Goal: Task Accomplishment & Management: Use online tool/utility

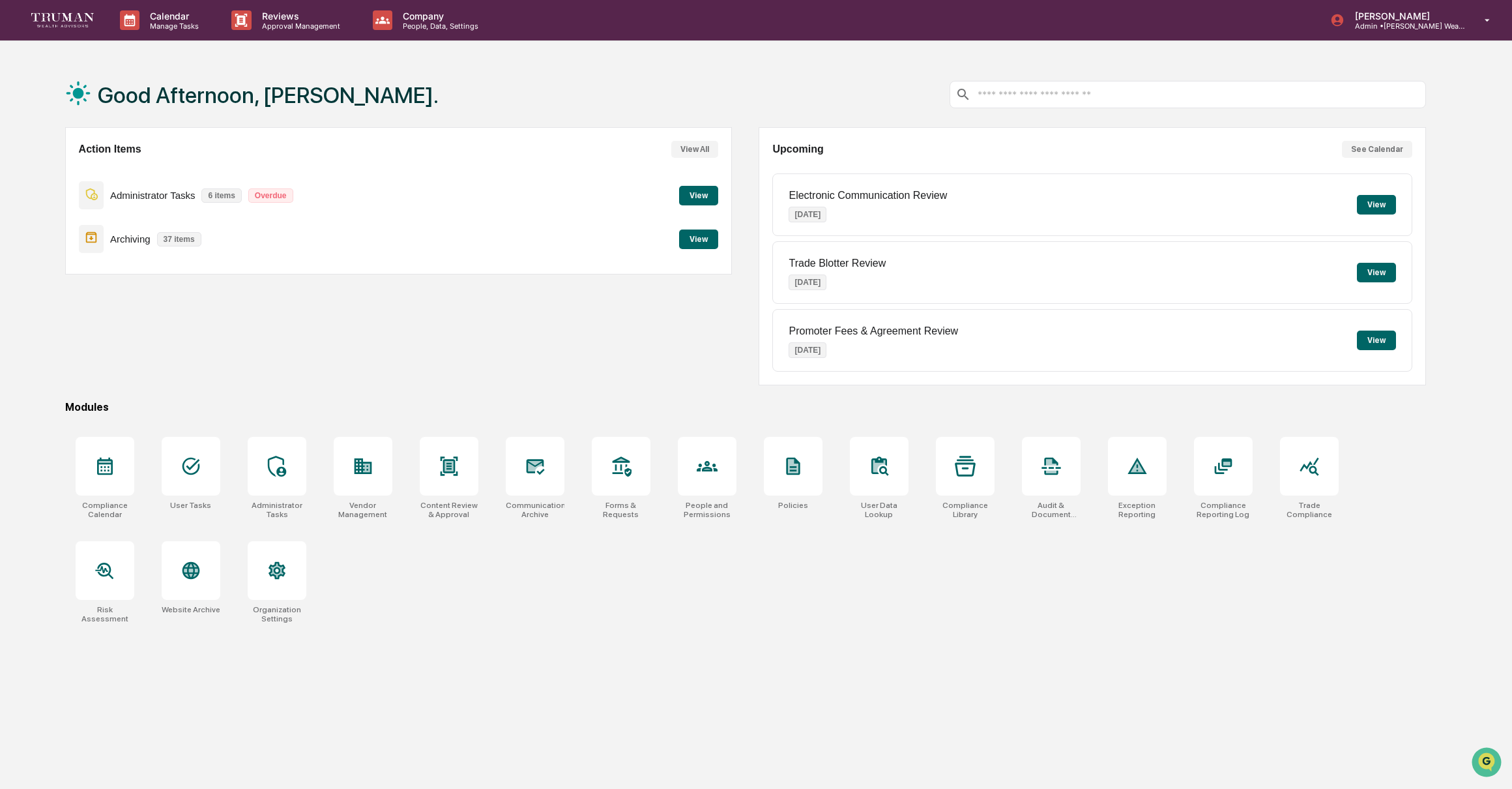
click at [713, 242] on button "View" at bounding box center [698, 239] width 39 height 20
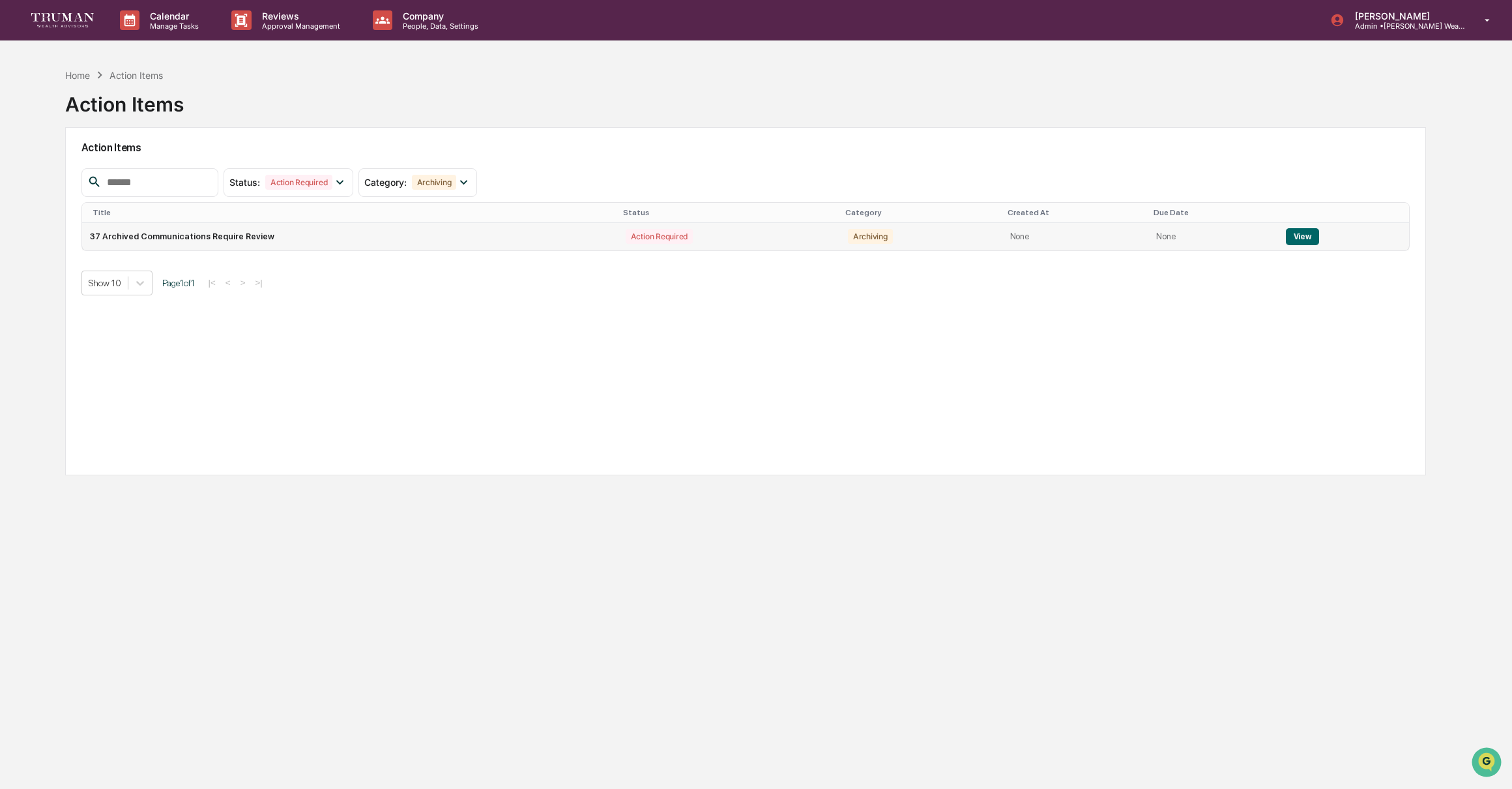
click at [1309, 233] on button "View" at bounding box center [1302, 237] width 33 height 17
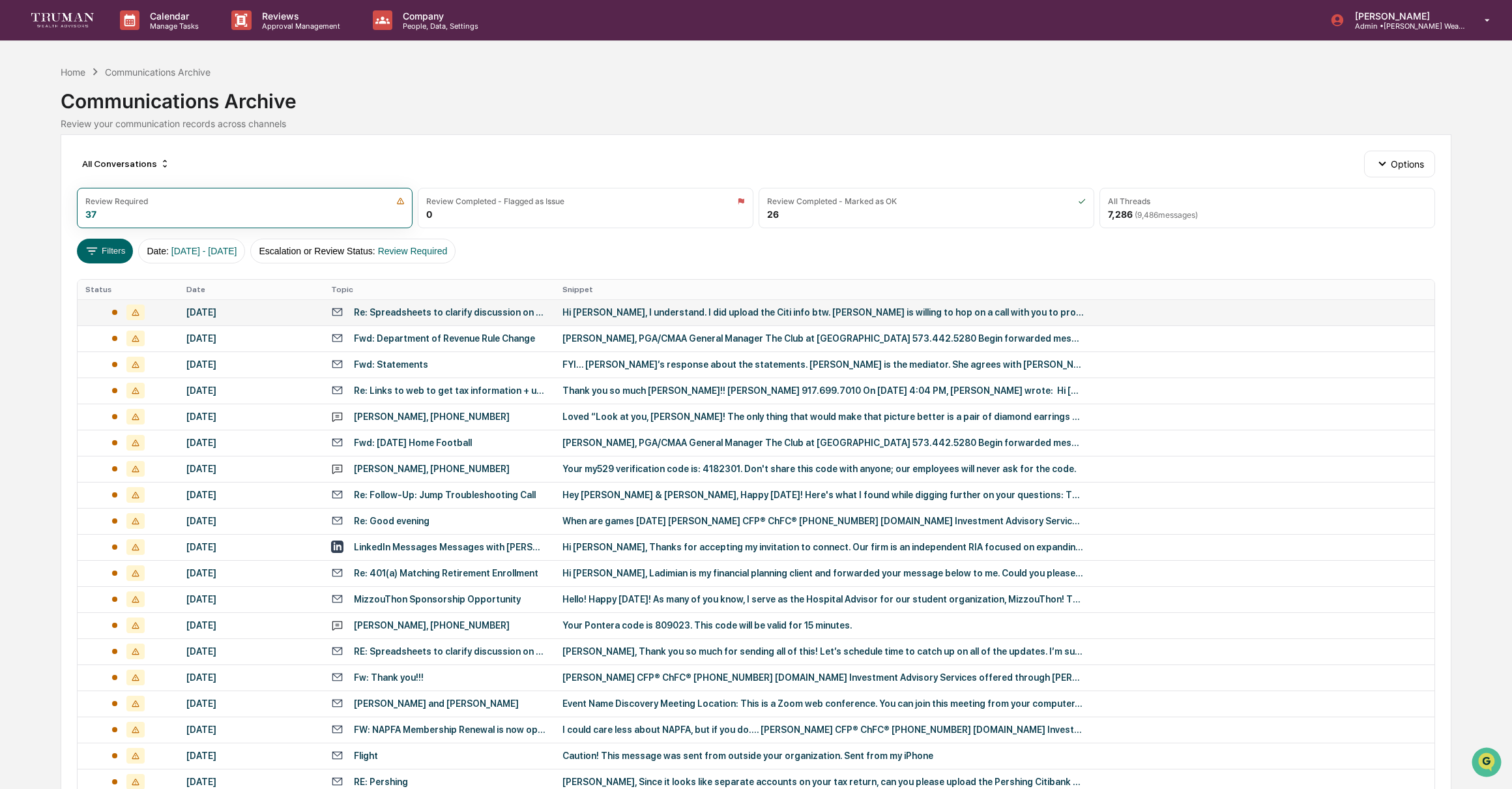
click at [425, 314] on div "Re: Spreadsheets to clarify discussion on house buyout" at bounding box center [450, 312] width 193 height 11
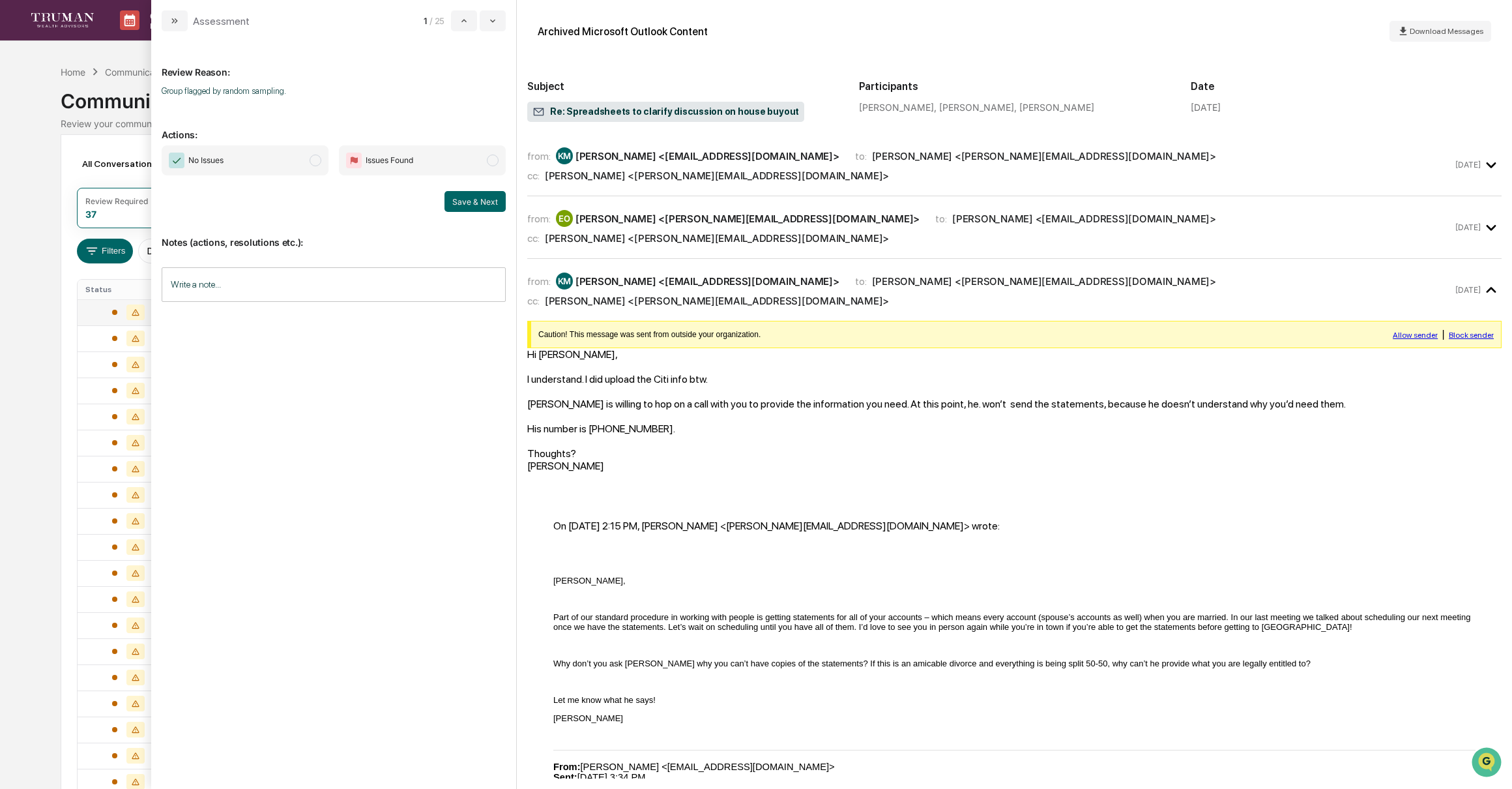
click at [310, 163] on span "modal" at bounding box center [315, 160] width 12 height 12
click at [474, 201] on button "Save & Next" at bounding box center [475, 202] width 61 height 21
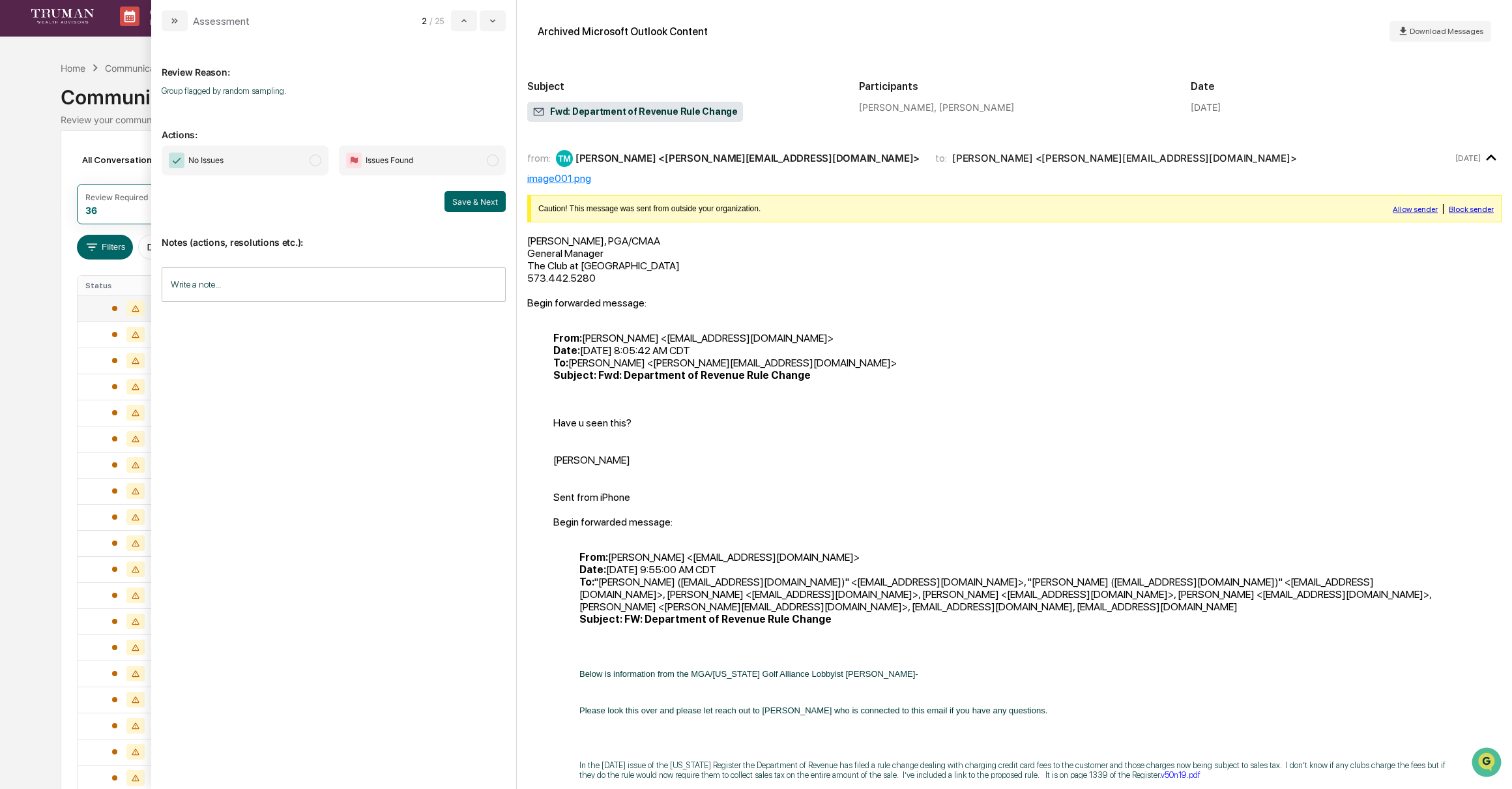
scroll to position [5, 0]
click at [316, 159] on span "modal" at bounding box center [315, 160] width 12 height 12
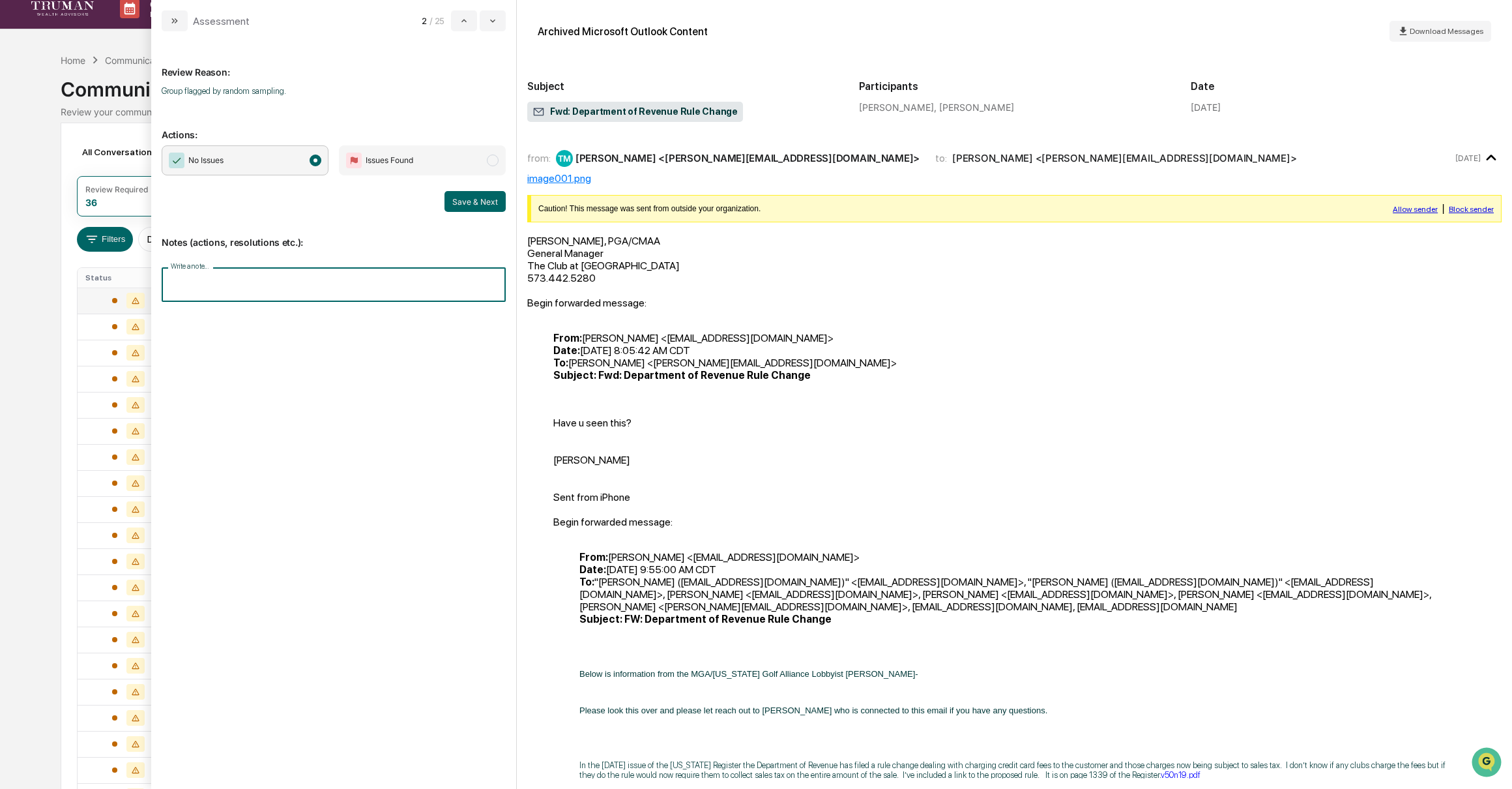
click at [281, 290] on input "Write a note..." at bounding box center [333, 284] width 344 height 35
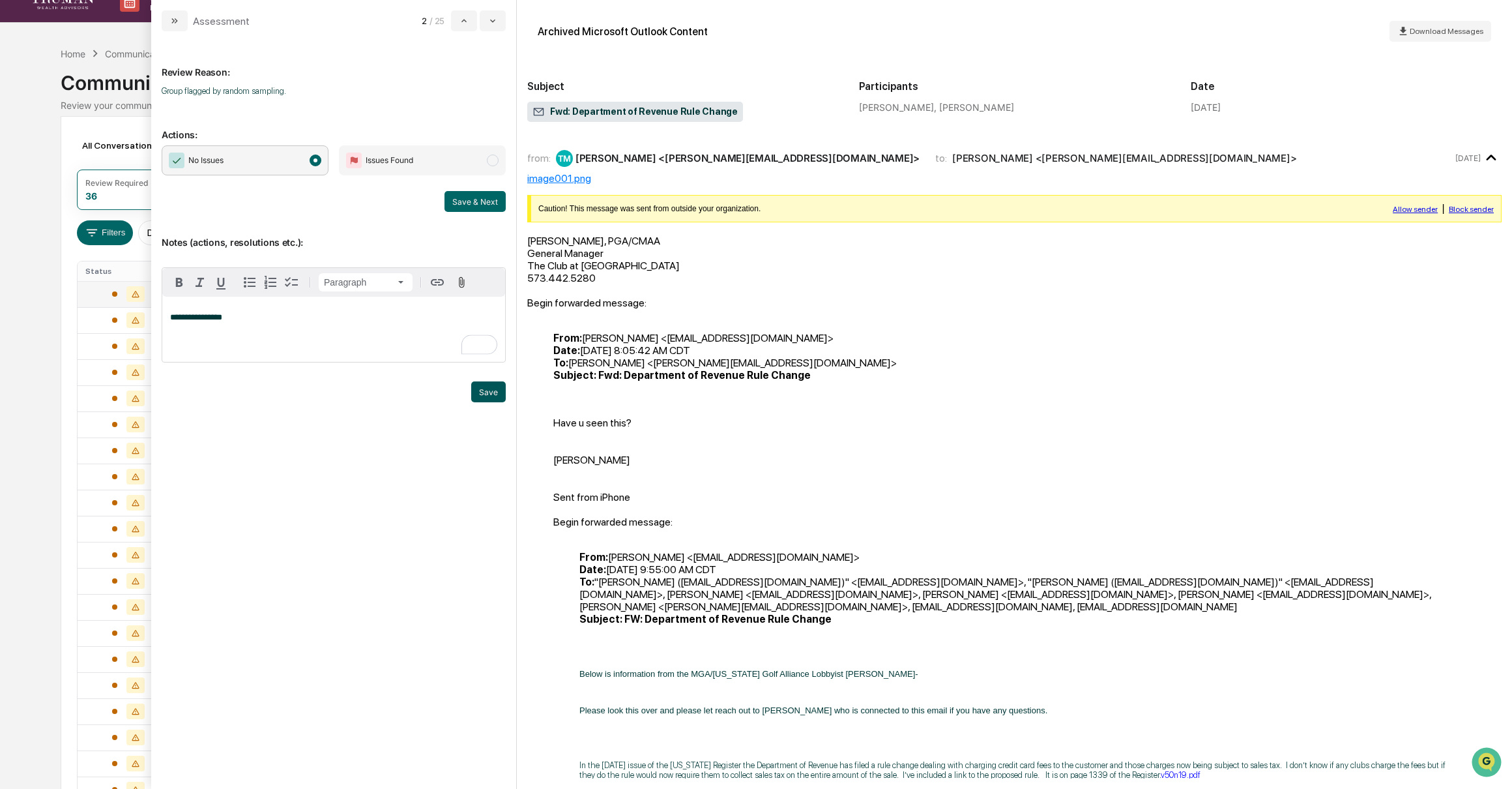
click at [488, 393] on button "Save" at bounding box center [488, 392] width 35 height 21
click at [470, 197] on button "Save & Next" at bounding box center [475, 202] width 61 height 21
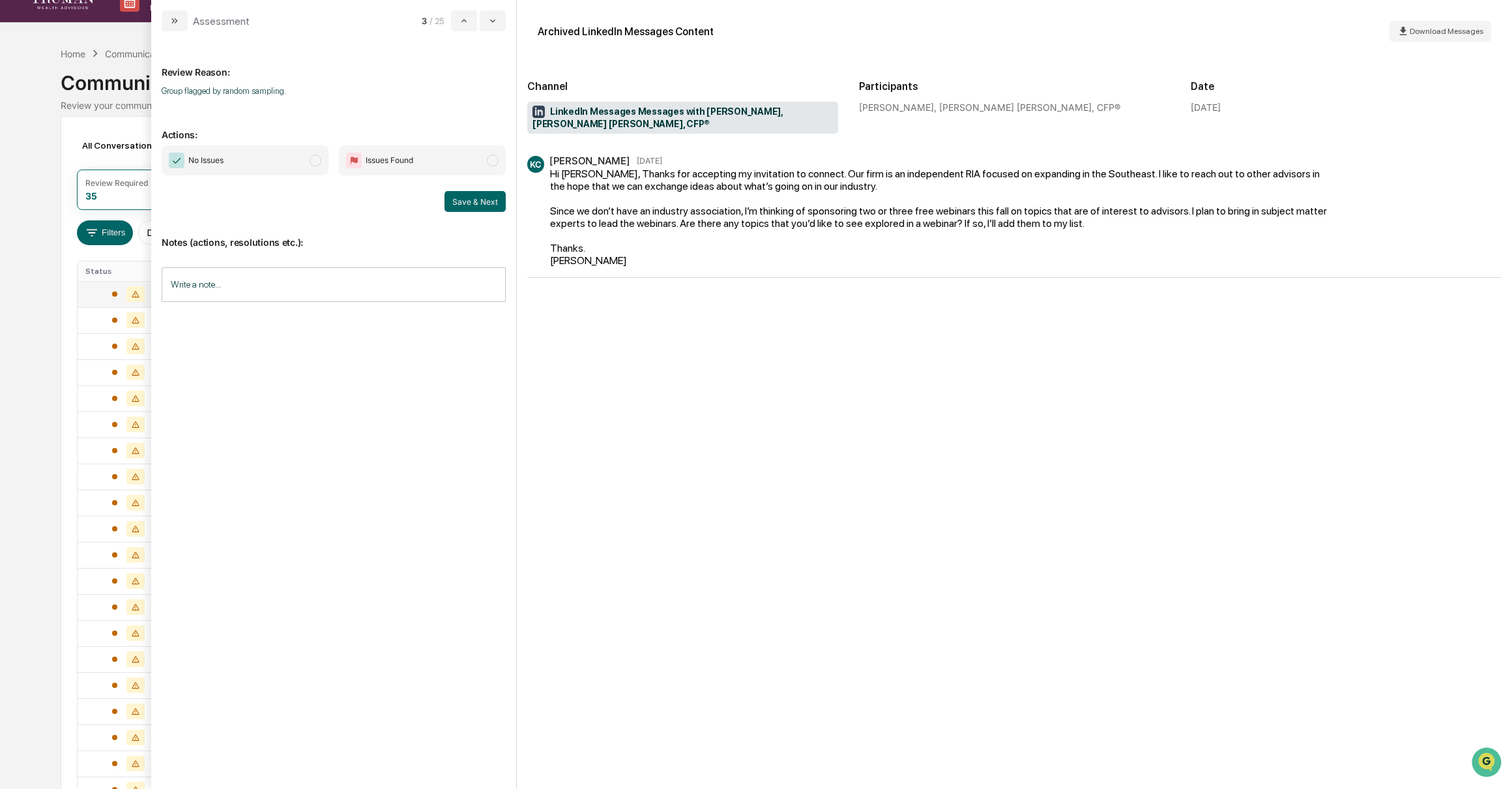
drag, startPoint x: 300, startPoint y: 168, endPoint x: 381, endPoint y: 166, distance: 81.0
click at [300, 168] on span "No Issues" at bounding box center [245, 160] width 167 height 30
click at [474, 197] on button "Save & Next" at bounding box center [475, 202] width 61 height 21
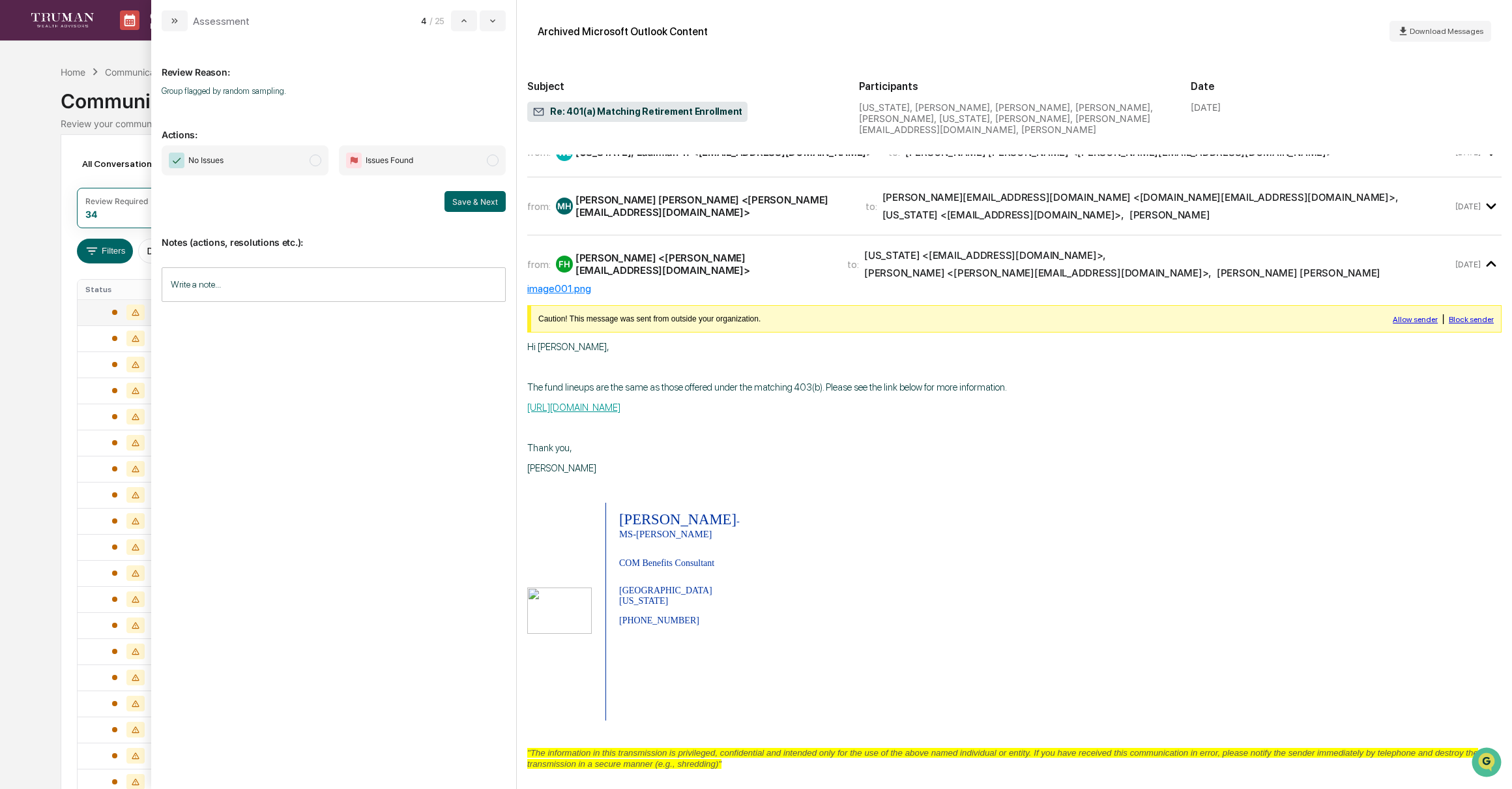
scroll to position [18, 0]
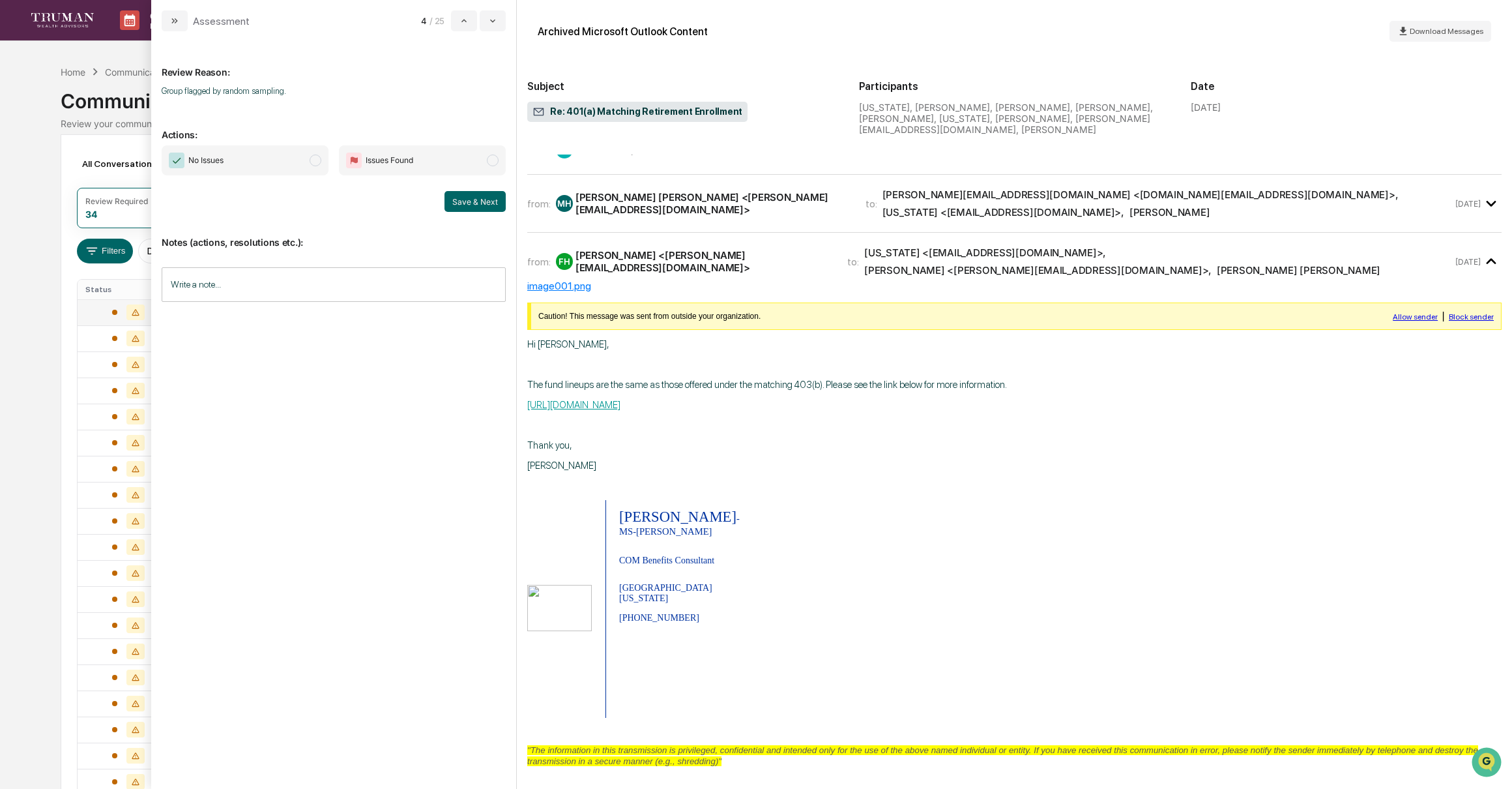
click at [312, 162] on span "modal" at bounding box center [315, 160] width 12 height 12
click at [476, 200] on button "Save & Next" at bounding box center [475, 202] width 61 height 21
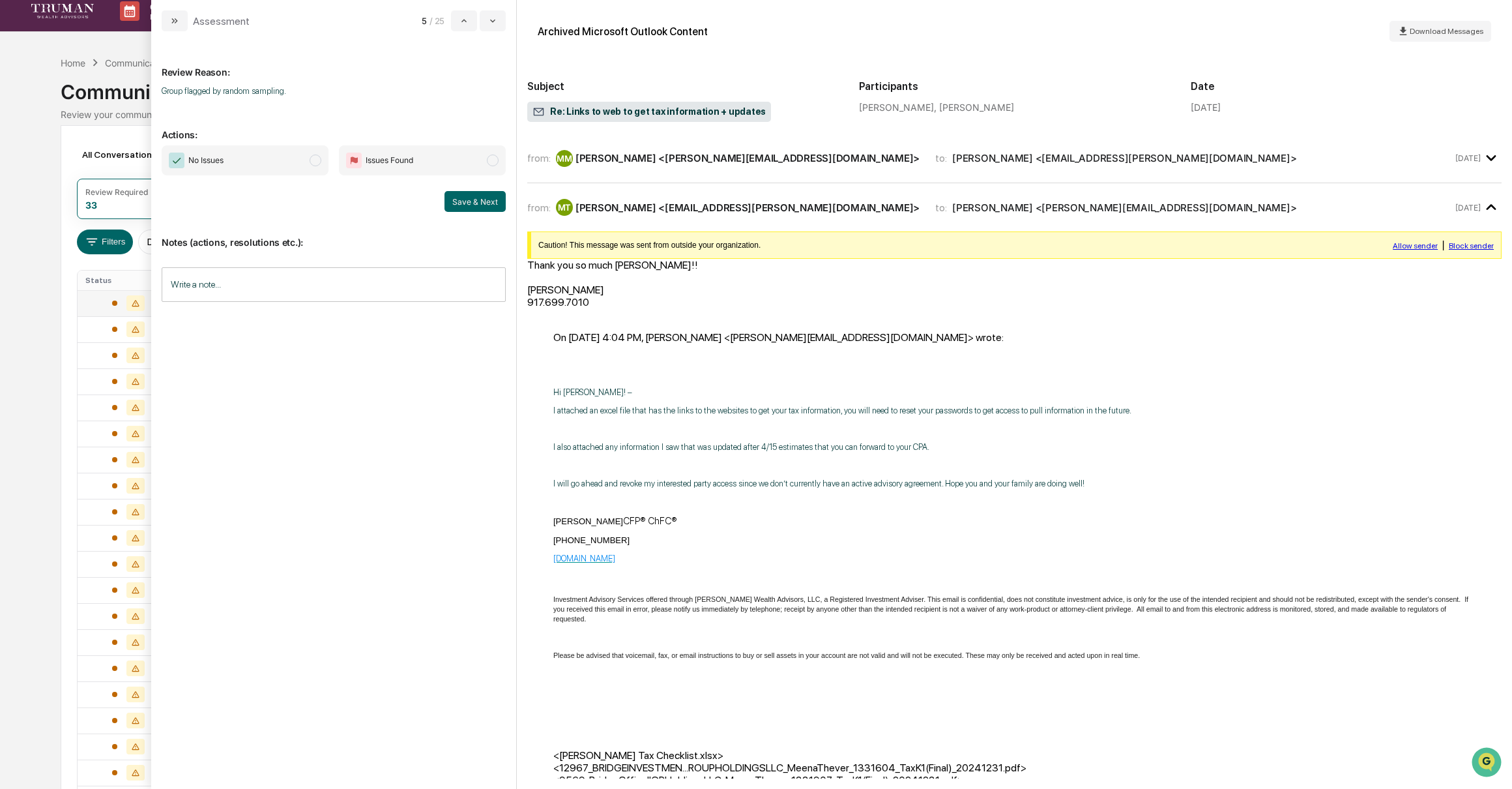
scroll to position [8, 0]
click at [308, 161] on span "No Issues" at bounding box center [245, 160] width 167 height 30
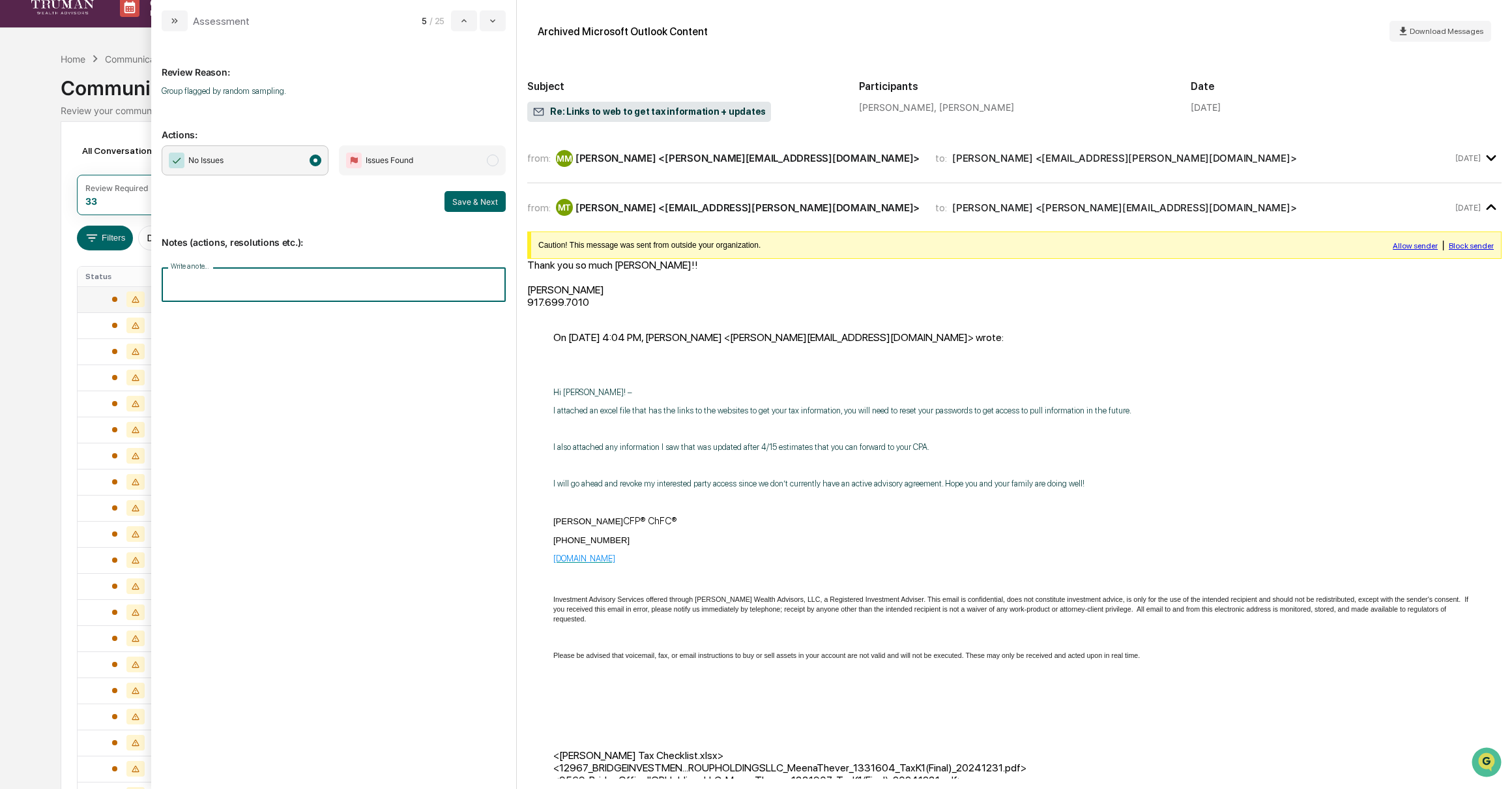
click at [279, 279] on input "Write a note..." at bounding box center [333, 284] width 344 height 35
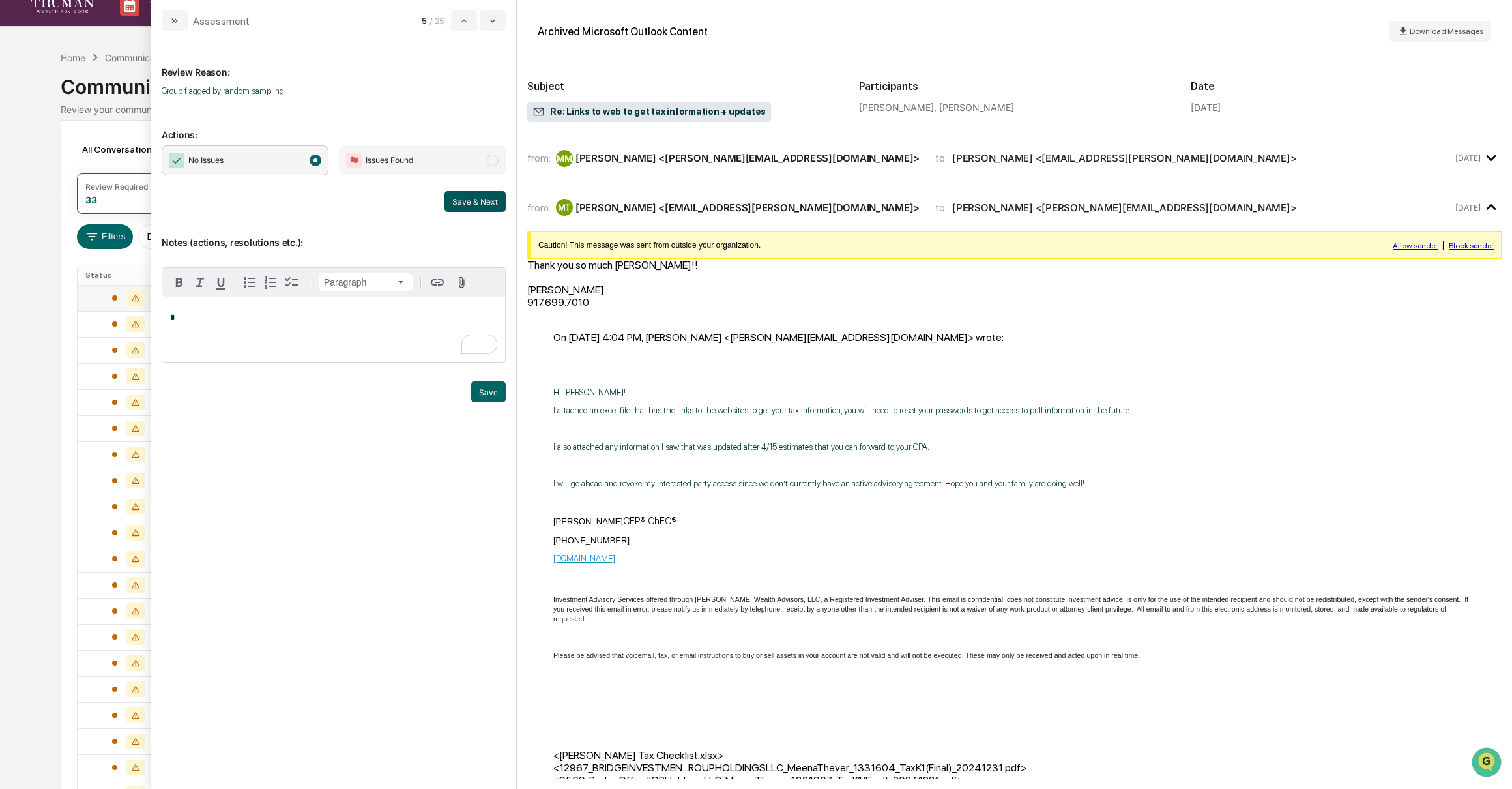
click at [478, 205] on button "Save & Next" at bounding box center [475, 202] width 61 height 21
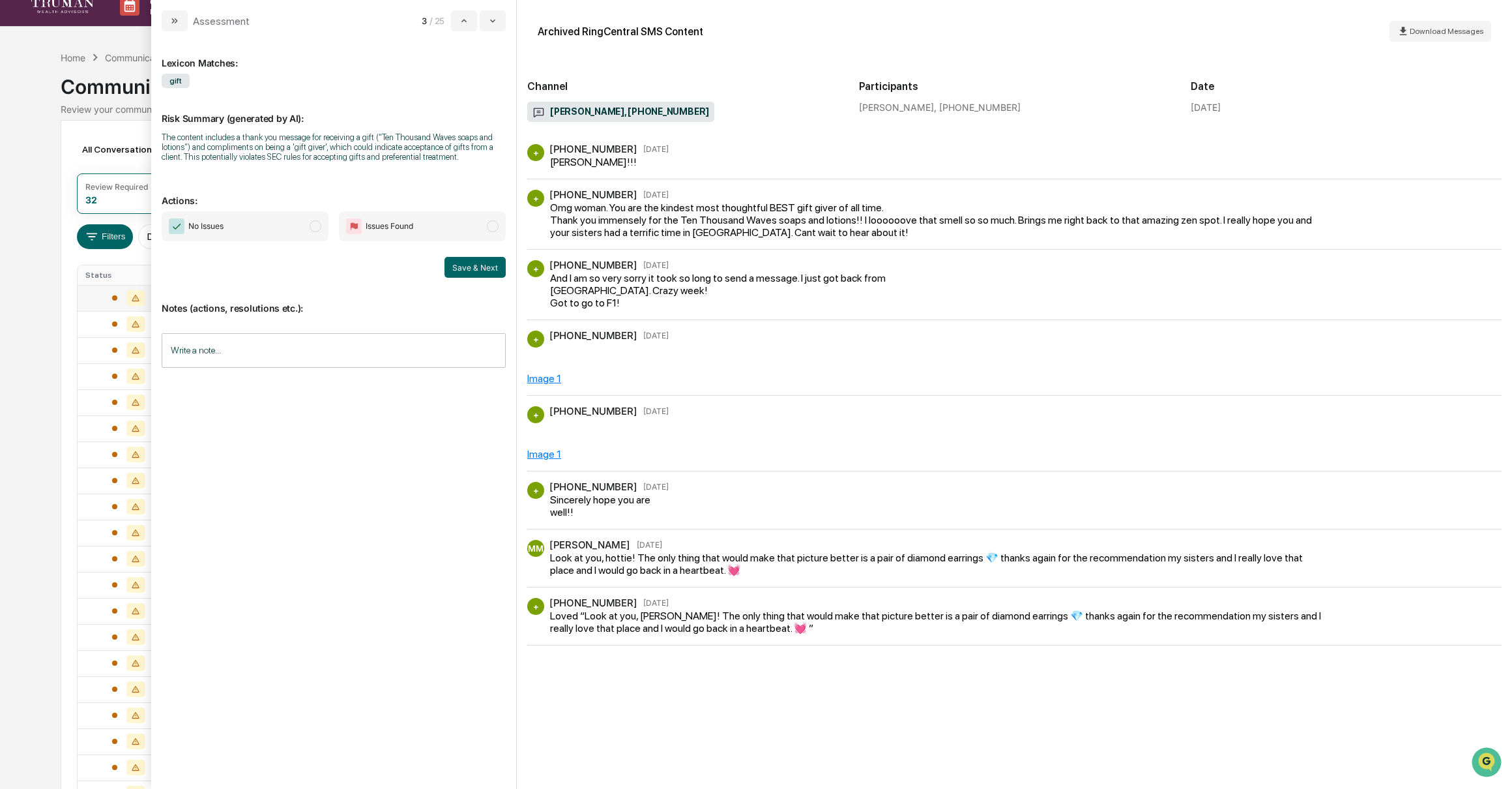
click at [259, 235] on span "No Issues" at bounding box center [245, 226] width 167 height 30
click at [316, 357] on input "Write a note..." at bounding box center [333, 350] width 344 height 35
drag, startPoint x: 492, startPoint y: 478, endPoint x: 488, endPoint y: 464, distance: 14.6
click at [492, 468] on button "Save" at bounding box center [488, 458] width 35 height 21
click at [472, 269] on div "No Issues Issues Found Save & Next" at bounding box center [333, 245] width 344 height 66
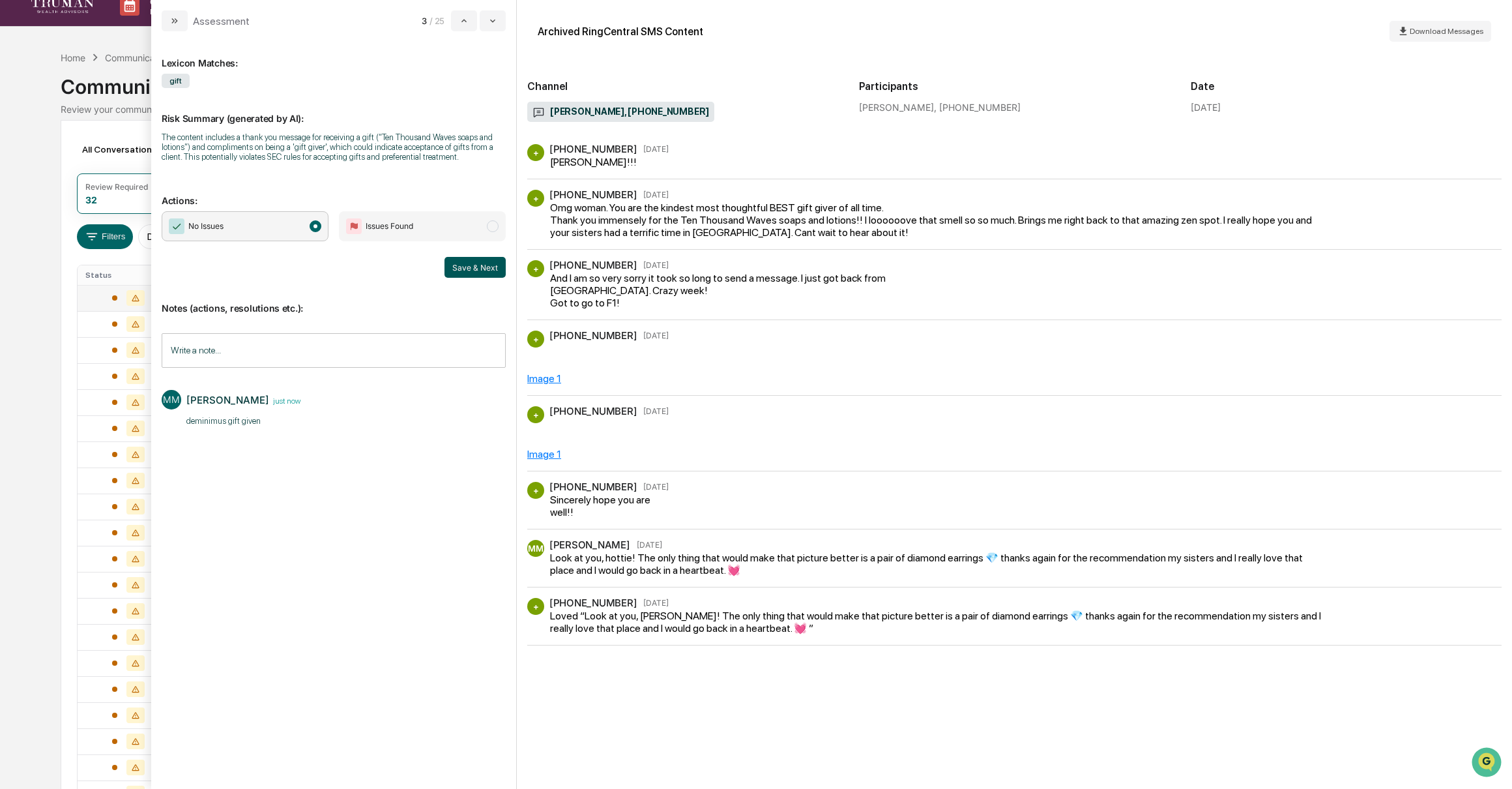
click at [467, 274] on button "Save & Next" at bounding box center [475, 267] width 61 height 21
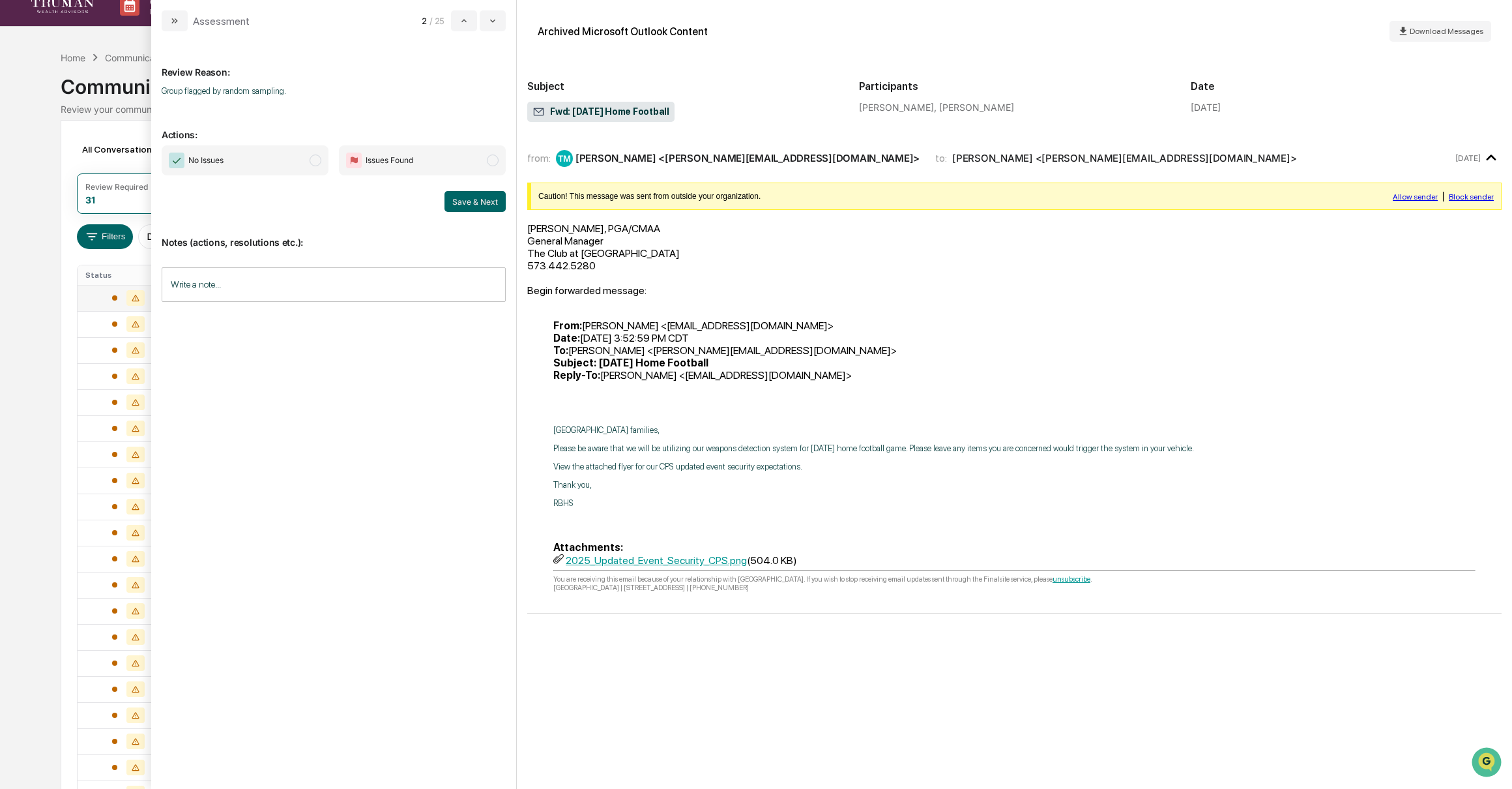
click at [309, 157] on span "No Issues" at bounding box center [245, 160] width 167 height 30
click at [465, 203] on button "Save & Next" at bounding box center [475, 202] width 61 height 21
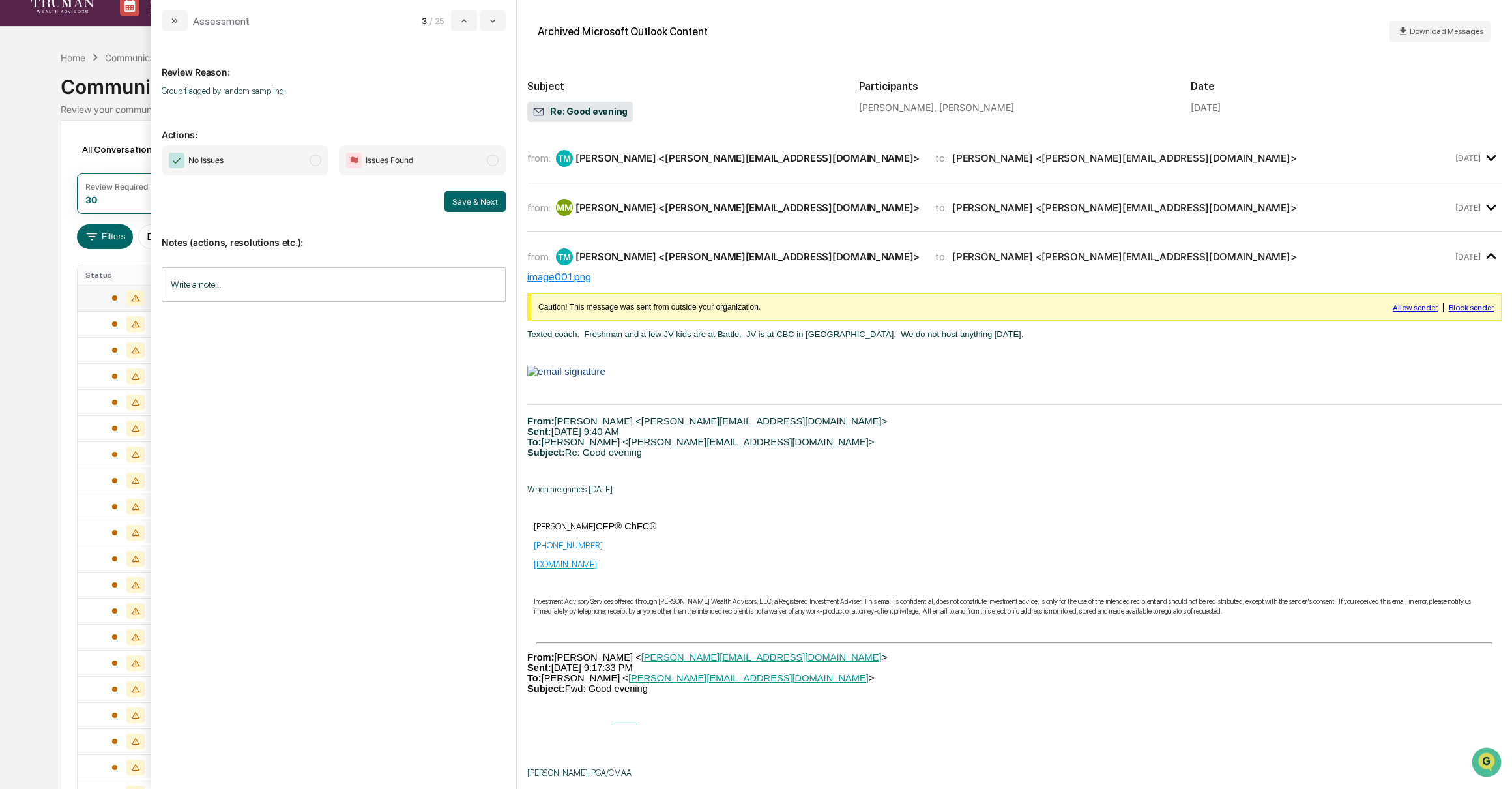
click at [315, 161] on span "modal" at bounding box center [315, 160] width 12 height 12
click at [470, 202] on button "Save & Next" at bounding box center [475, 202] width 61 height 21
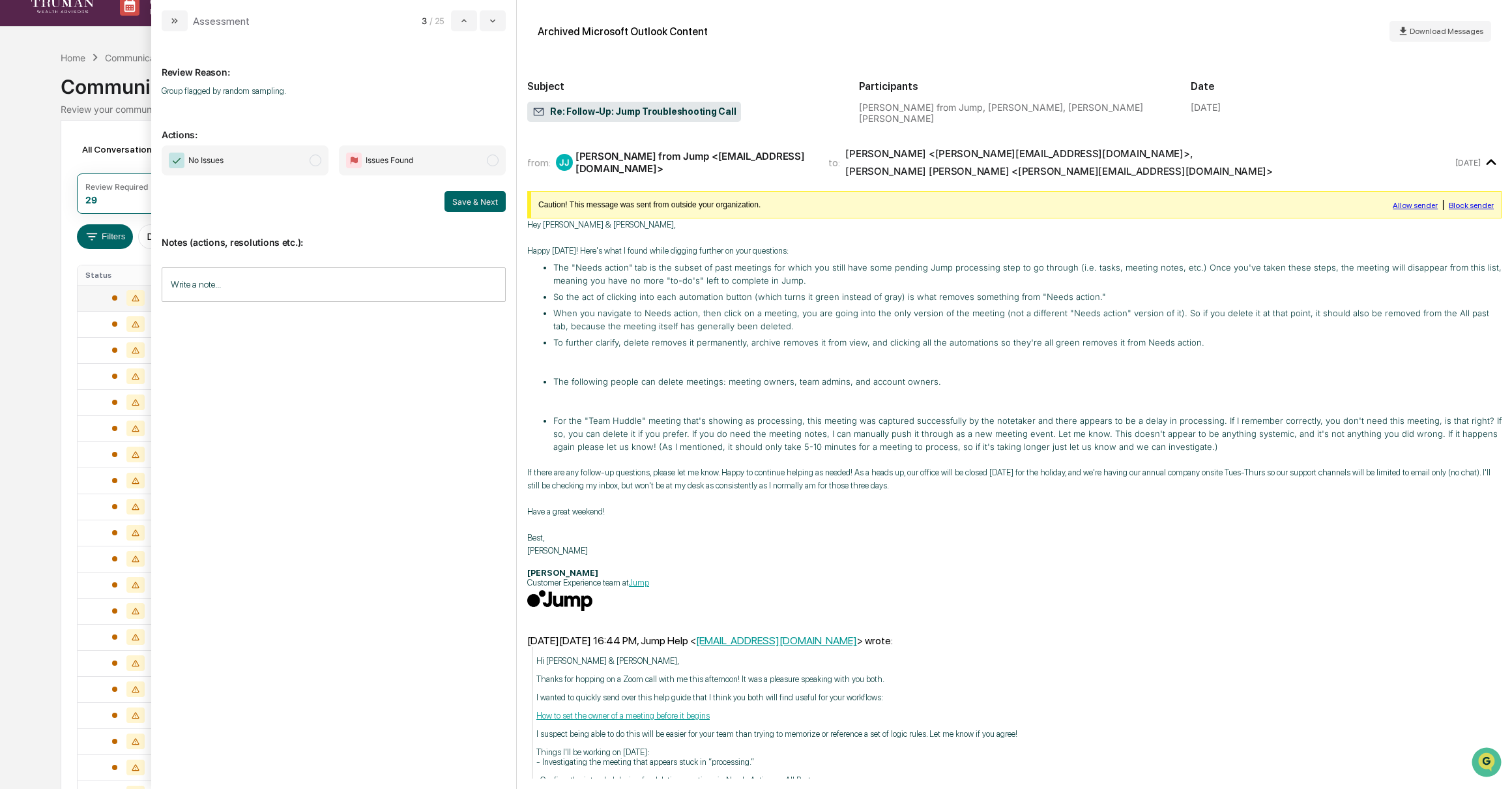
click at [307, 160] on span "No Issues" at bounding box center [245, 160] width 167 height 30
click at [476, 200] on button "Save & Next" at bounding box center [475, 202] width 61 height 21
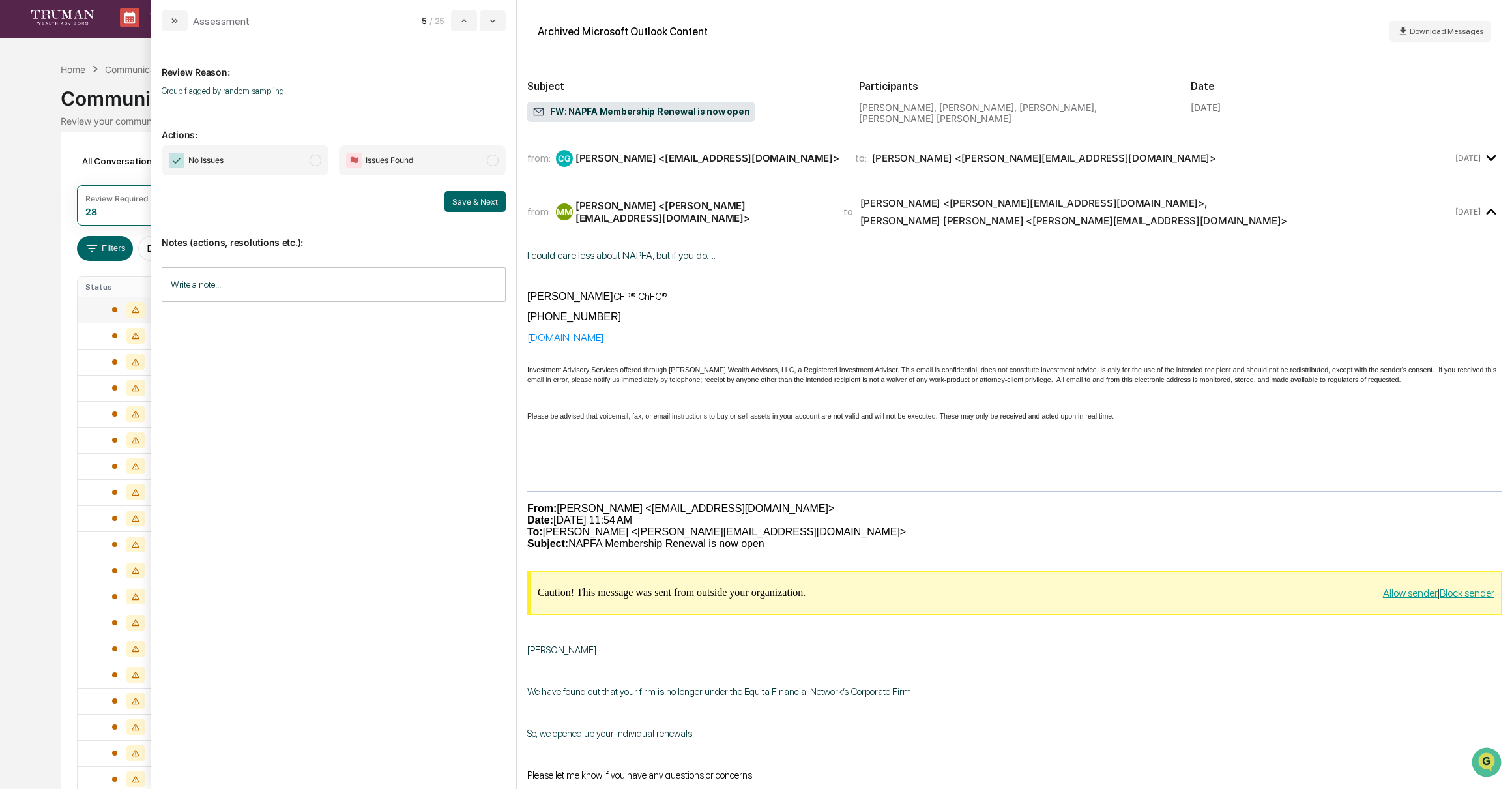
scroll to position [1, 0]
click at [316, 161] on span "modal" at bounding box center [315, 160] width 12 height 12
click at [475, 200] on button "Save & Next" at bounding box center [475, 202] width 61 height 21
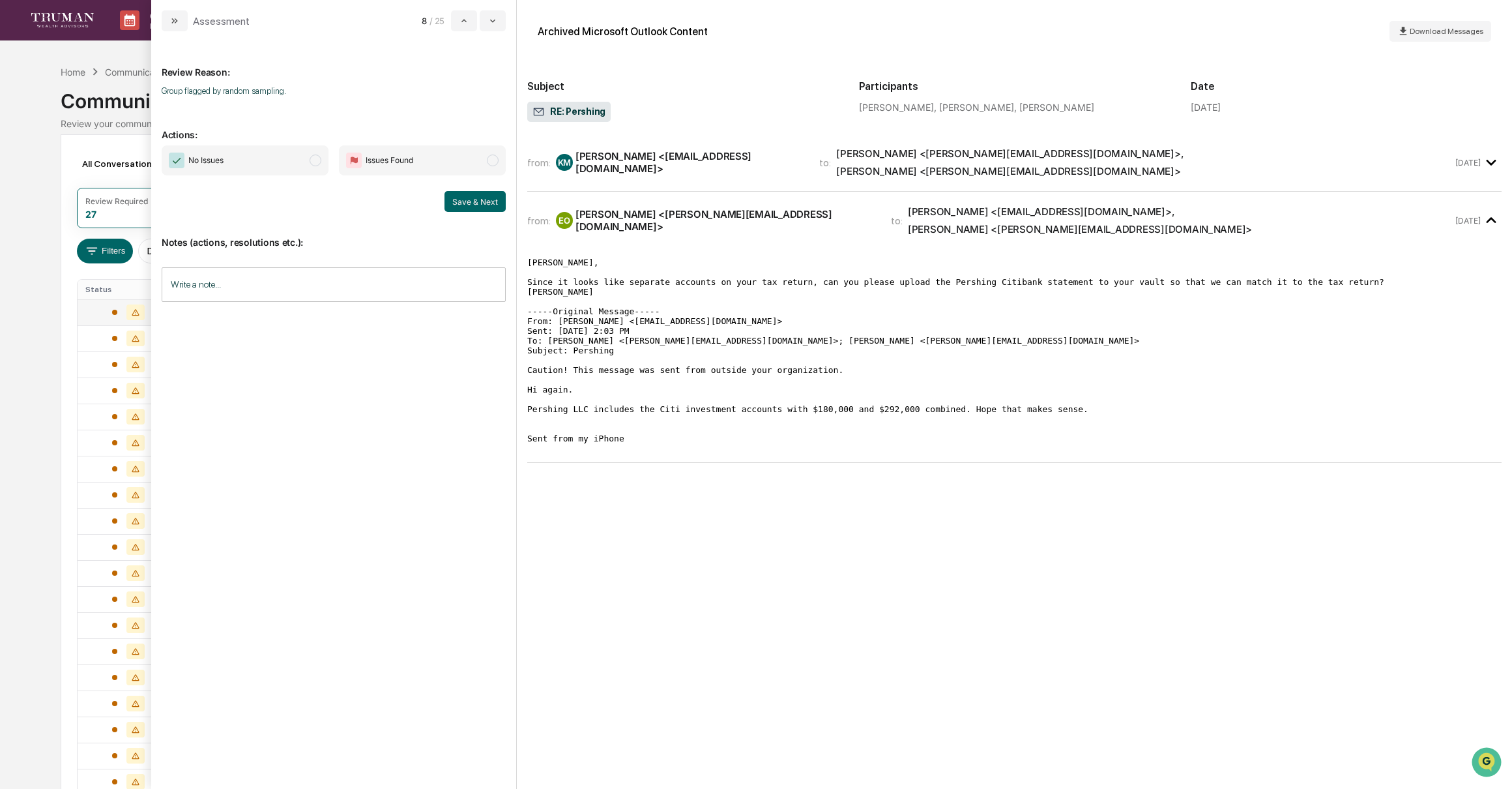
drag, startPoint x: 307, startPoint y: 157, endPoint x: 325, endPoint y: 161, distance: 18.4
click at [307, 157] on span "No Issues" at bounding box center [245, 160] width 167 height 30
click at [471, 193] on button "Save & Next" at bounding box center [475, 202] width 61 height 21
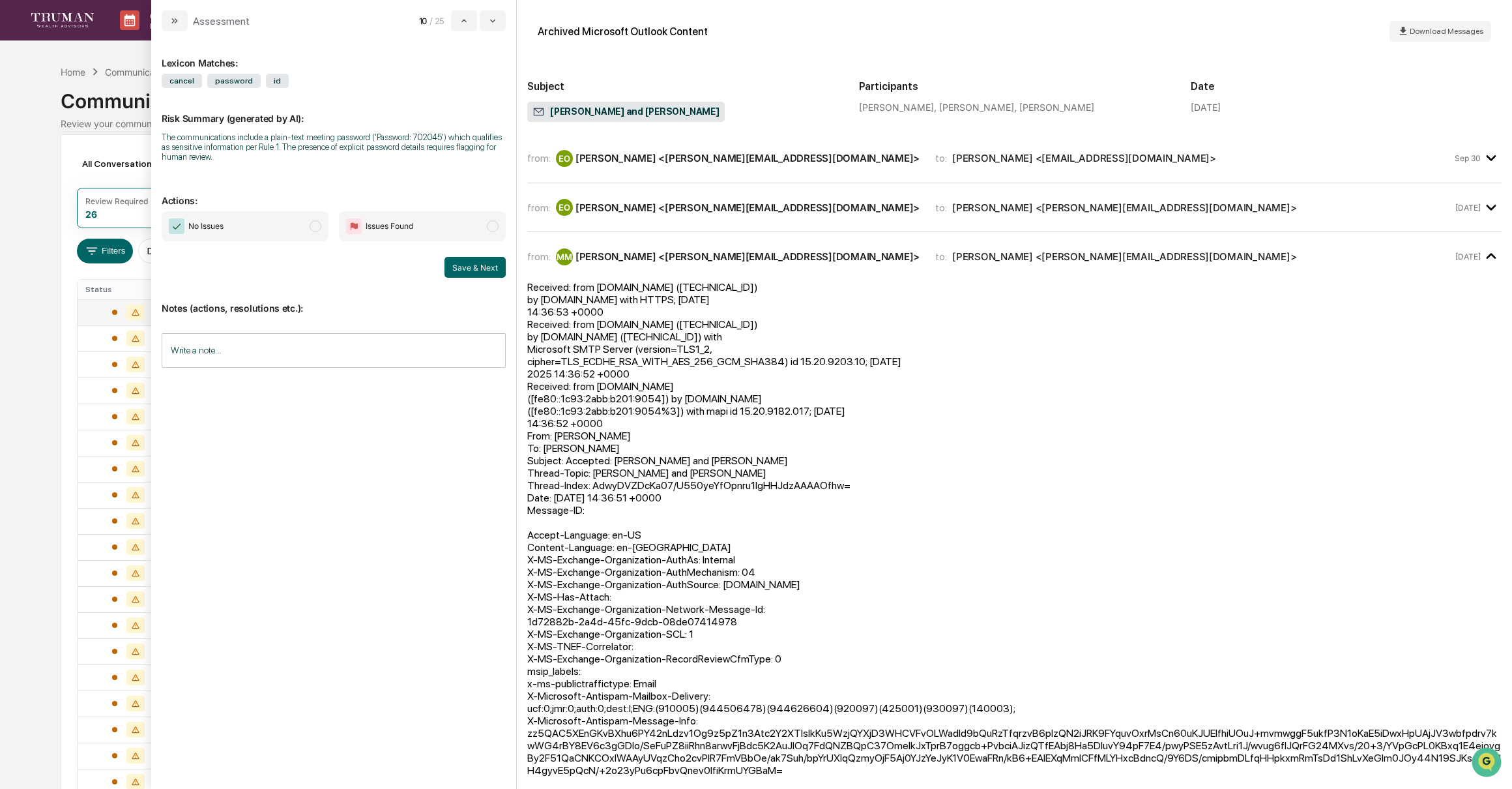
click at [238, 361] on input "Write a note..." at bounding box center [333, 350] width 344 height 35
click at [479, 455] on button "Save" at bounding box center [488, 458] width 35 height 21
drag, startPoint x: 312, startPoint y: 229, endPoint x: 346, endPoint y: 230, distance: 34.0
click at [314, 228] on span "modal" at bounding box center [315, 226] width 12 height 12
click at [473, 266] on button "Save & Next" at bounding box center [475, 267] width 61 height 21
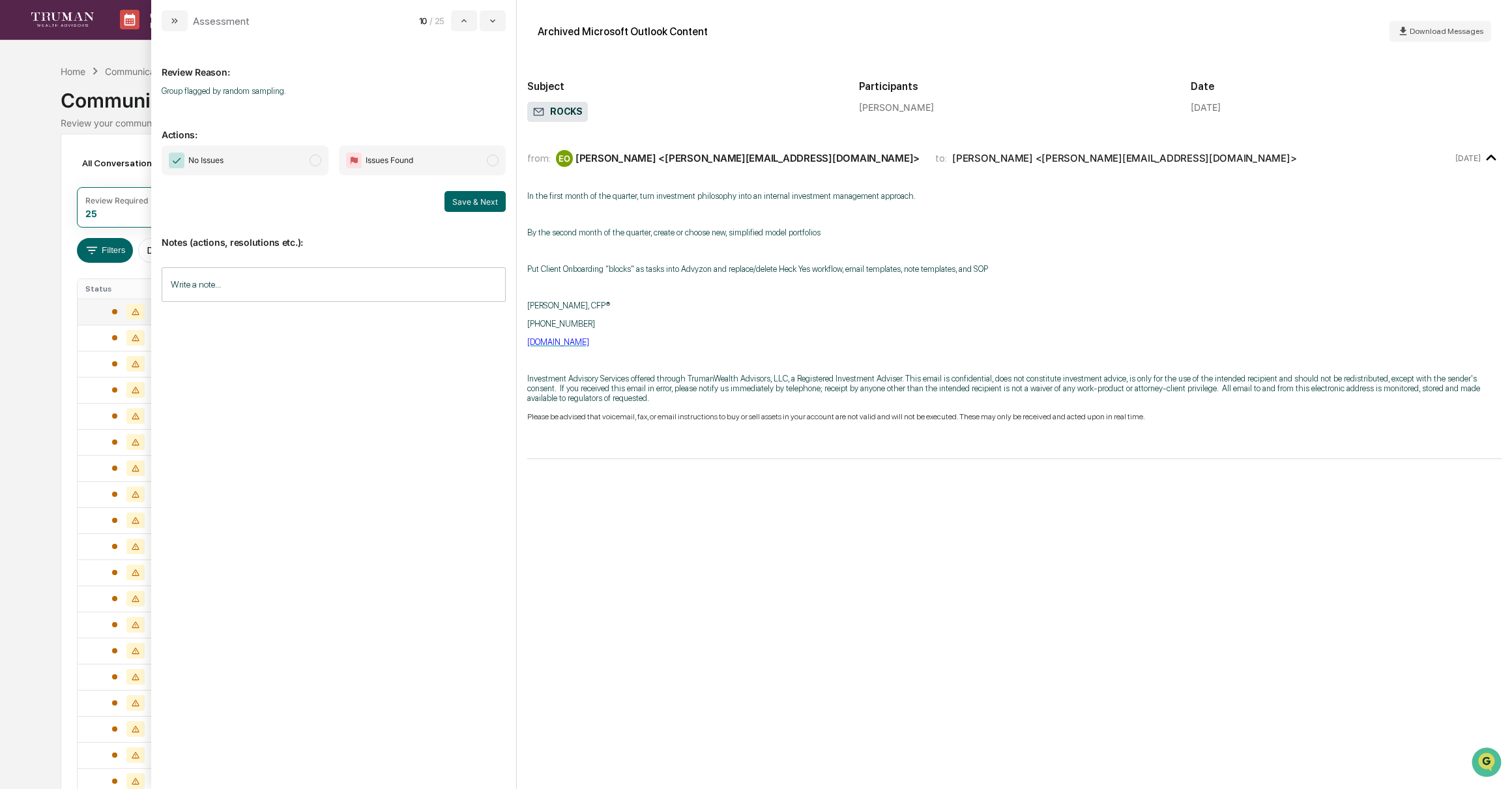
scroll to position [2, 0]
click at [315, 163] on span "modal" at bounding box center [315, 160] width 12 height 12
click at [475, 199] on button "Save & Next" at bounding box center [475, 202] width 61 height 21
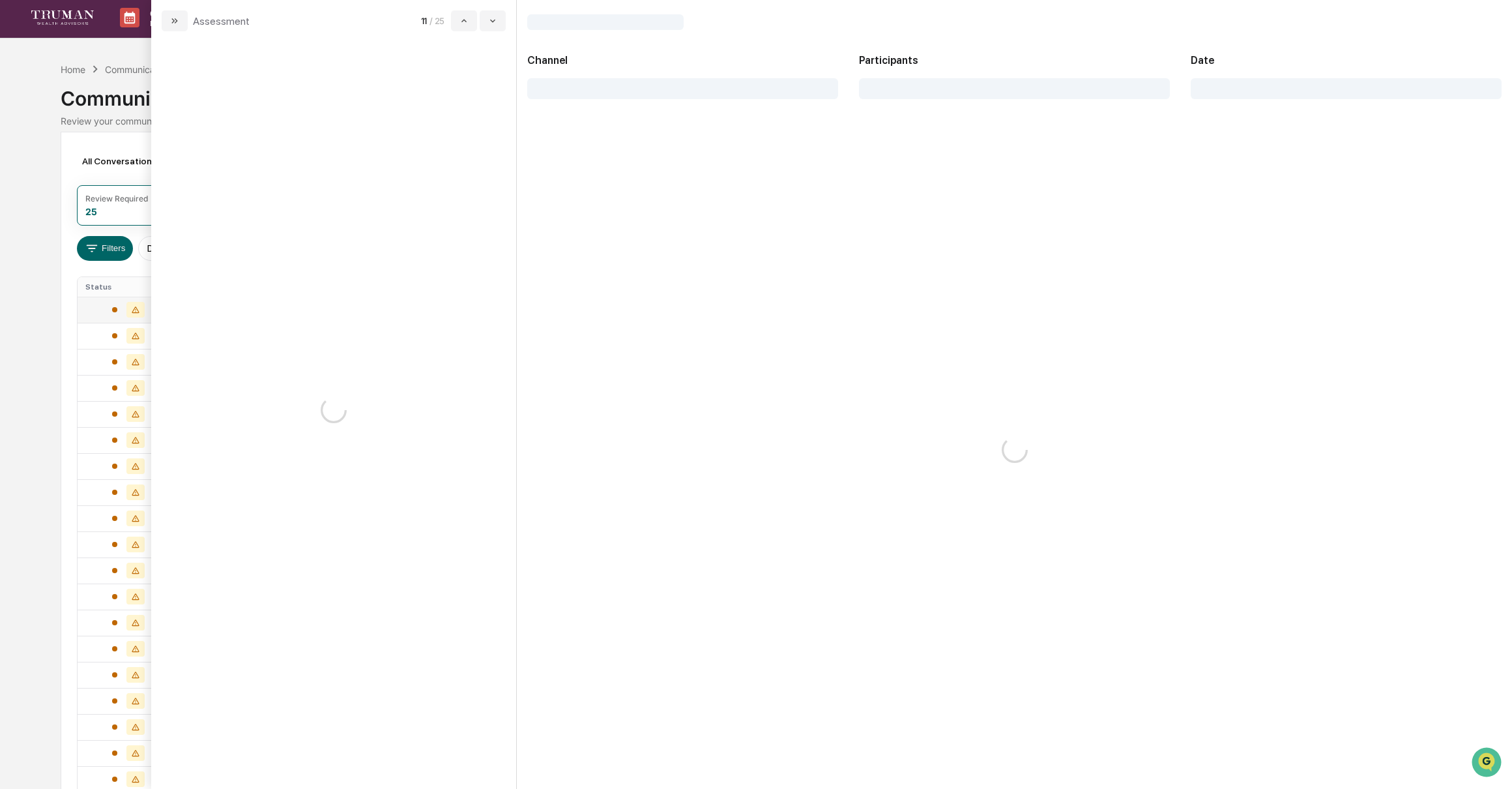
scroll to position [4, 0]
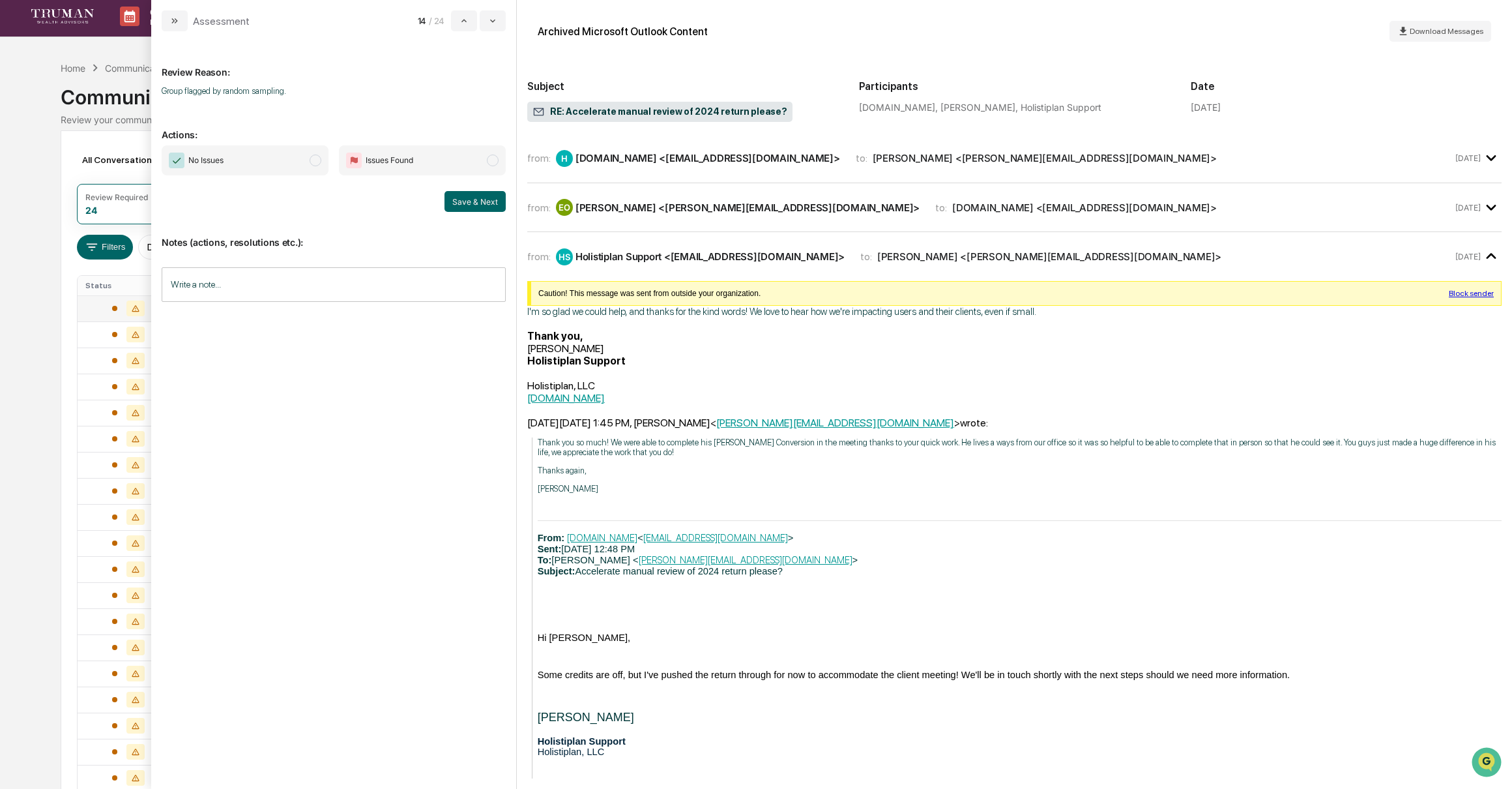
click at [316, 160] on span "modal" at bounding box center [315, 160] width 12 height 12
click at [481, 199] on button "Save & Next" at bounding box center [475, 202] width 61 height 21
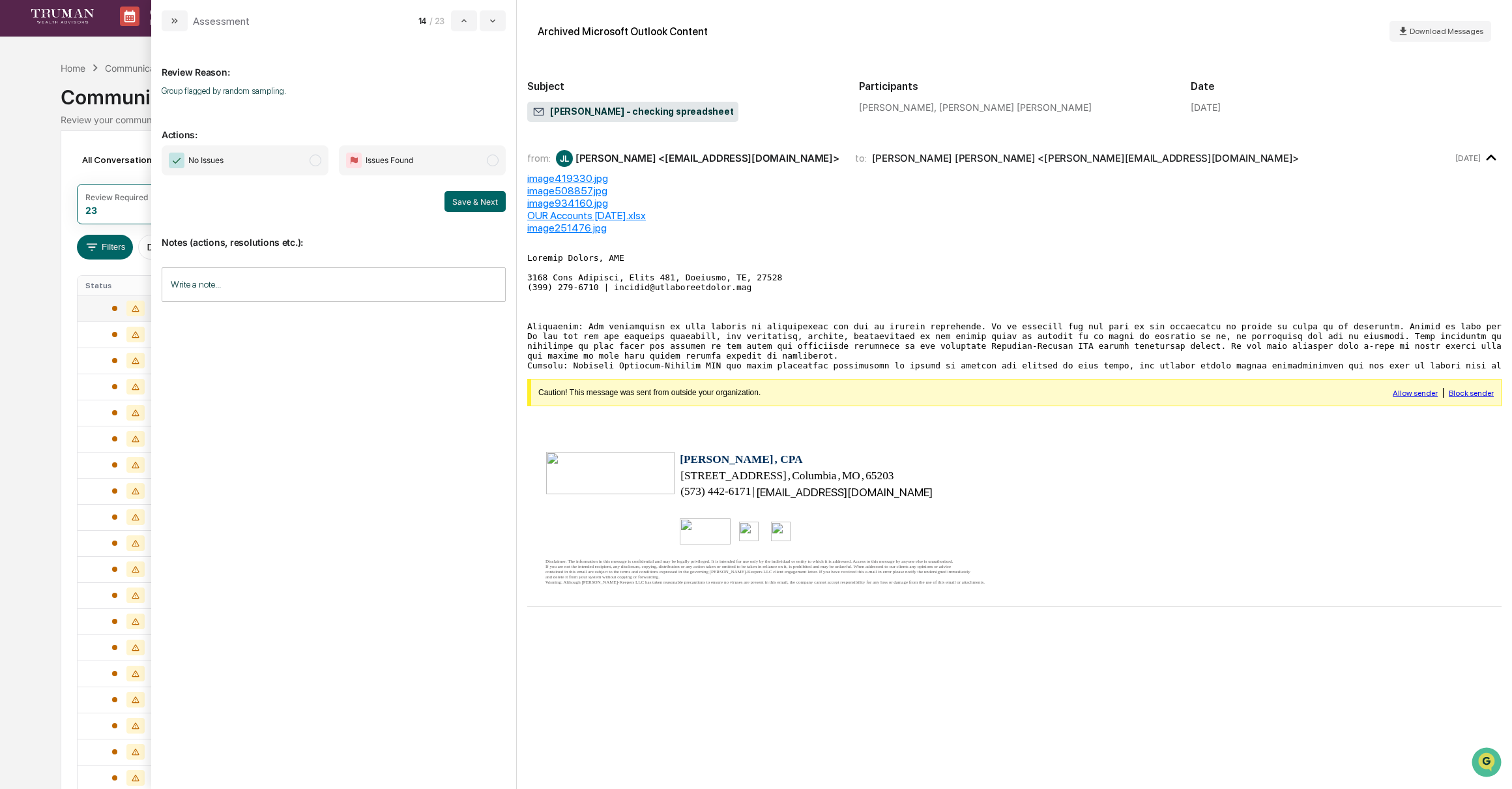
click at [317, 161] on span "modal" at bounding box center [315, 160] width 12 height 12
click at [472, 202] on button "Save & Next" at bounding box center [475, 202] width 61 height 21
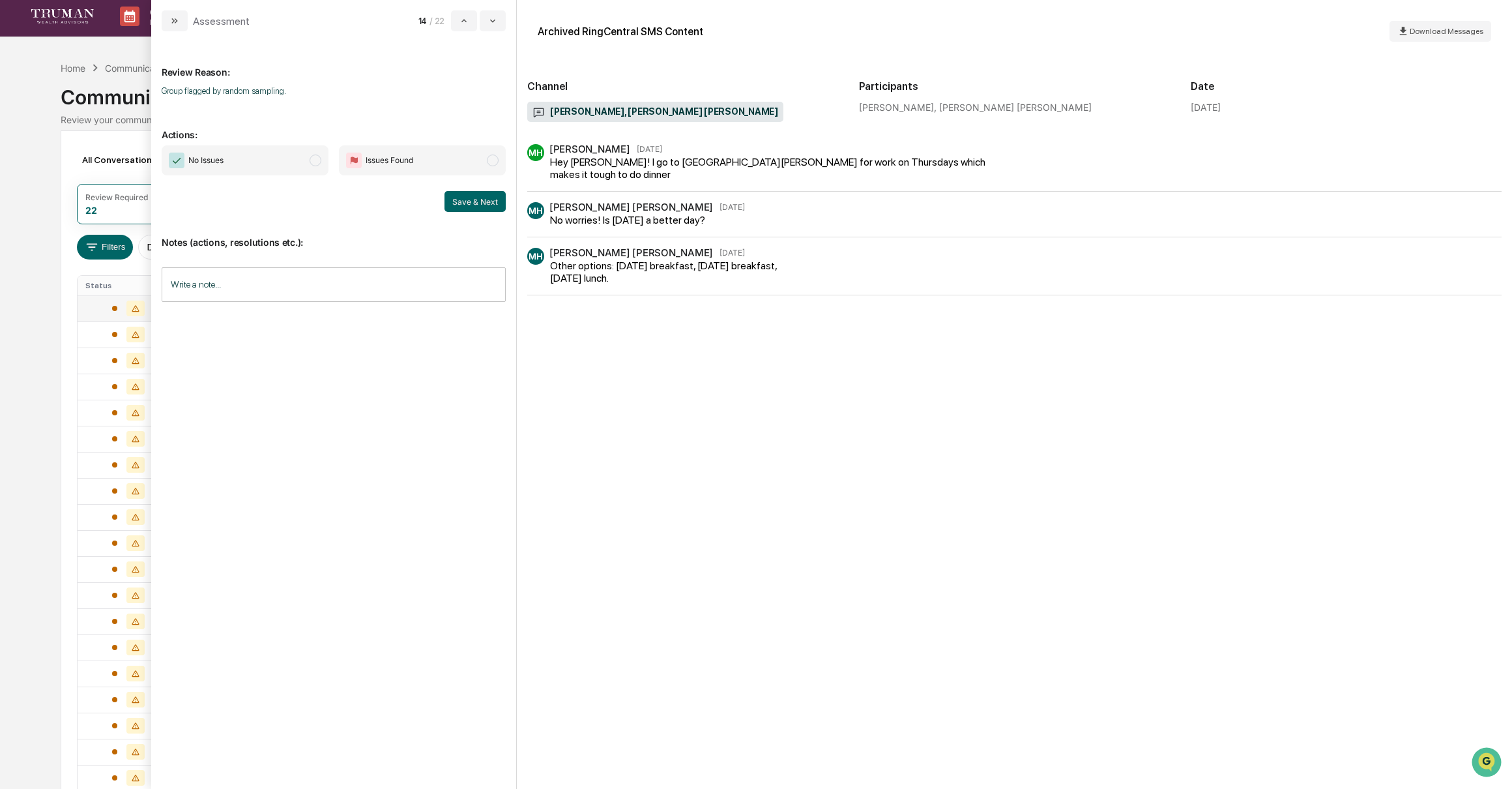
drag, startPoint x: 314, startPoint y: 163, endPoint x: 335, endPoint y: 169, distance: 21.8
click at [315, 163] on span "modal" at bounding box center [315, 160] width 12 height 12
click at [481, 207] on button "Save & Next" at bounding box center [475, 202] width 61 height 21
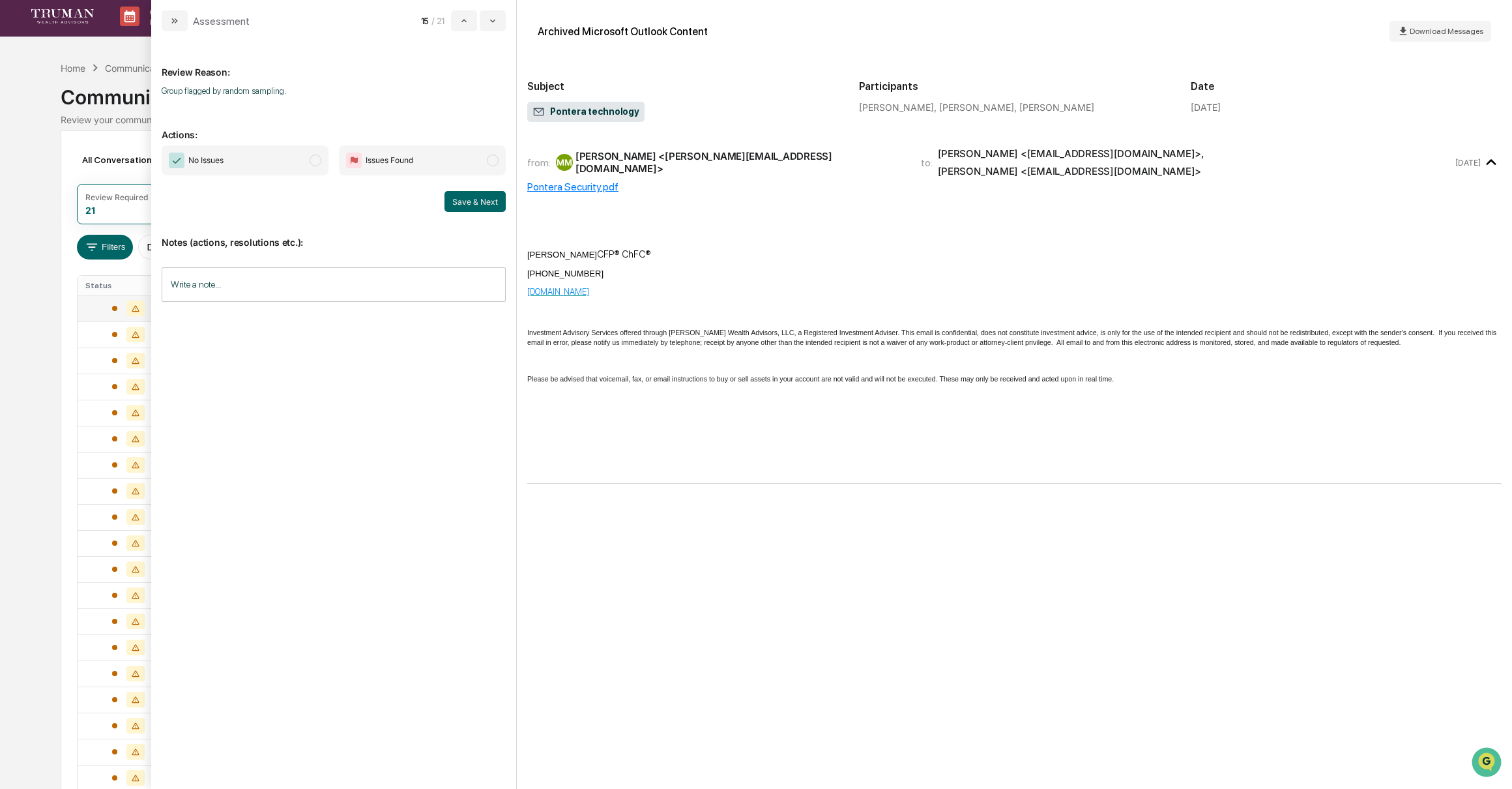
click at [312, 159] on span "modal" at bounding box center [315, 160] width 12 height 12
click at [462, 196] on button "Save & Next" at bounding box center [475, 202] width 61 height 21
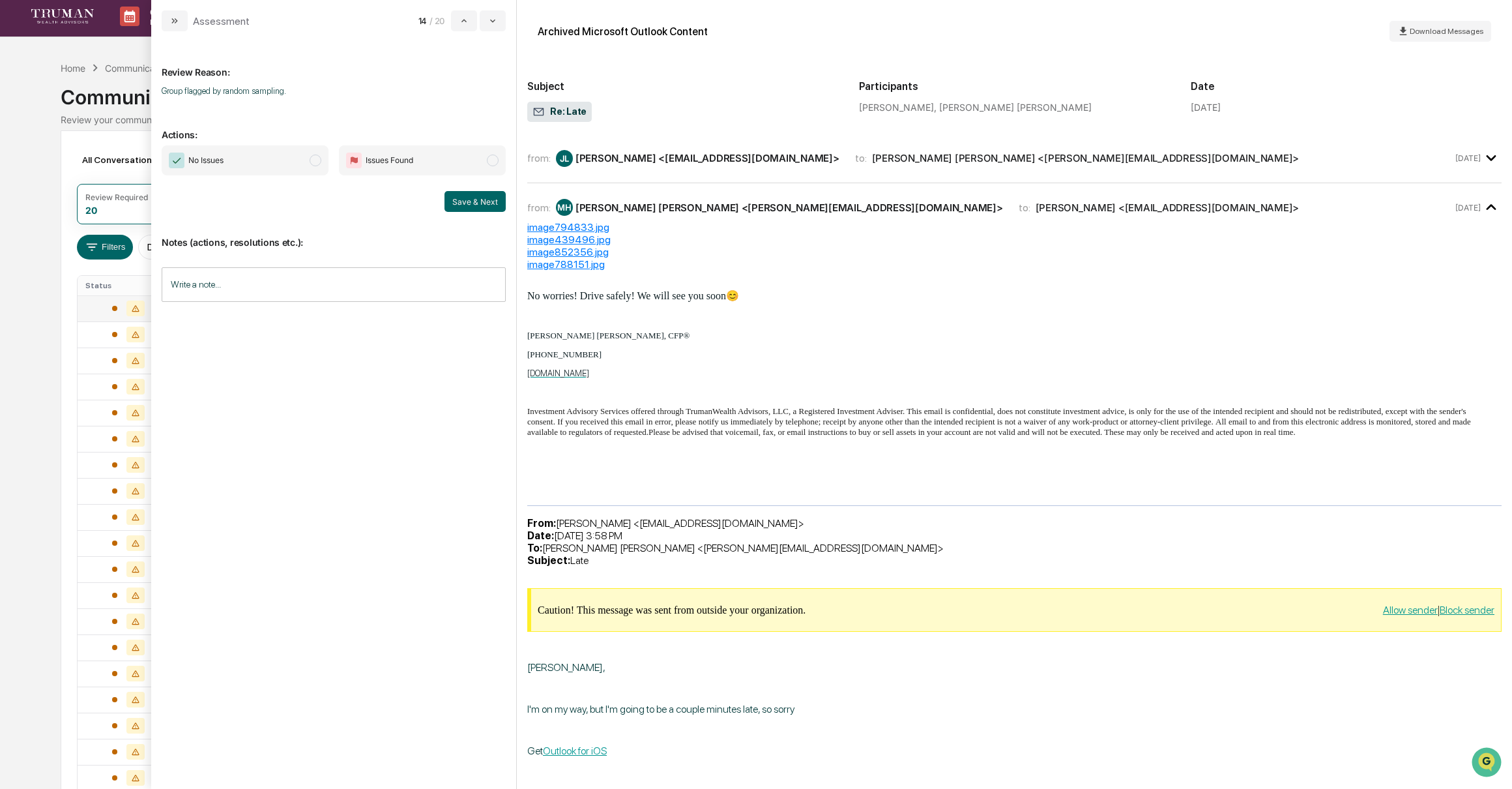
drag, startPoint x: 303, startPoint y: 159, endPoint x: 311, endPoint y: 160, distance: 8.1
click at [303, 159] on span "No Issues" at bounding box center [245, 160] width 167 height 30
click at [467, 200] on button "Save & Next" at bounding box center [475, 202] width 61 height 21
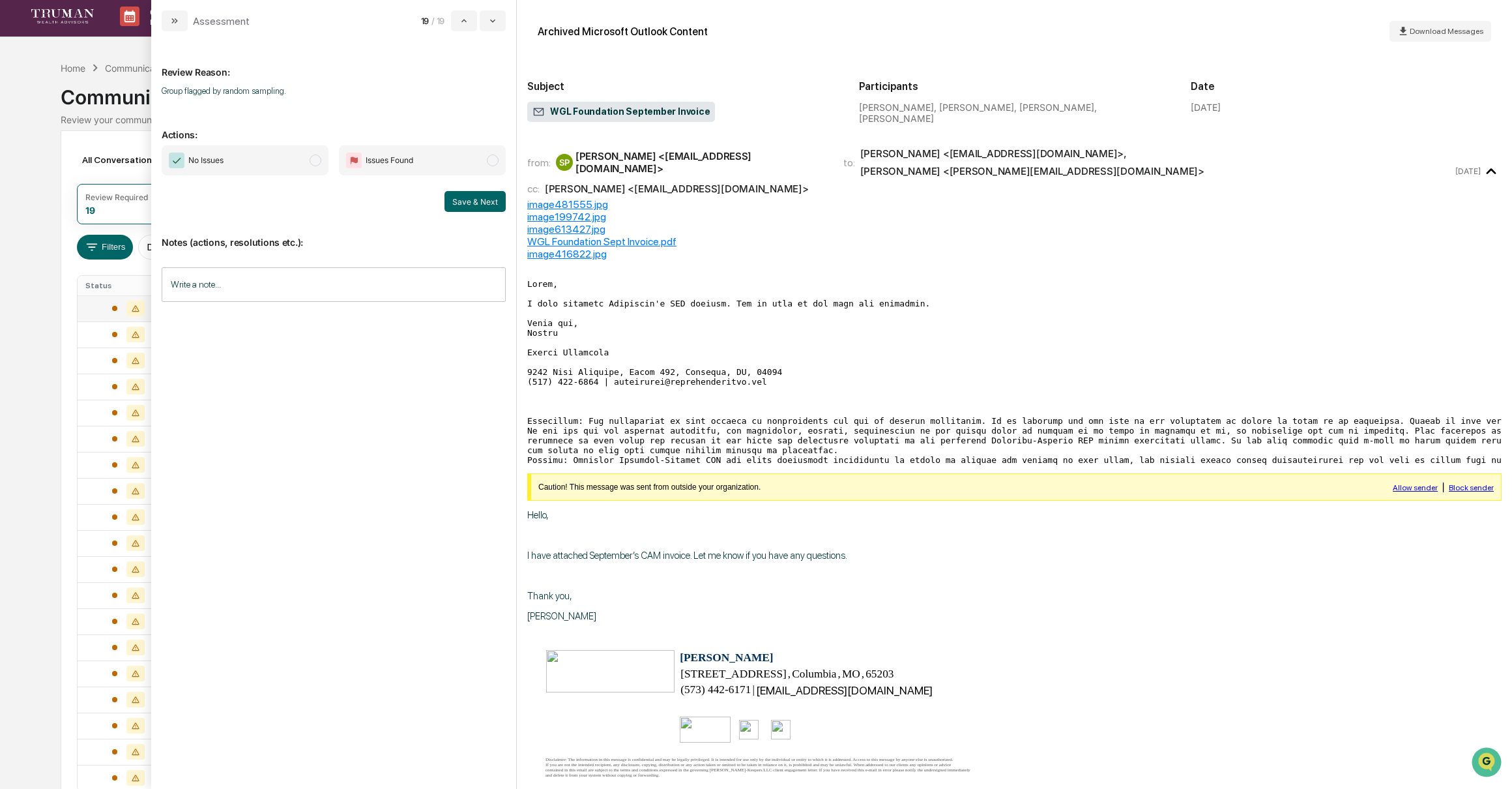
click at [313, 161] on span "modal" at bounding box center [315, 160] width 12 height 12
click at [480, 202] on button "Save & Next" at bounding box center [475, 202] width 61 height 21
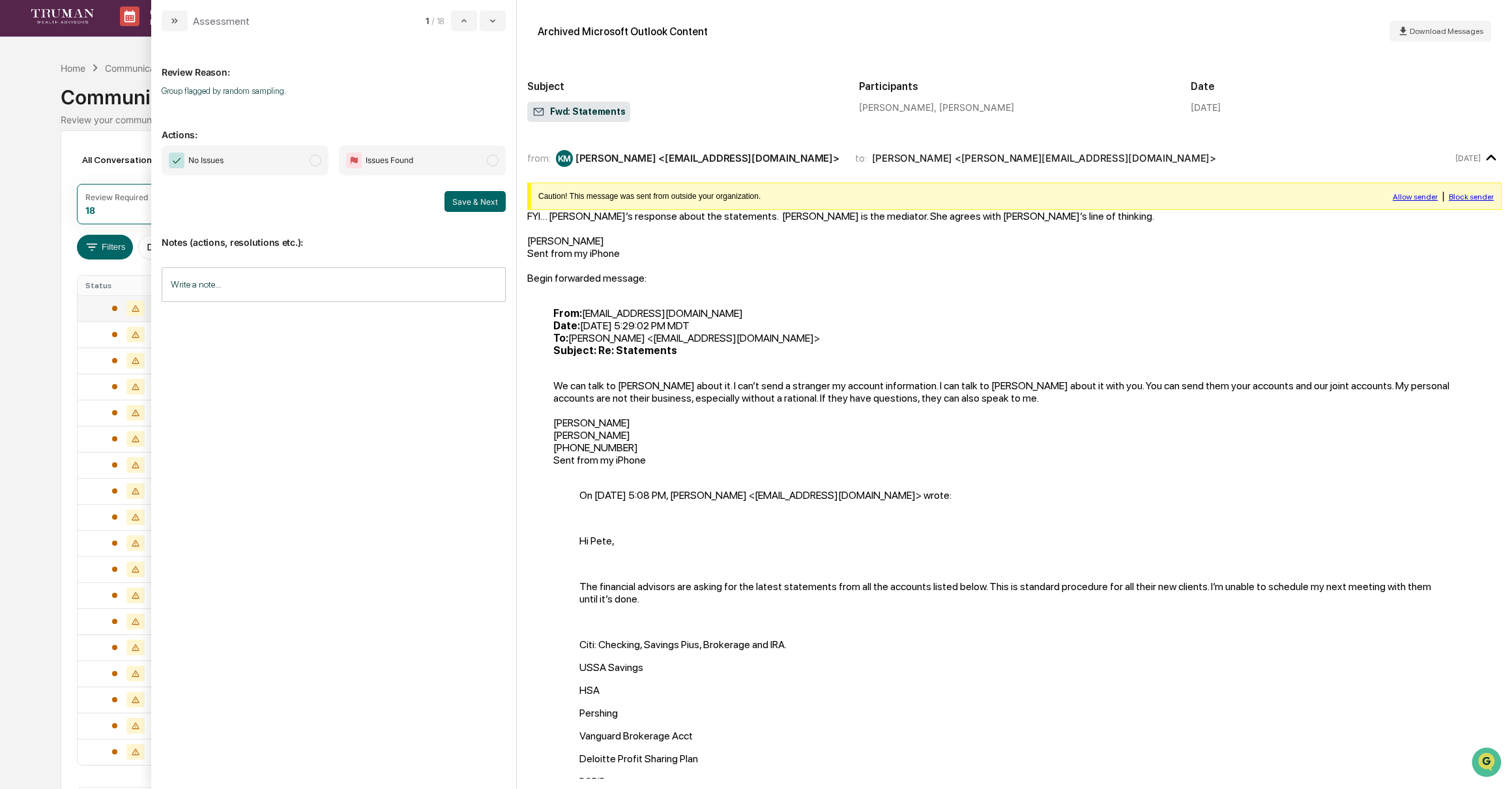
click at [316, 160] on span "modal" at bounding box center [315, 160] width 12 height 12
click at [467, 200] on button "Save & Next" at bounding box center [475, 202] width 61 height 21
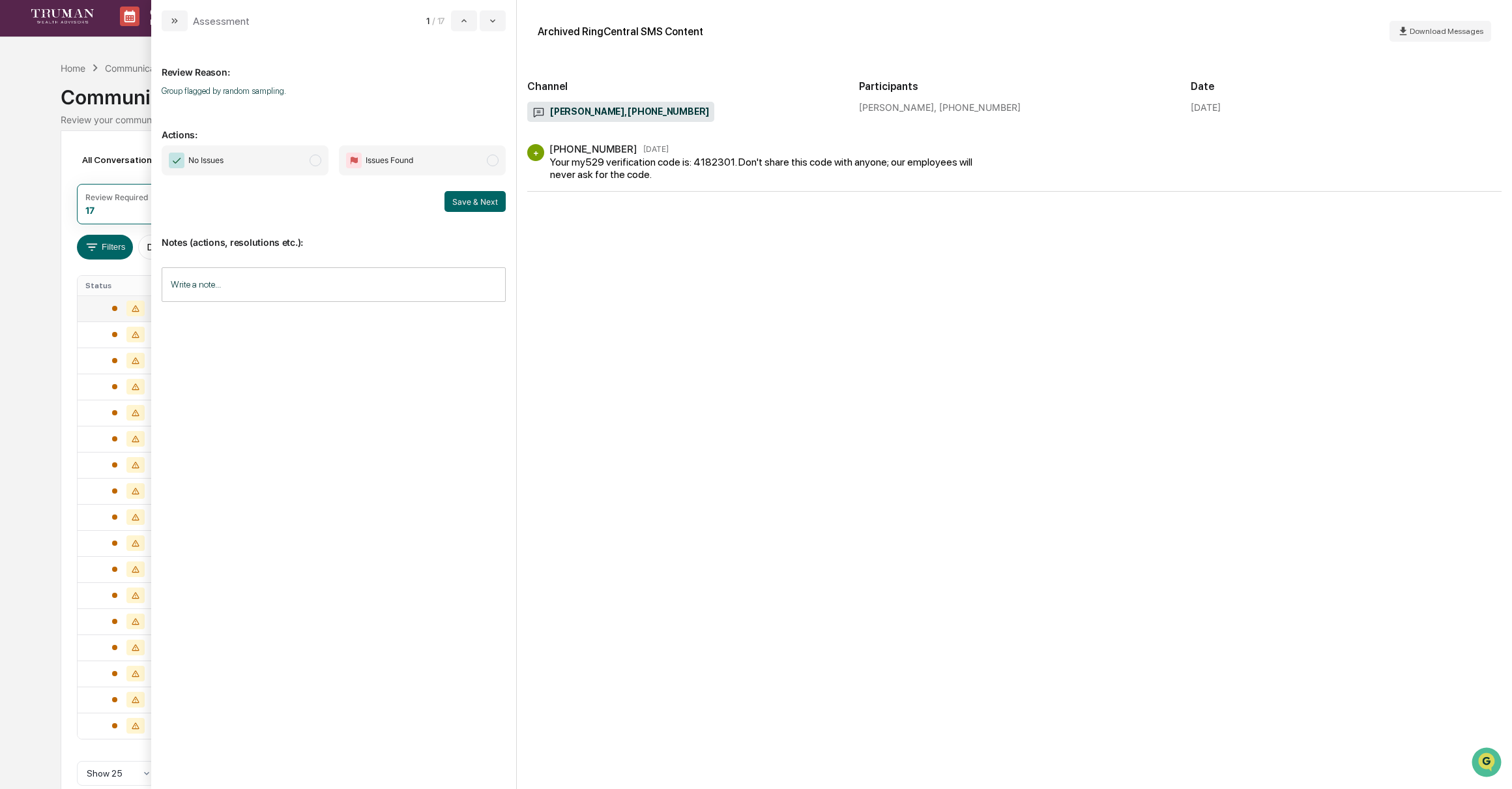
click at [324, 161] on span "No Issues" at bounding box center [245, 160] width 167 height 30
click at [471, 196] on button "Save & Next" at bounding box center [475, 202] width 61 height 21
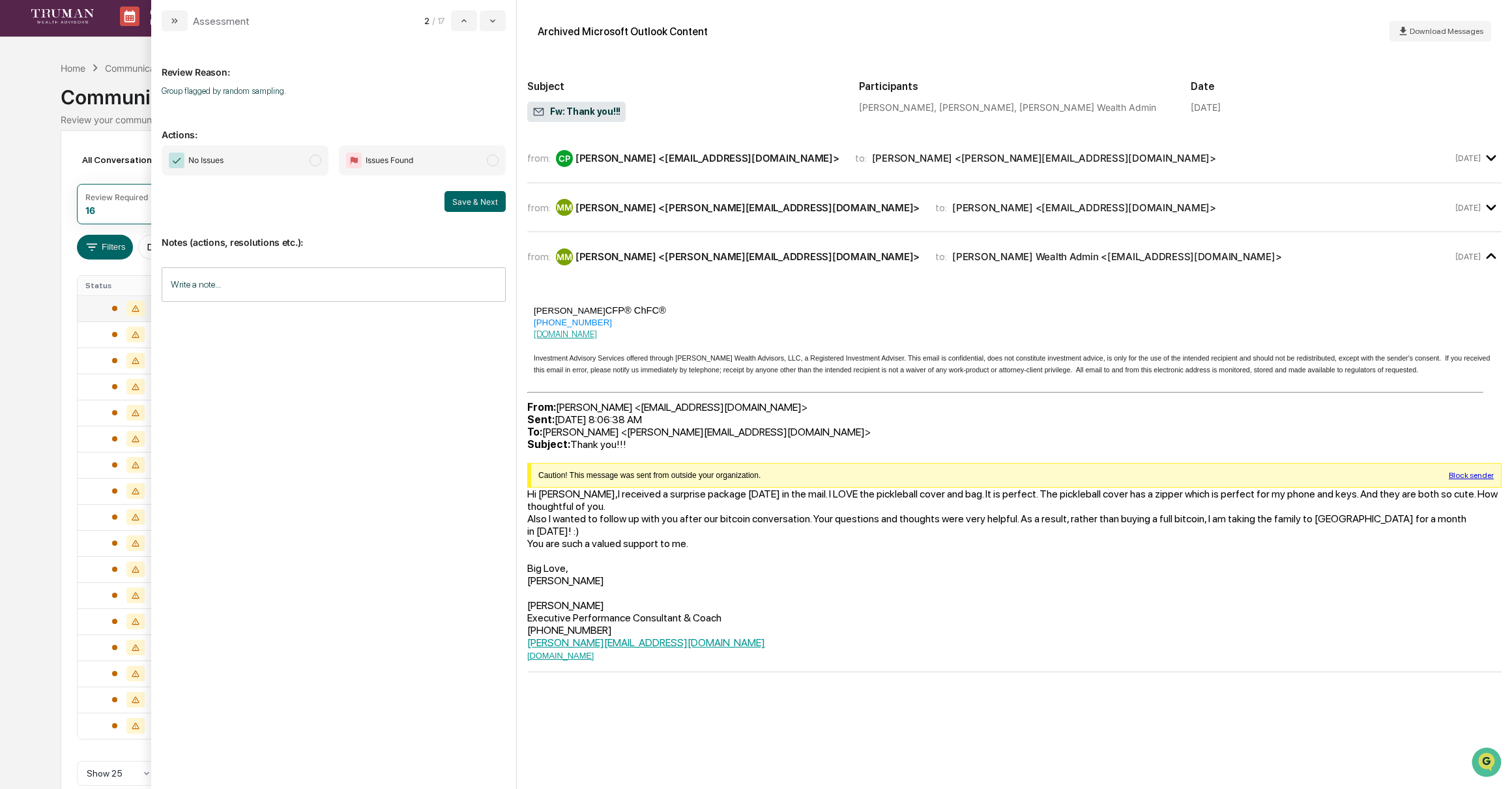
scroll to position [3, 0]
click at [315, 158] on span "modal" at bounding box center [315, 160] width 12 height 12
click at [477, 200] on button "Save & Next" at bounding box center [475, 202] width 61 height 21
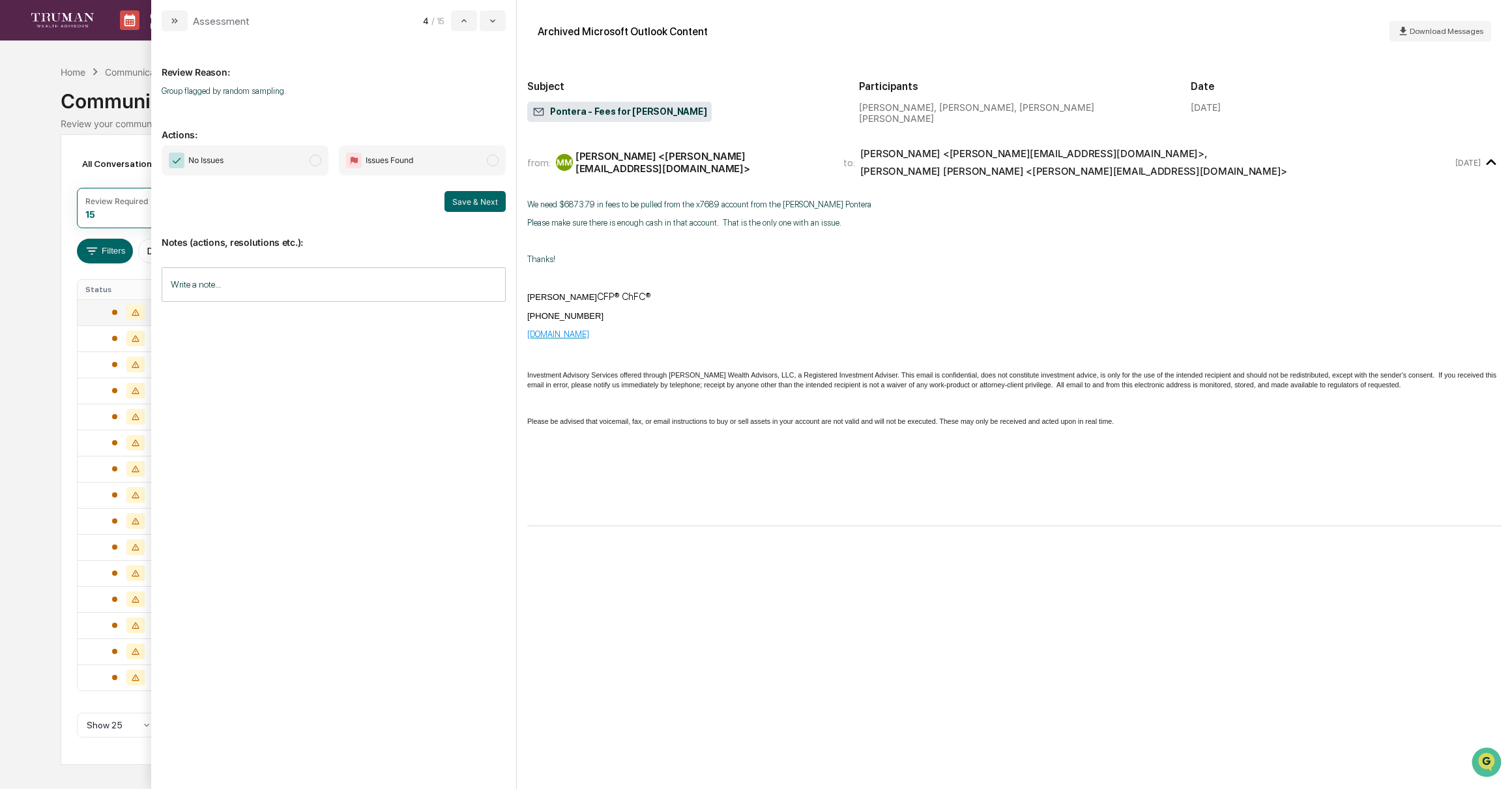
click at [318, 159] on span "modal" at bounding box center [315, 160] width 12 height 12
click at [474, 198] on button "Save & Next" at bounding box center [475, 202] width 61 height 21
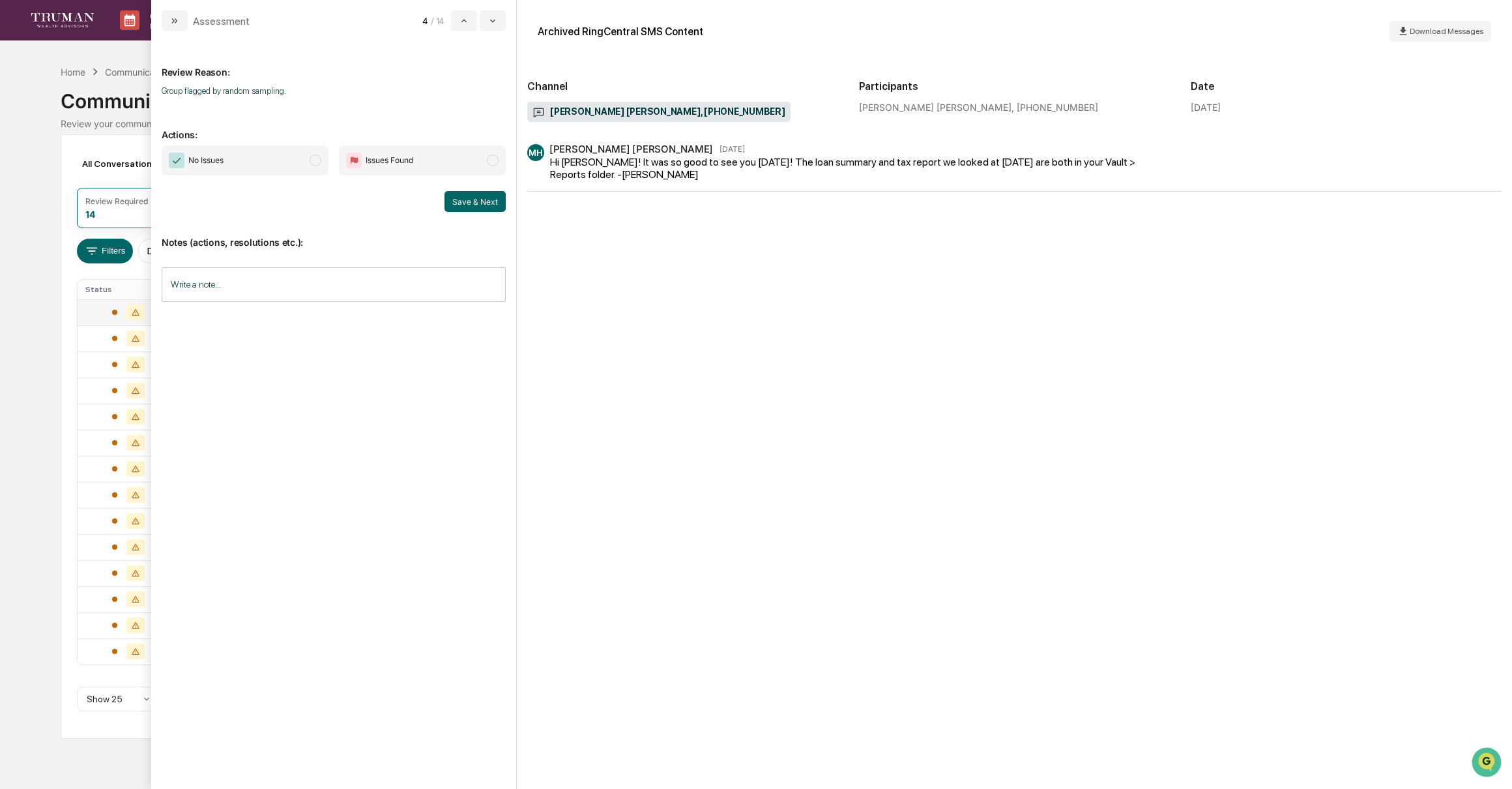
click at [316, 160] on span "modal" at bounding box center [315, 160] width 12 height 12
click at [475, 202] on button "Save & Next" at bounding box center [475, 202] width 61 height 21
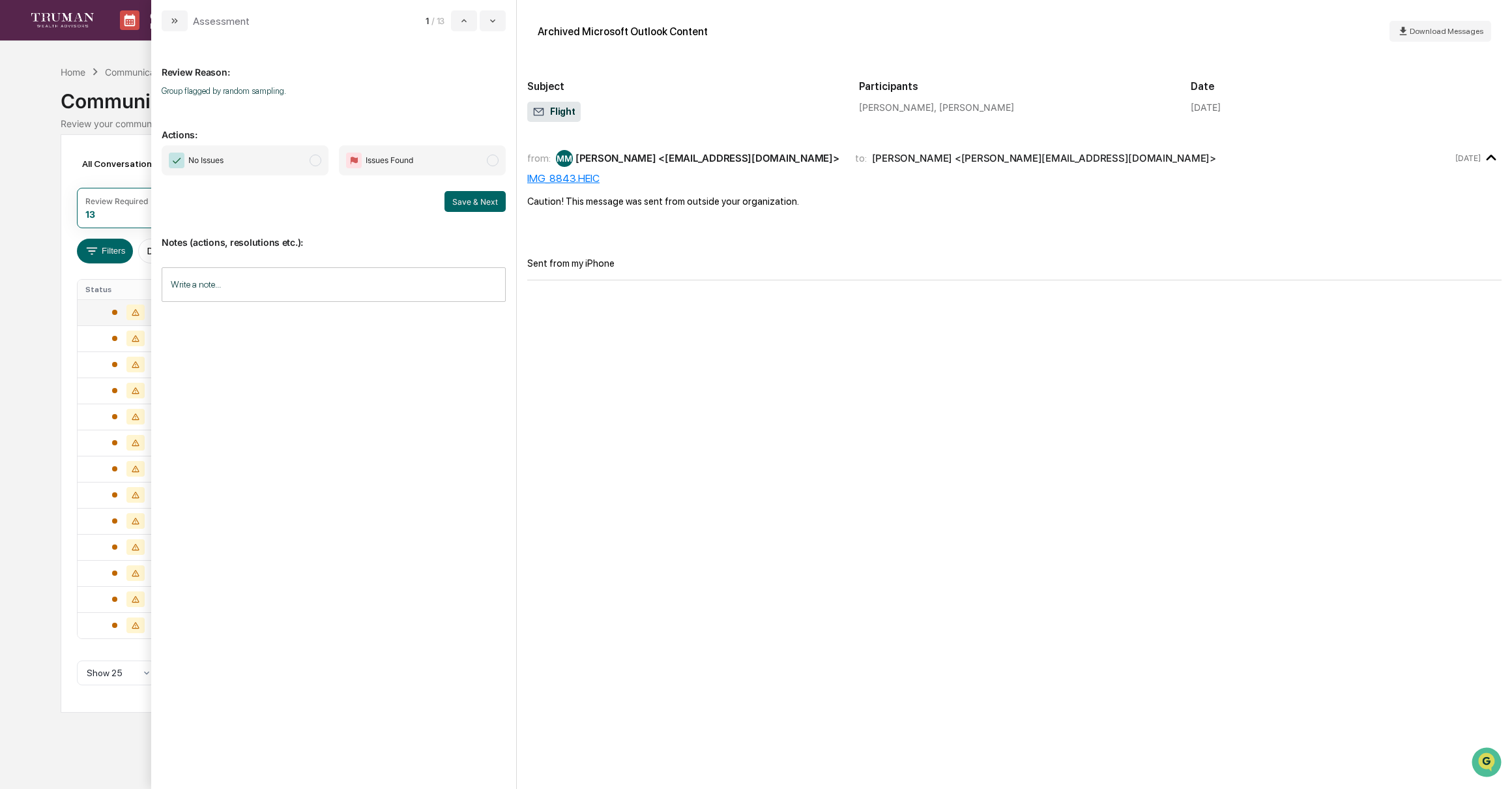
click at [315, 159] on span "modal" at bounding box center [315, 160] width 12 height 12
click at [472, 196] on button "Save & Next" at bounding box center [475, 202] width 61 height 21
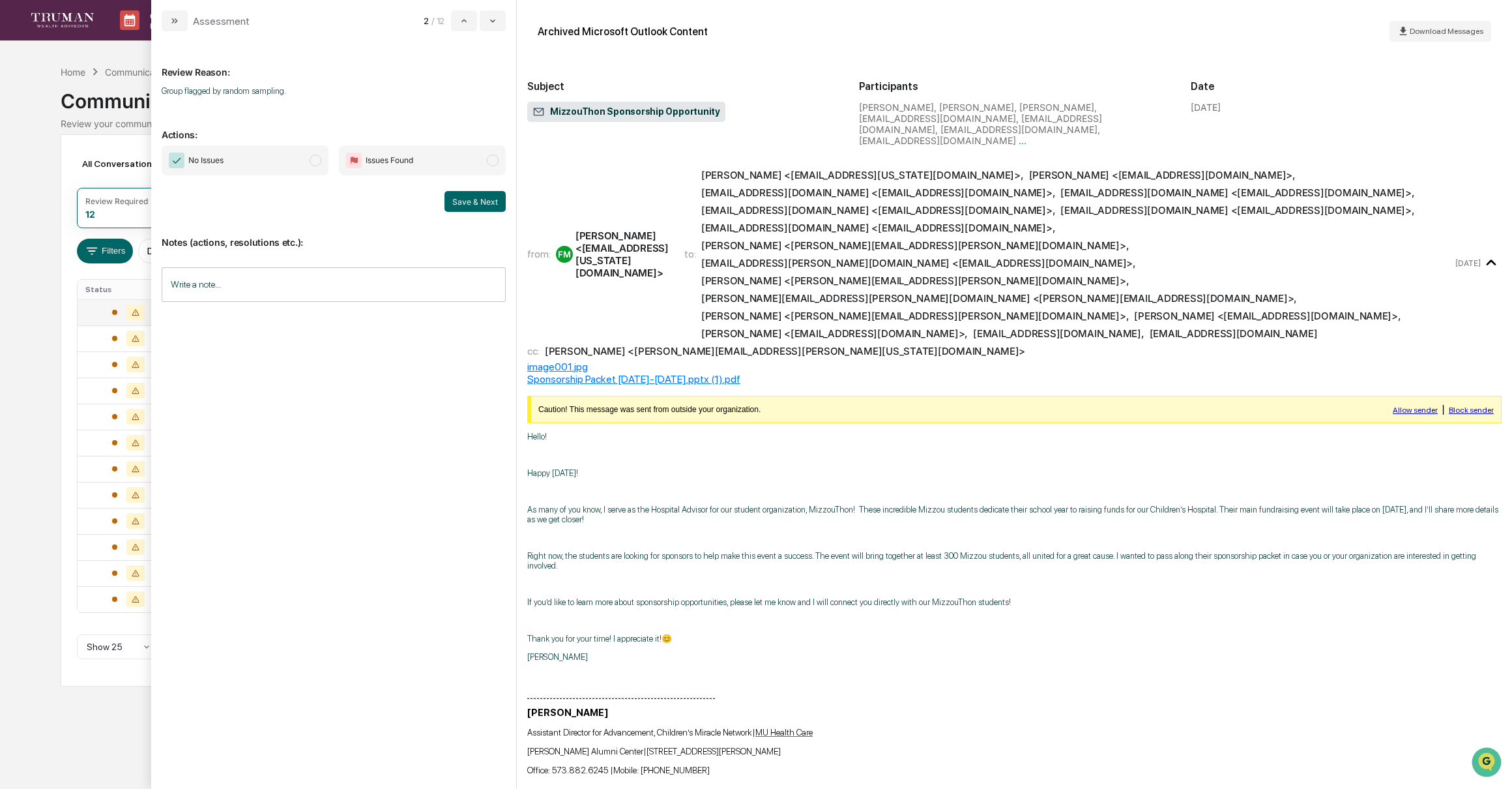
click at [313, 163] on span "modal" at bounding box center [315, 160] width 12 height 12
click at [480, 198] on button "Save & Next" at bounding box center [475, 202] width 61 height 21
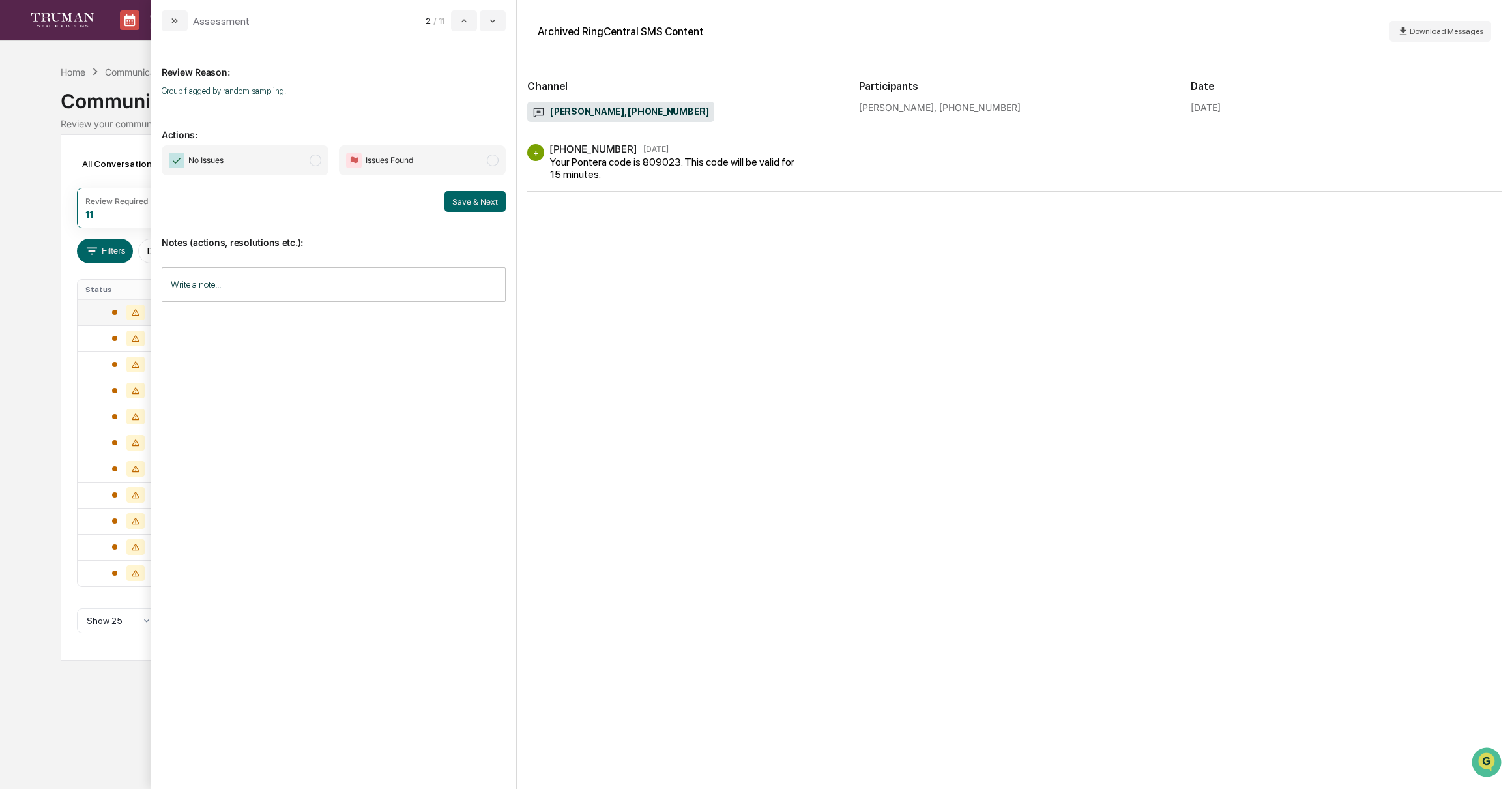
click at [312, 159] on span "modal" at bounding box center [315, 160] width 12 height 12
click at [472, 195] on button "Save & Next" at bounding box center [475, 202] width 61 height 21
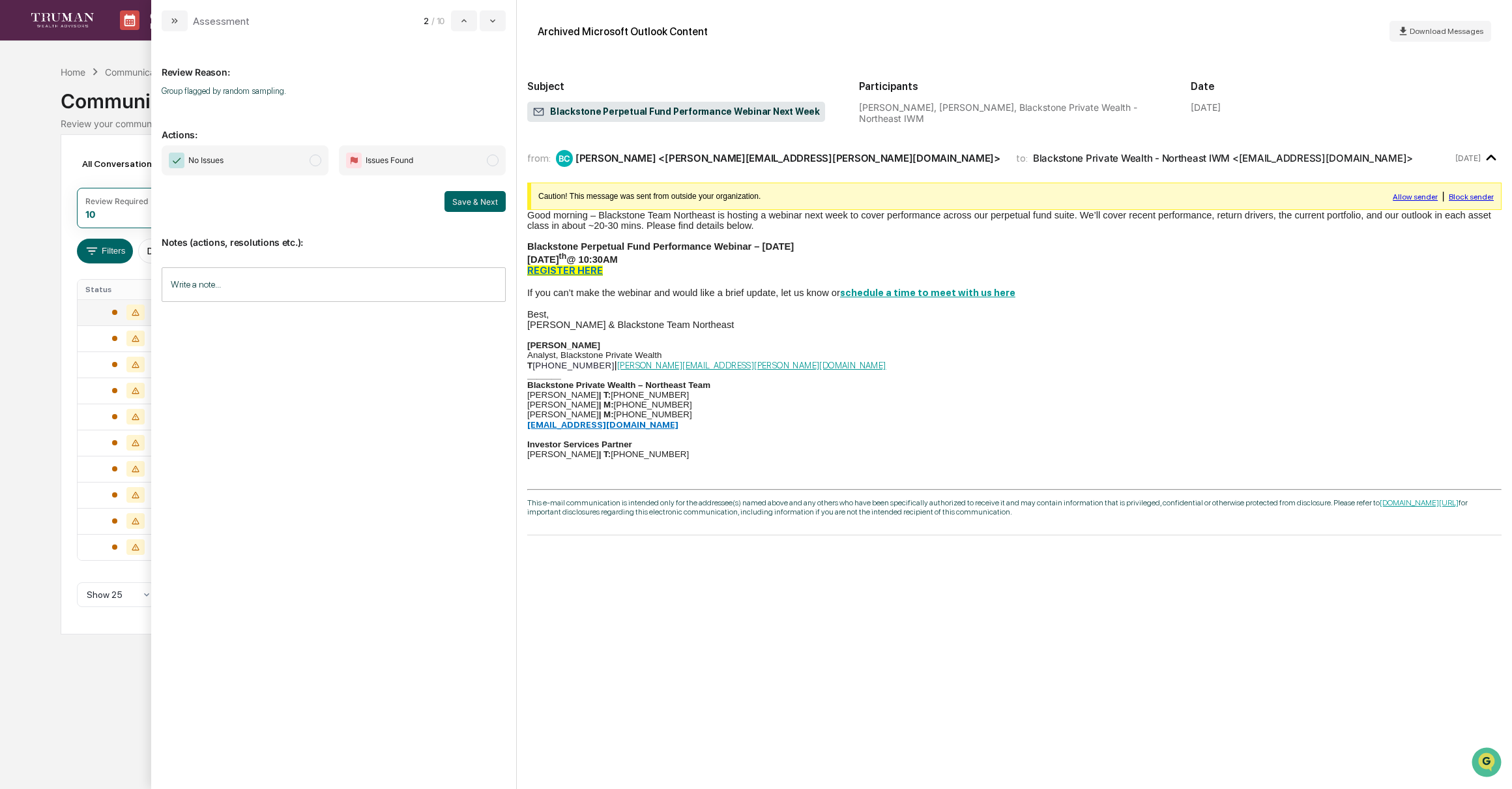
click at [318, 164] on span "modal" at bounding box center [315, 160] width 12 height 12
click at [481, 196] on button "Save & Next" at bounding box center [475, 202] width 61 height 21
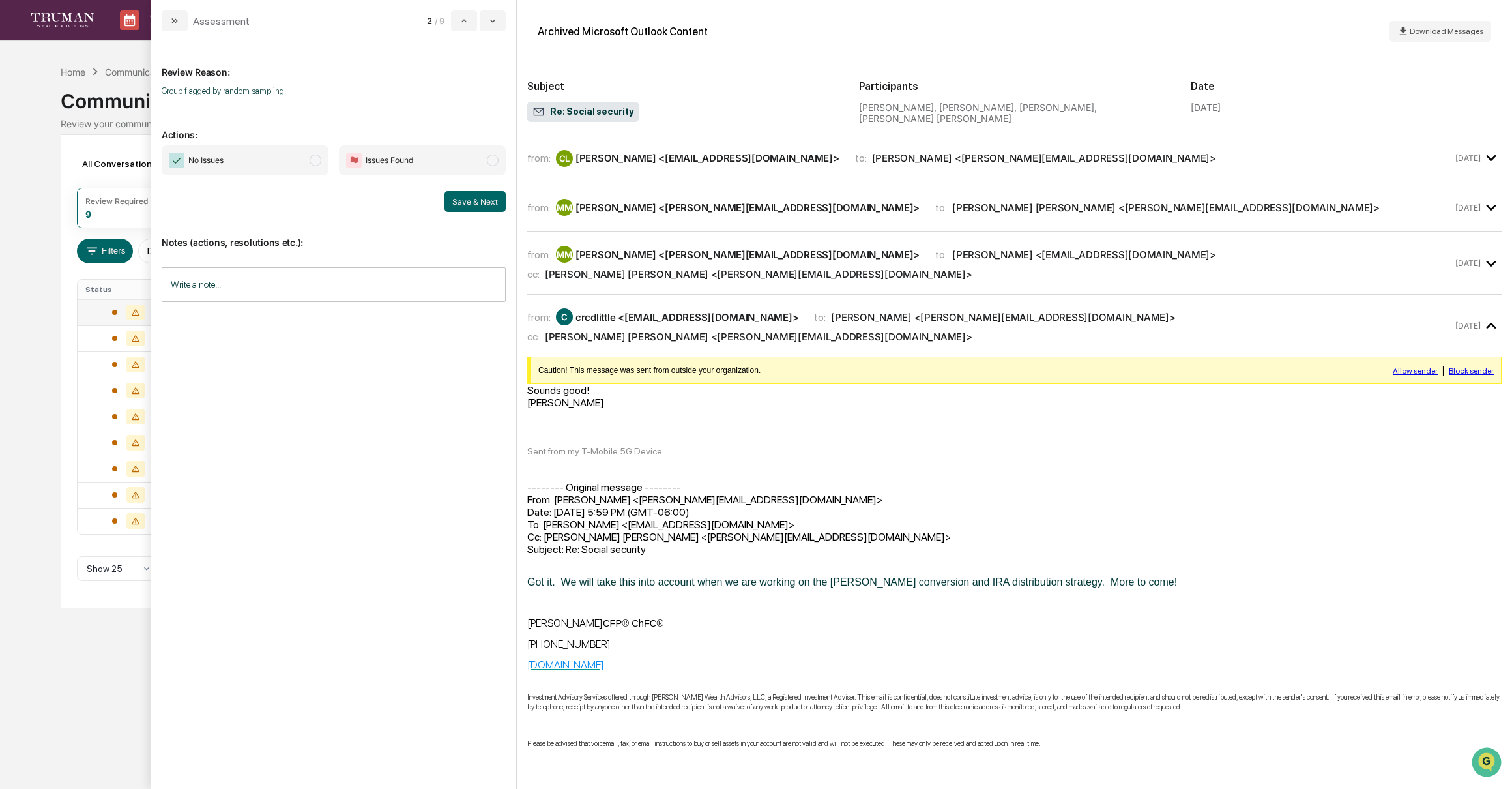
click at [315, 159] on span "modal" at bounding box center [315, 160] width 12 height 12
click at [467, 197] on button "Save & Next" at bounding box center [475, 202] width 61 height 21
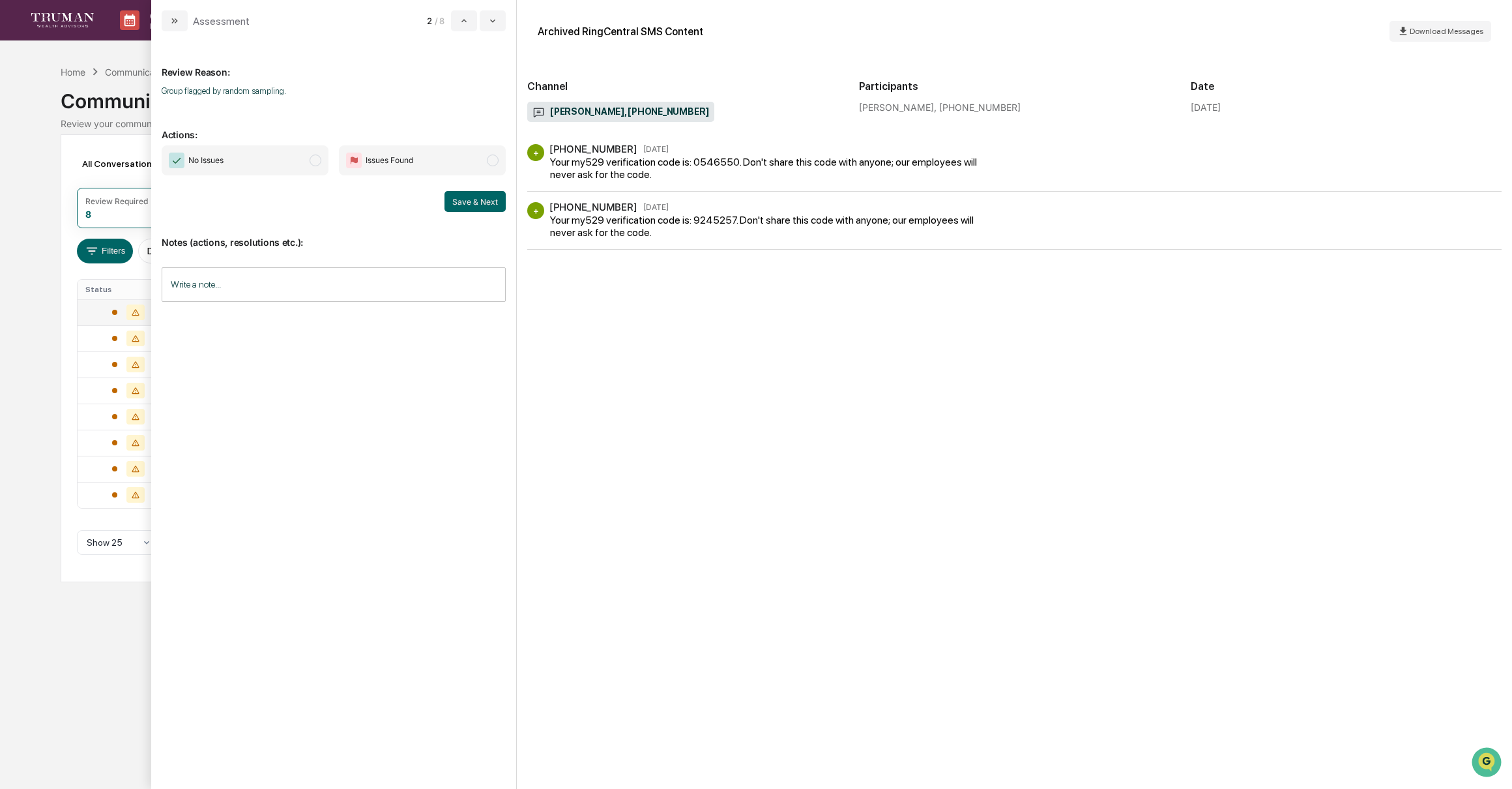
drag, startPoint x: 316, startPoint y: 160, endPoint x: 355, endPoint y: 185, distance: 46.3
click at [316, 160] on span "modal" at bounding box center [315, 160] width 12 height 12
click at [477, 203] on button "Save & Next" at bounding box center [475, 202] width 61 height 21
click at [312, 160] on span "modal" at bounding box center [315, 160] width 12 height 12
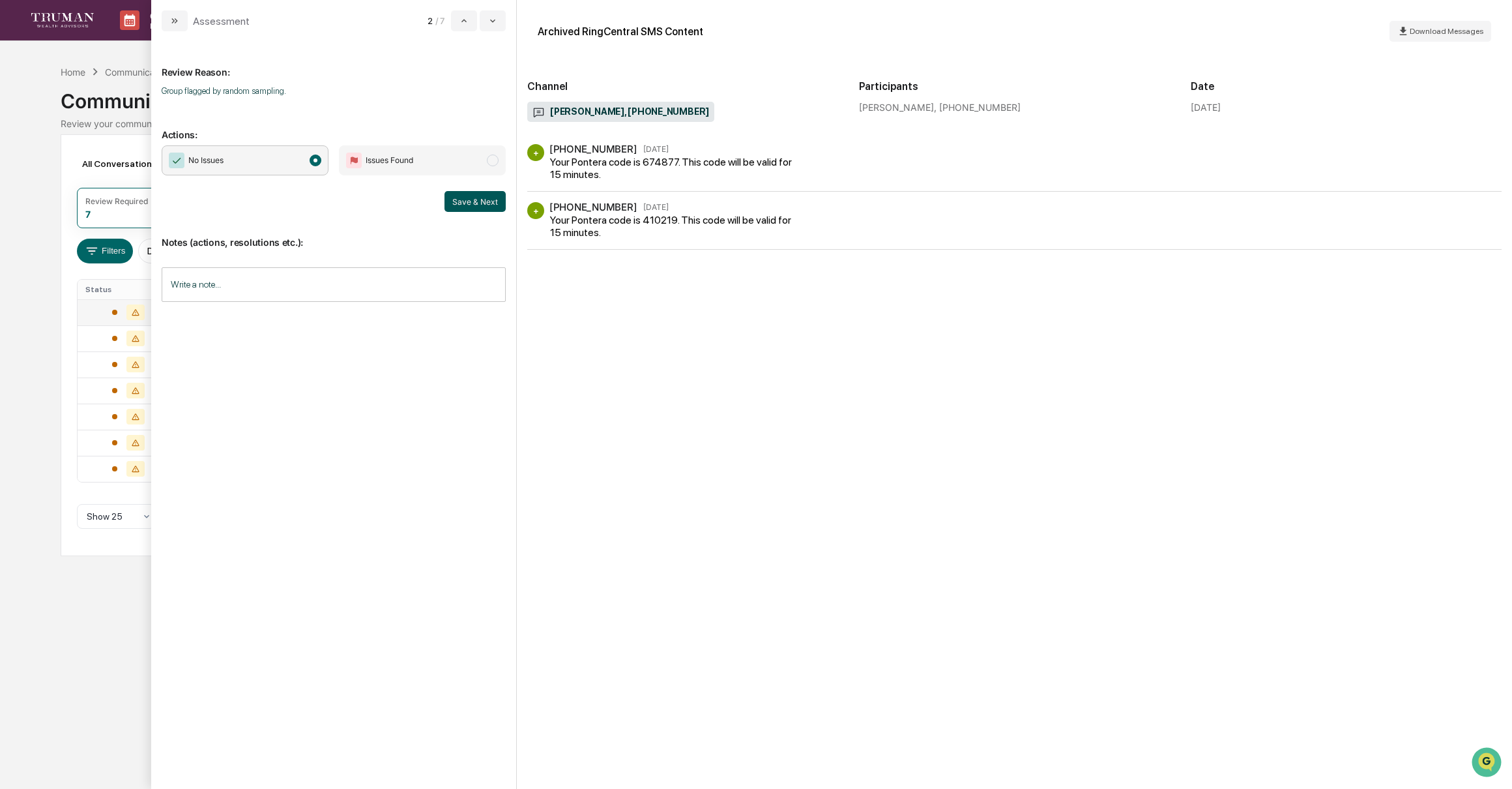
click at [488, 197] on button "Save & Next" at bounding box center [475, 202] width 61 height 21
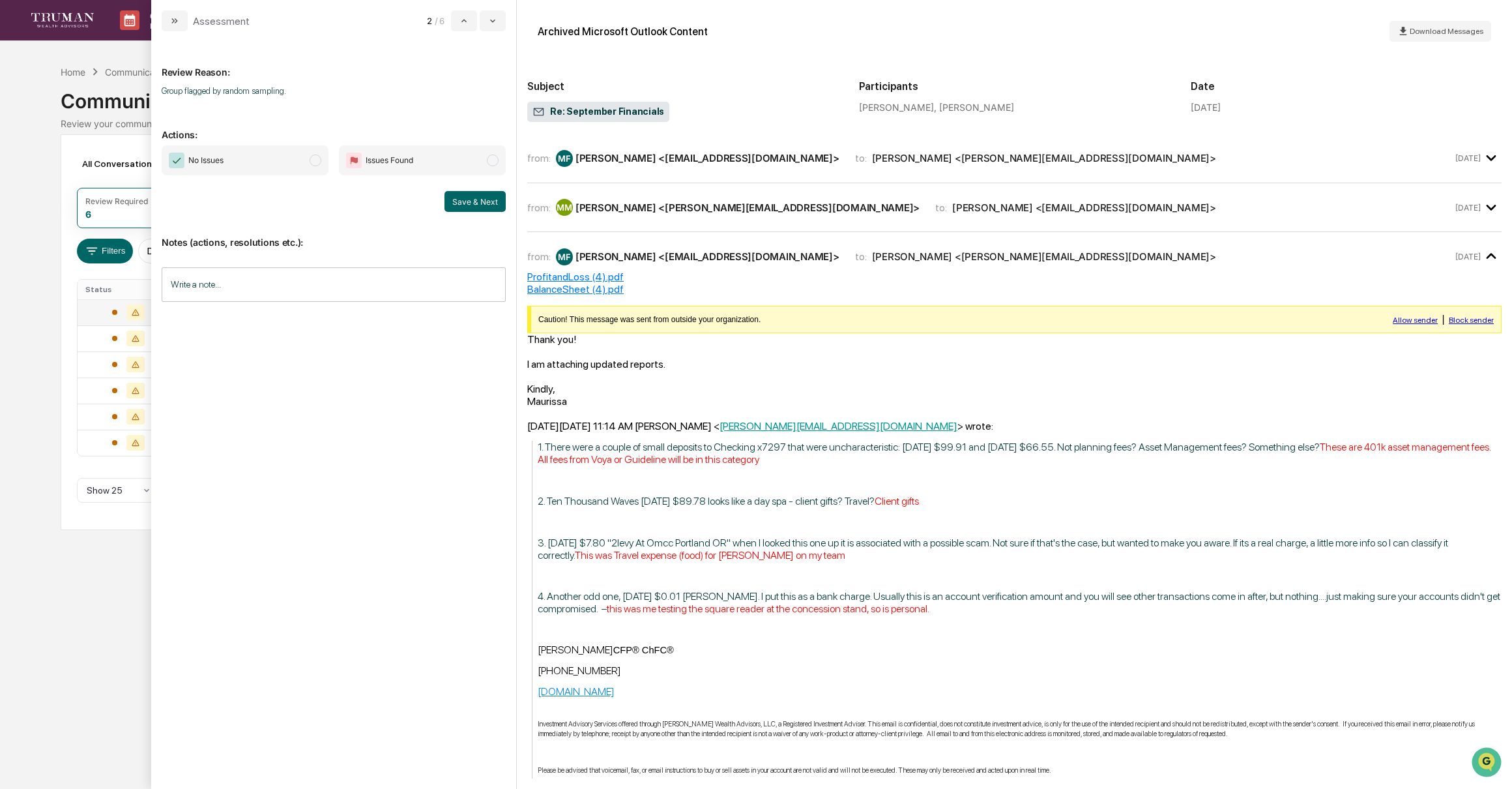
click at [312, 159] on span "modal" at bounding box center [315, 160] width 12 height 12
click at [482, 200] on button "Save & Next" at bounding box center [475, 202] width 61 height 21
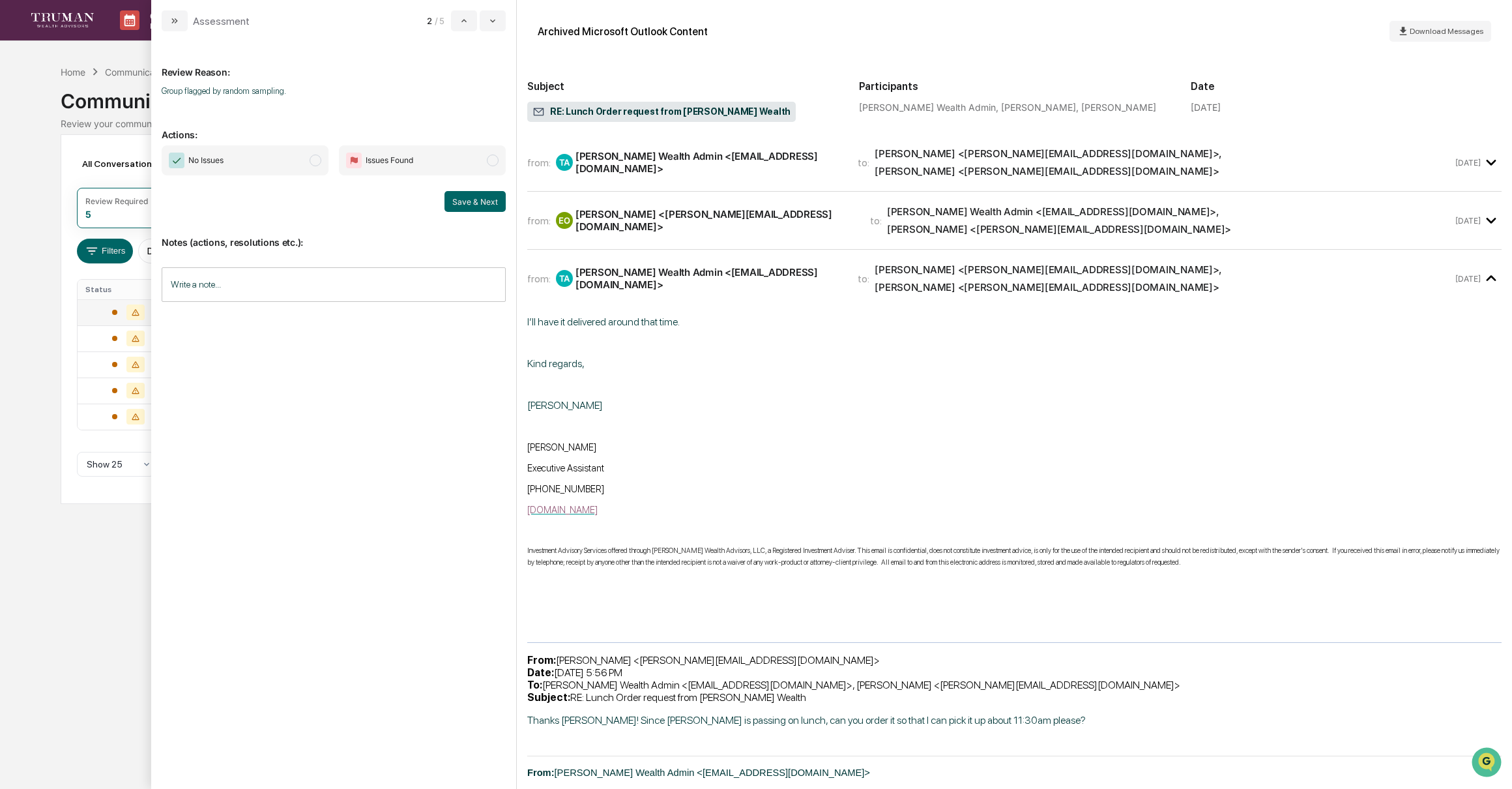
click at [311, 159] on span "modal" at bounding box center [315, 160] width 12 height 12
click at [481, 204] on button "Save & Next" at bounding box center [475, 202] width 61 height 21
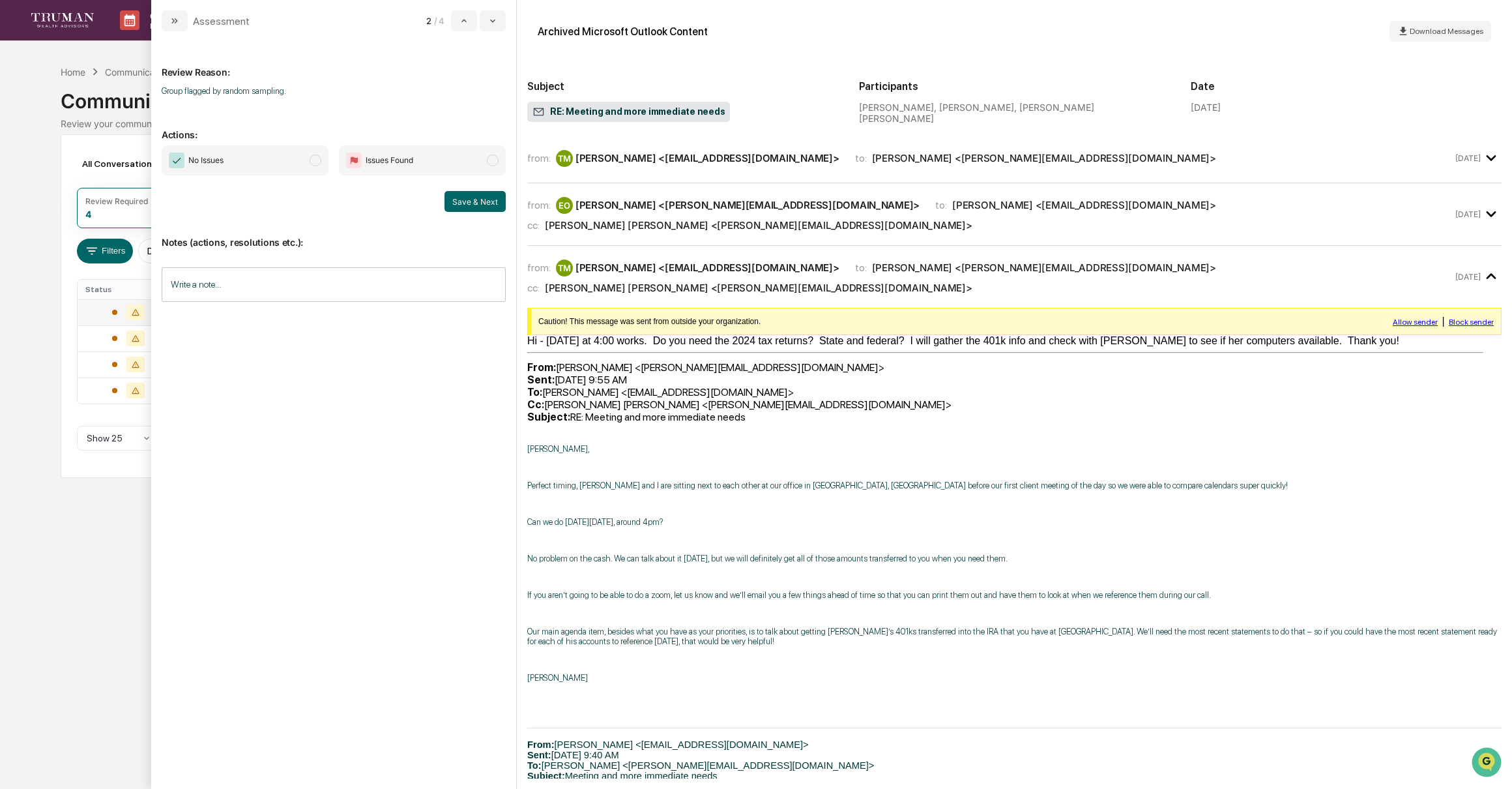
click at [312, 160] on span "modal" at bounding box center [315, 160] width 12 height 12
click at [478, 195] on button "Save & Next" at bounding box center [475, 202] width 61 height 21
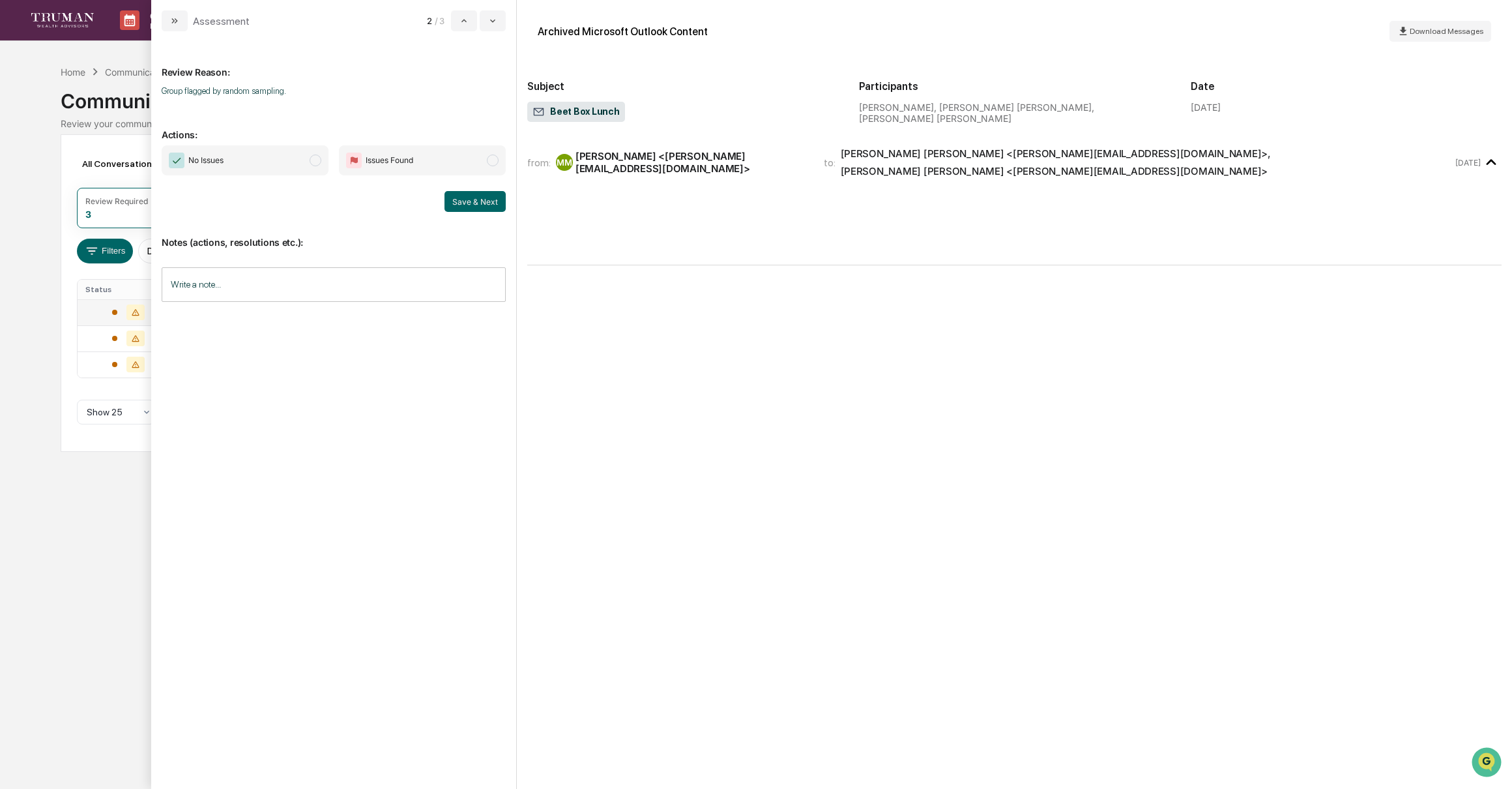
click at [315, 157] on span "modal" at bounding box center [315, 160] width 12 height 12
click at [465, 196] on button "Save & Next" at bounding box center [475, 202] width 61 height 21
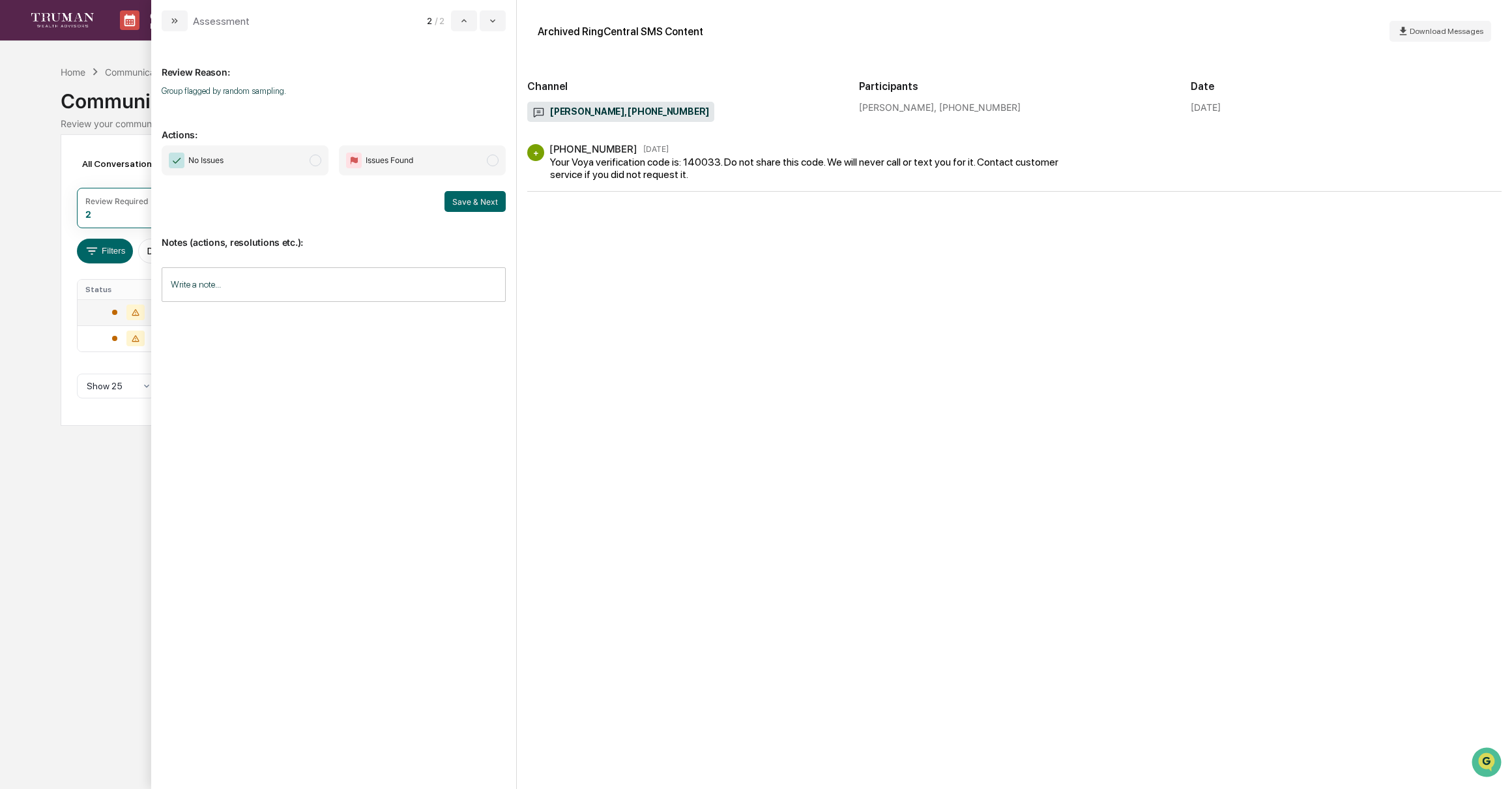
click at [319, 161] on span "modal" at bounding box center [315, 160] width 12 height 12
click at [480, 195] on button "Save & Next" at bounding box center [475, 202] width 61 height 21
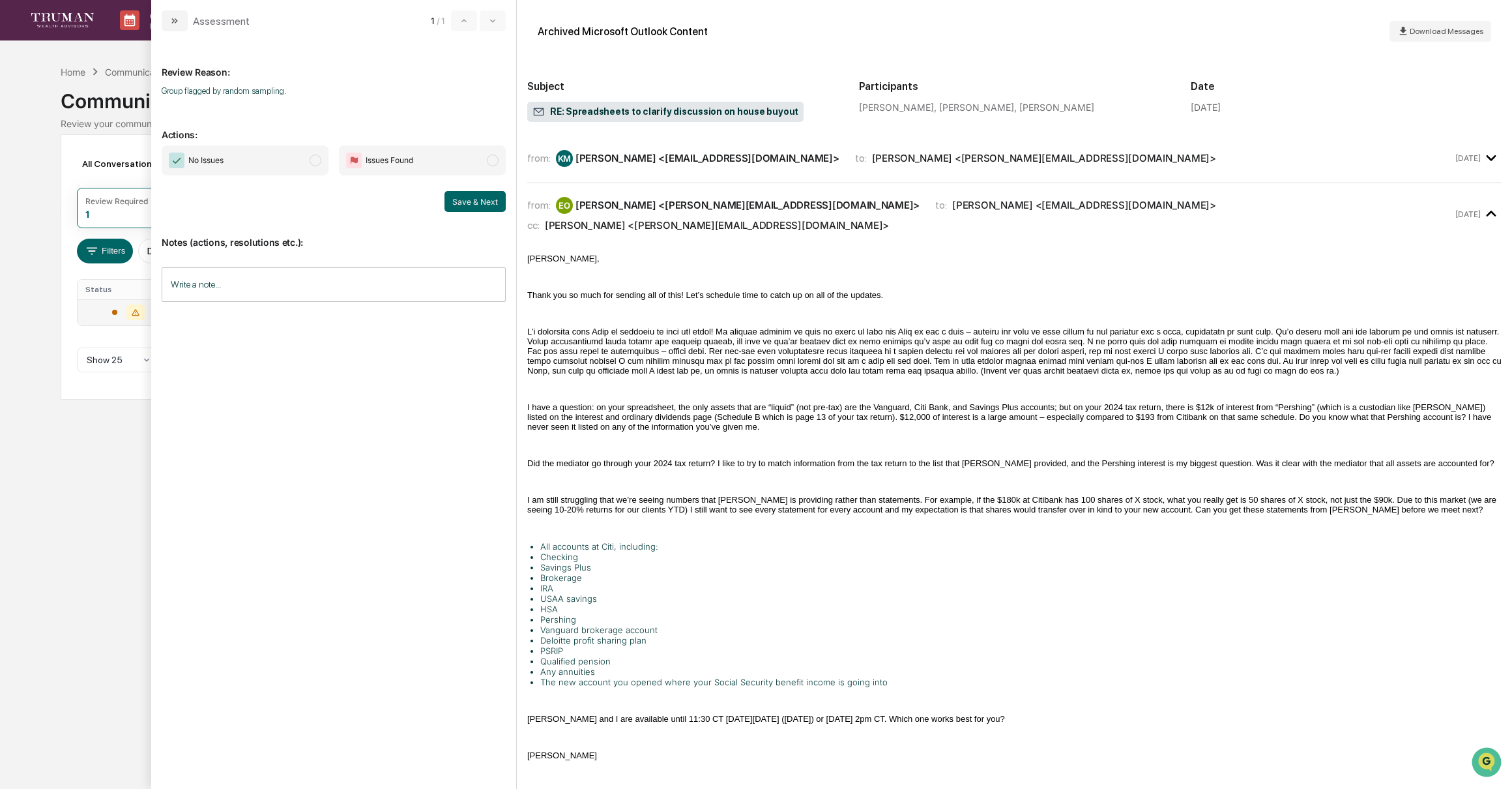
click at [319, 164] on span "modal" at bounding box center [315, 160] width 12 height 12
click at [479, 198] on button "Save & Next" at bounding box center [475, 202] width 61 height 21
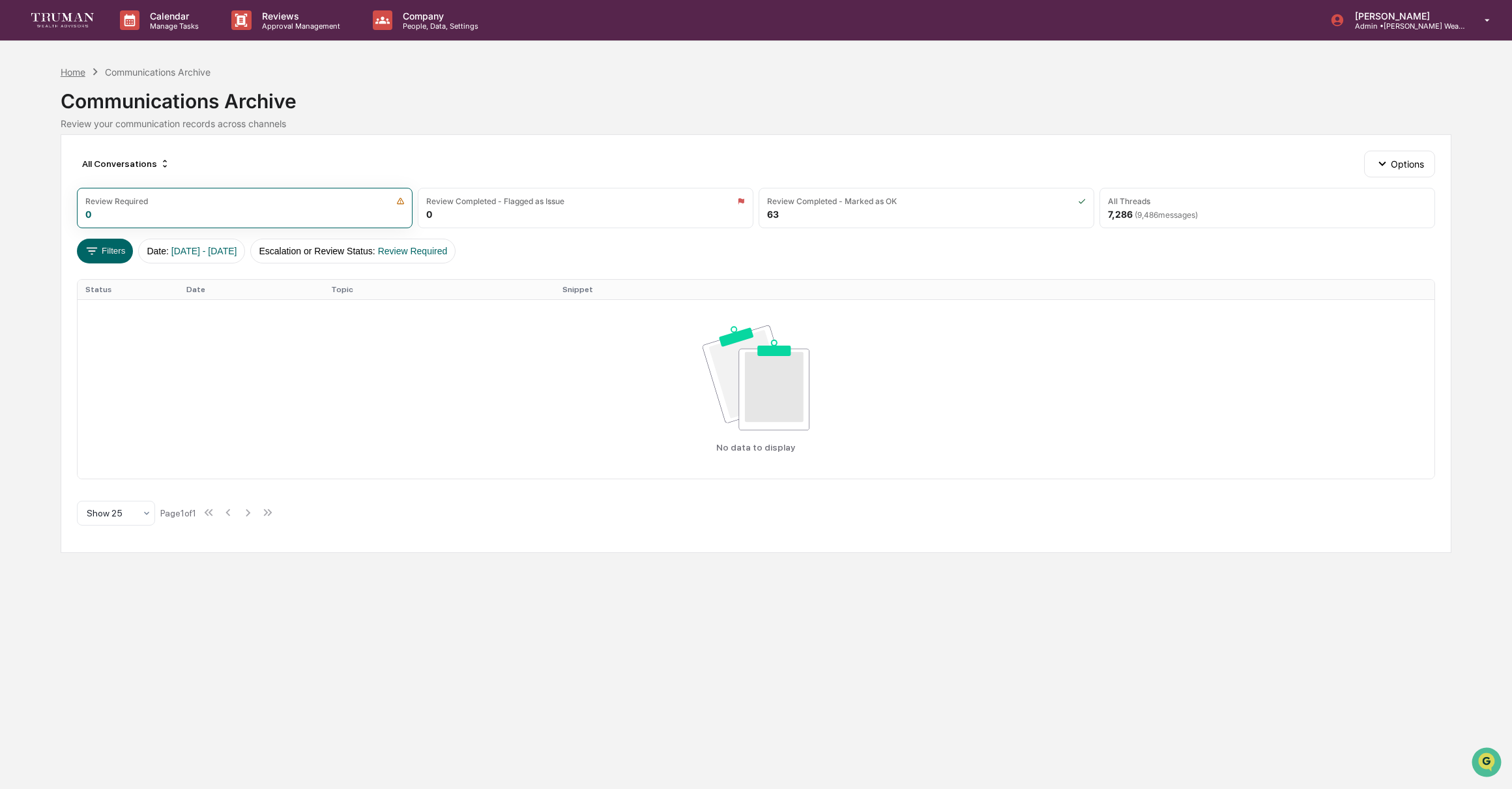
click at [68, 72] on div "Home" at bounding box center [73, 72] width 25 height 11
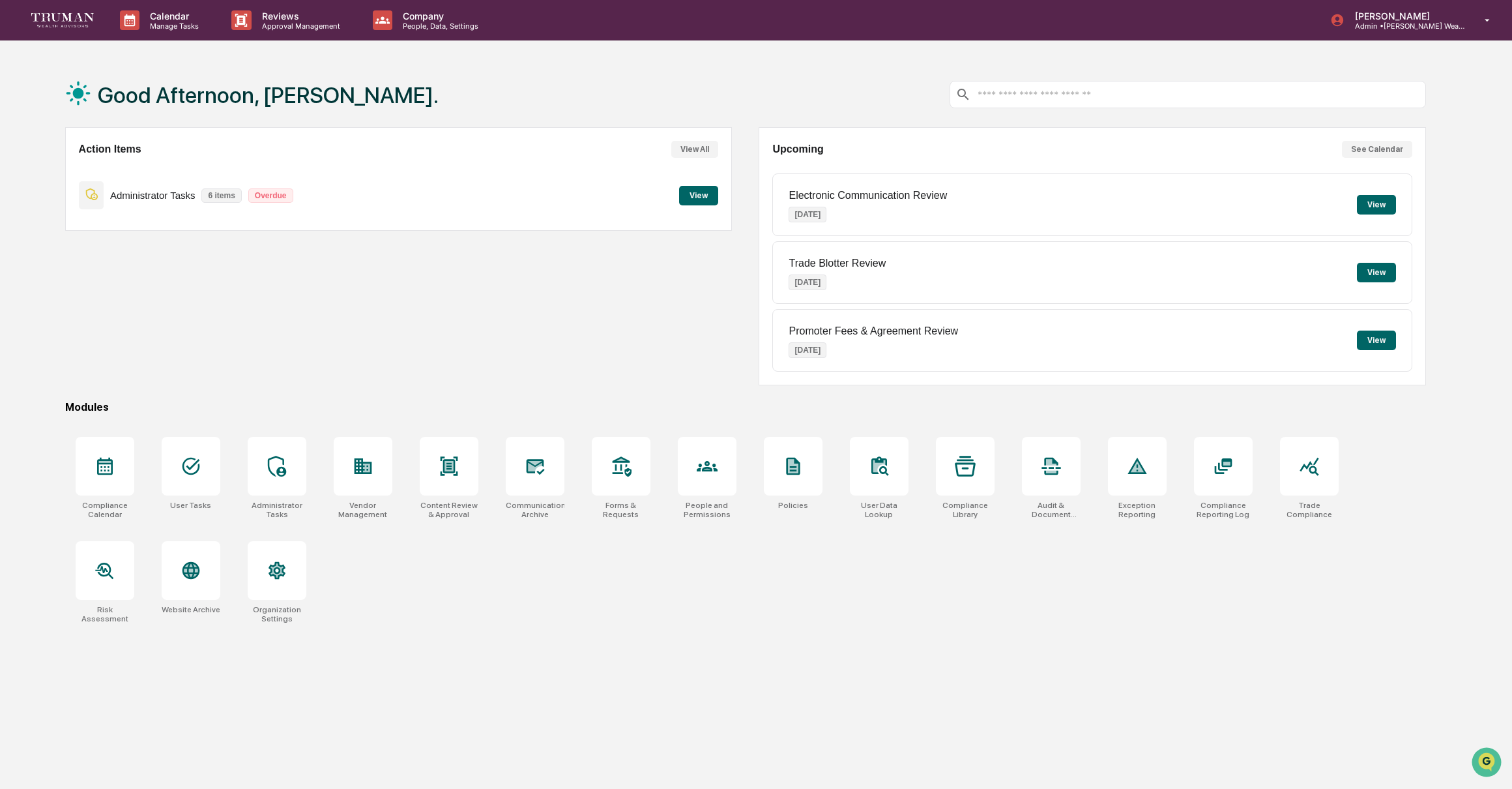
click at [690, 200] on button "View" at bounding box center [698, 195] width 39 height 20
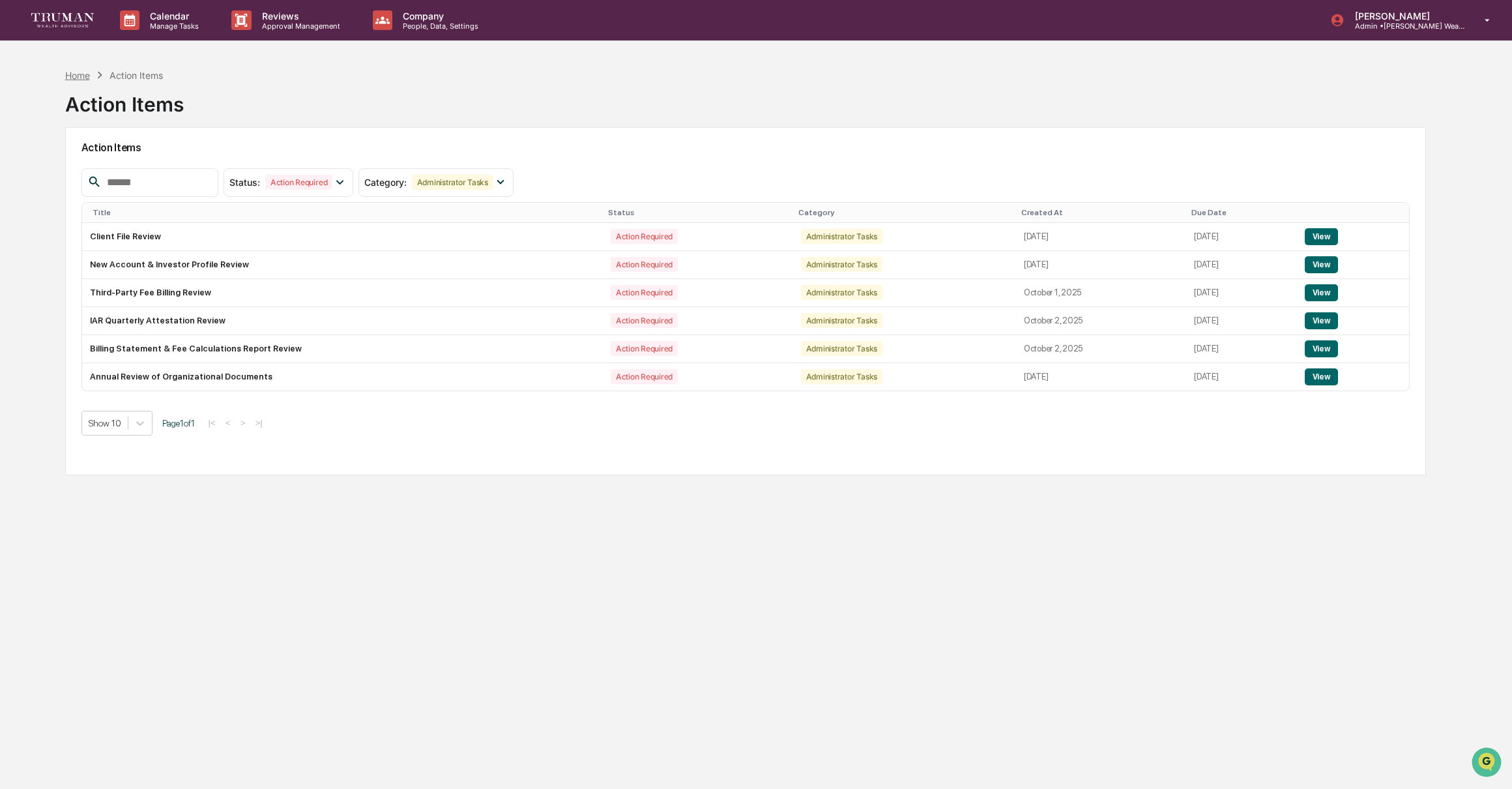
click at [70, 77] on div "Home" at bounding box center [77, 75] width 25 height 11
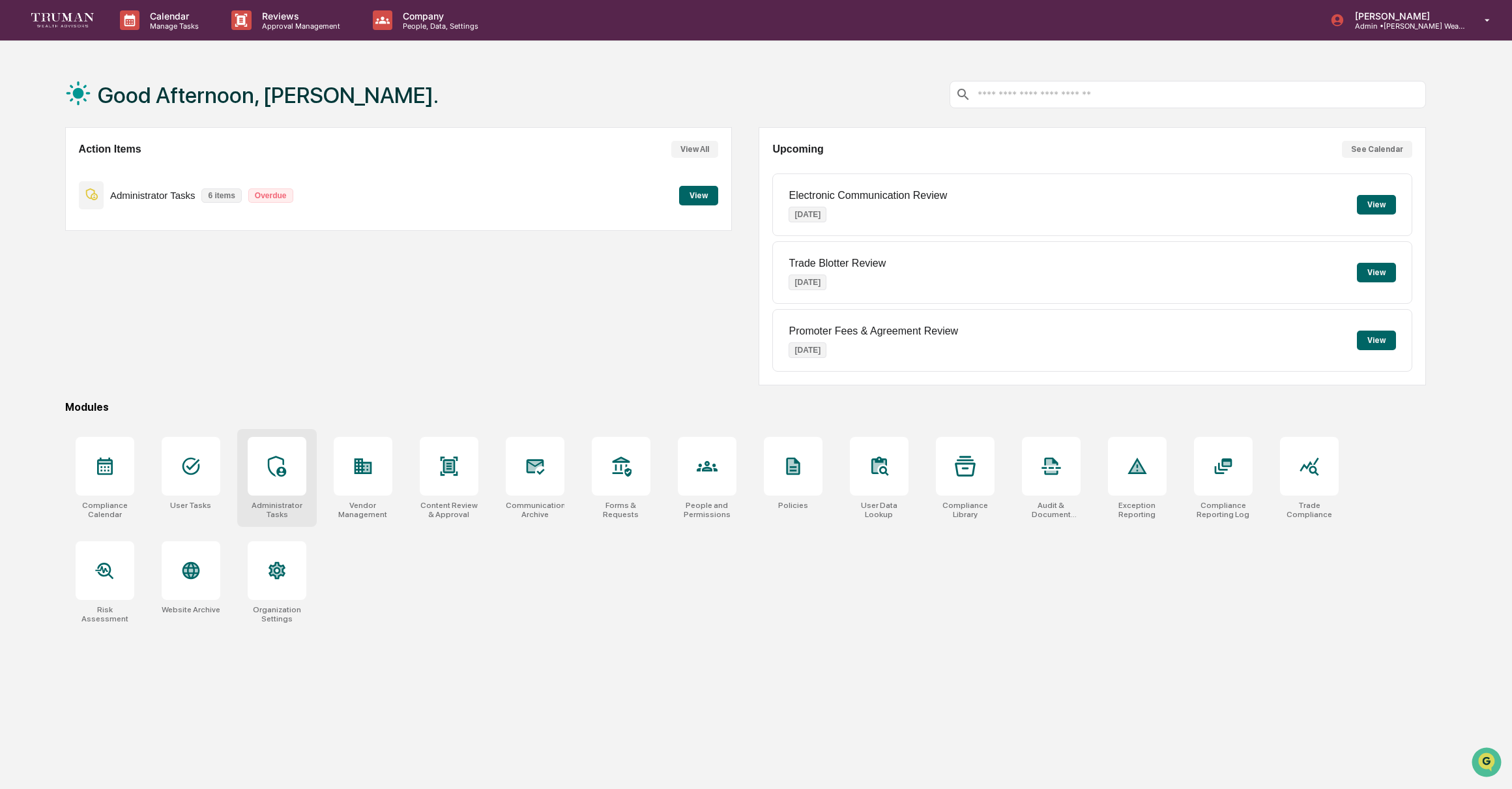
click at [280, 489] on div at bounding box center [276, 465] width 59 height 59
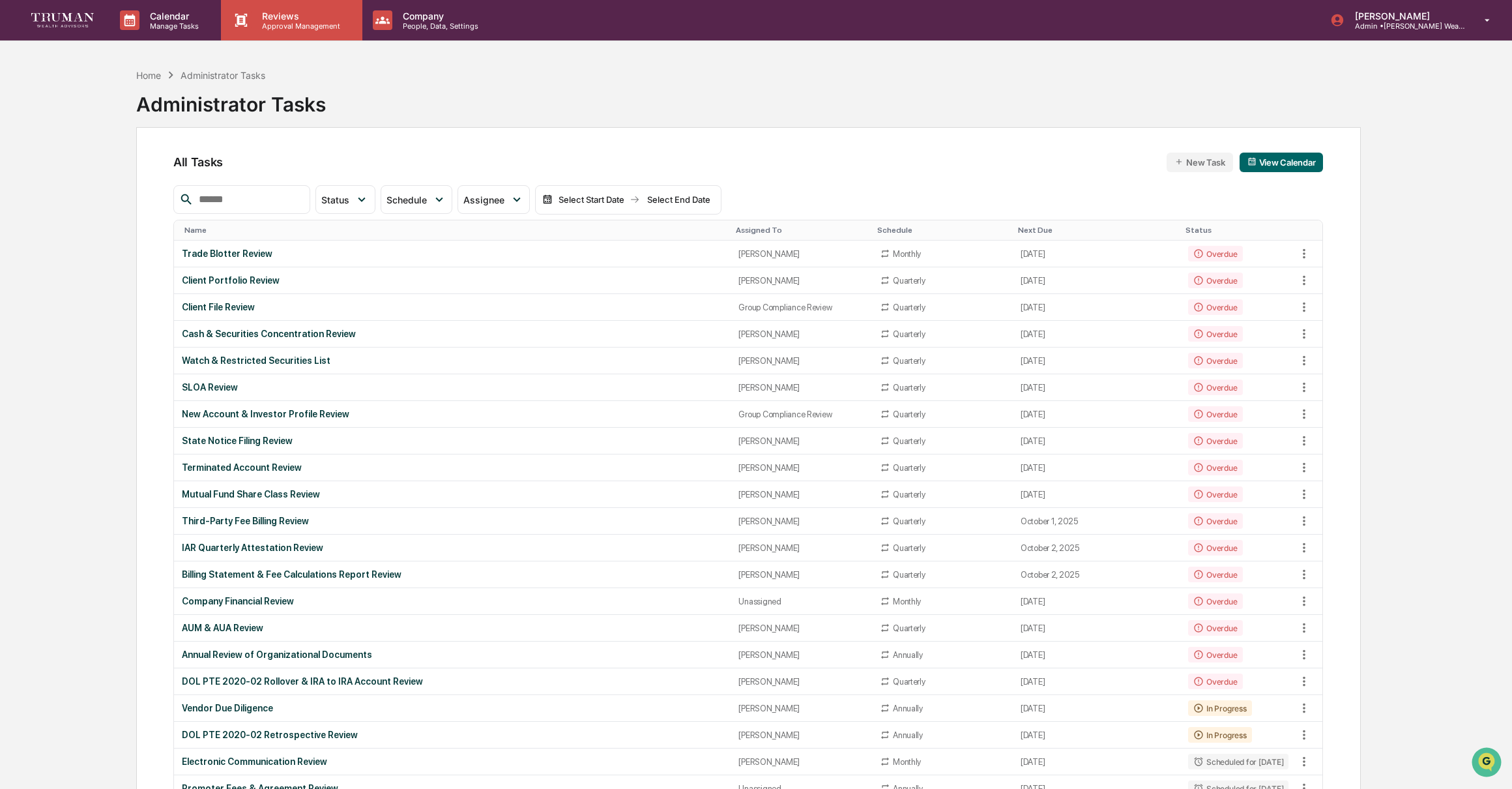
click at [293, 30] on div "Reviews Approval Management" at bounding box center [291, 20] width 141 height 40
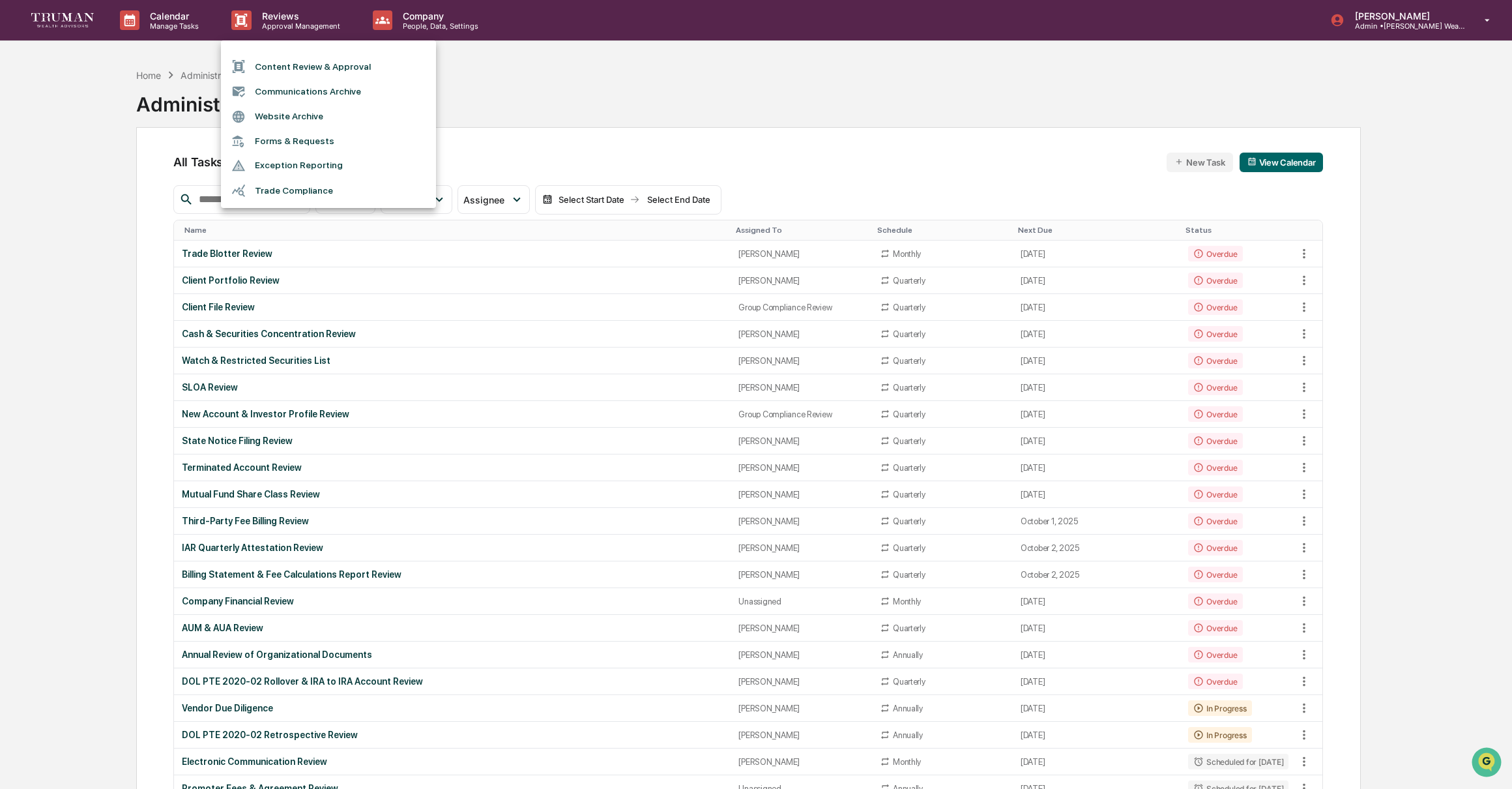
click at [336, 63] on li "Content Review & Approval" at bounding box center [328, 66] width 215 height 25
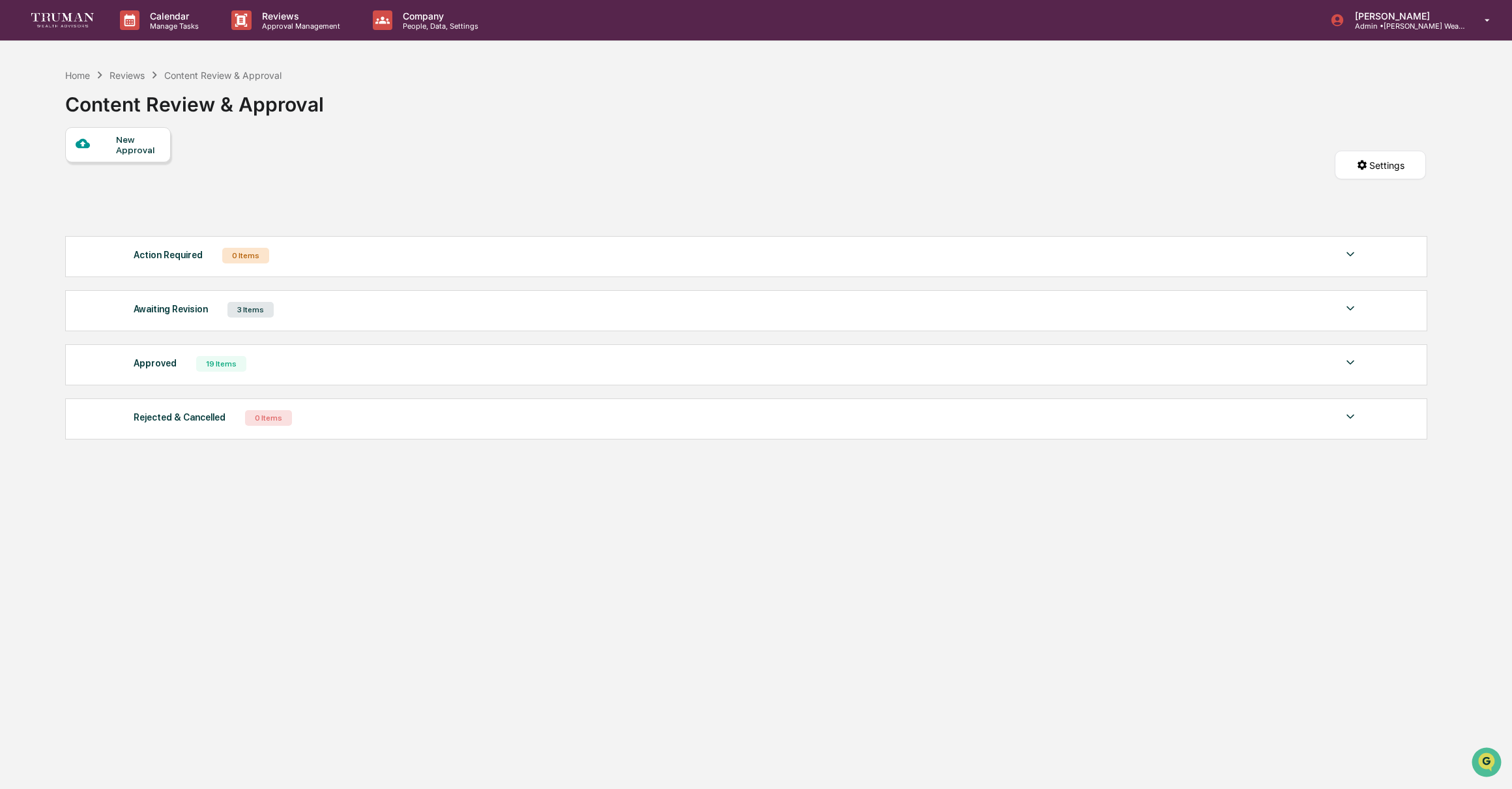
drag, startPoint x: 266, startPoint y: 310, endPoint x: 345, endPoint y: 314, distance: 79.1
click at [266, 310] on div "3 Items" at bounding box center [251, 310] width 47 height 16
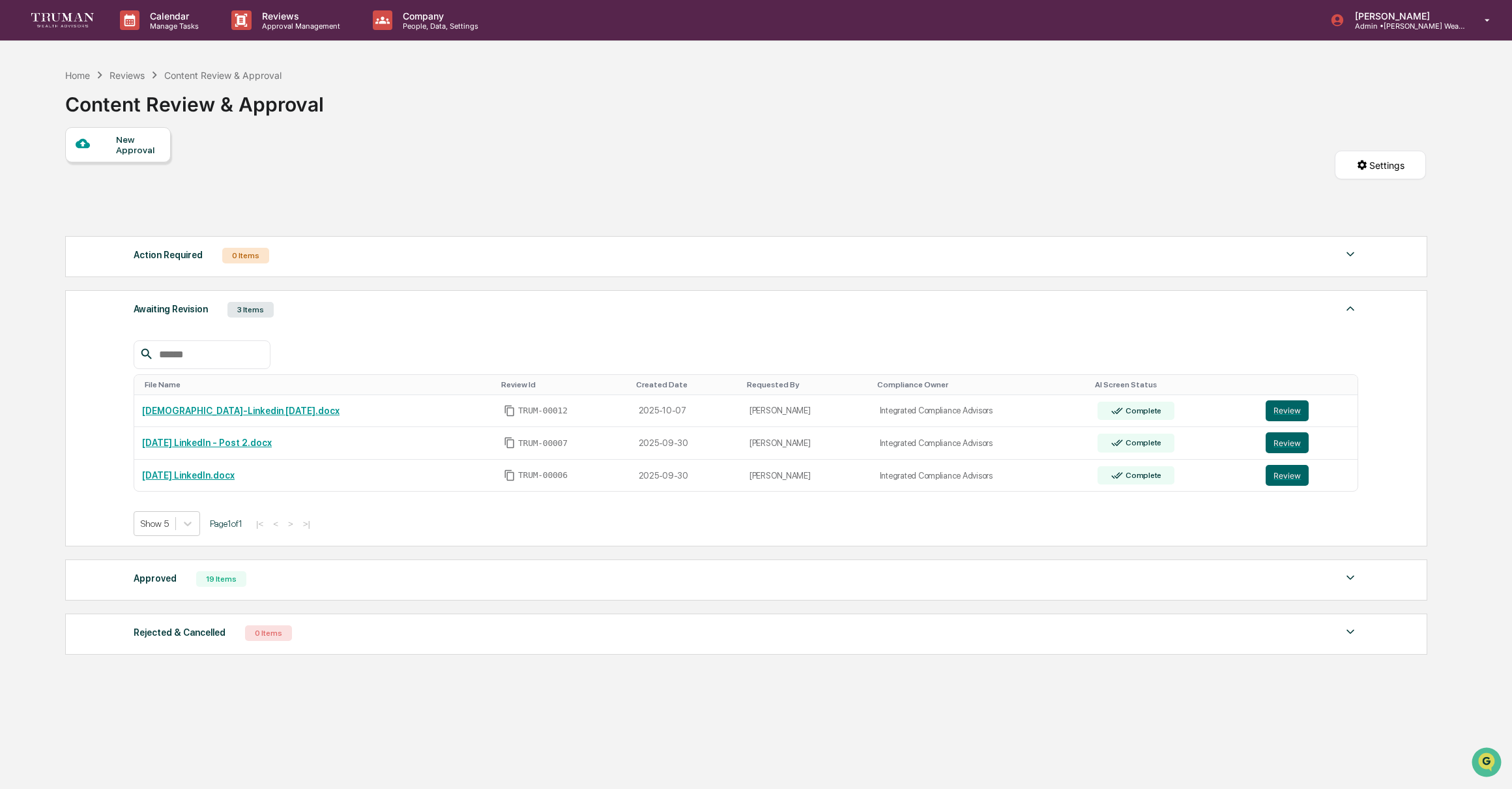
click at [230, 580] on div "19 Items" at bounding box center [221, 579] width 50 height 16
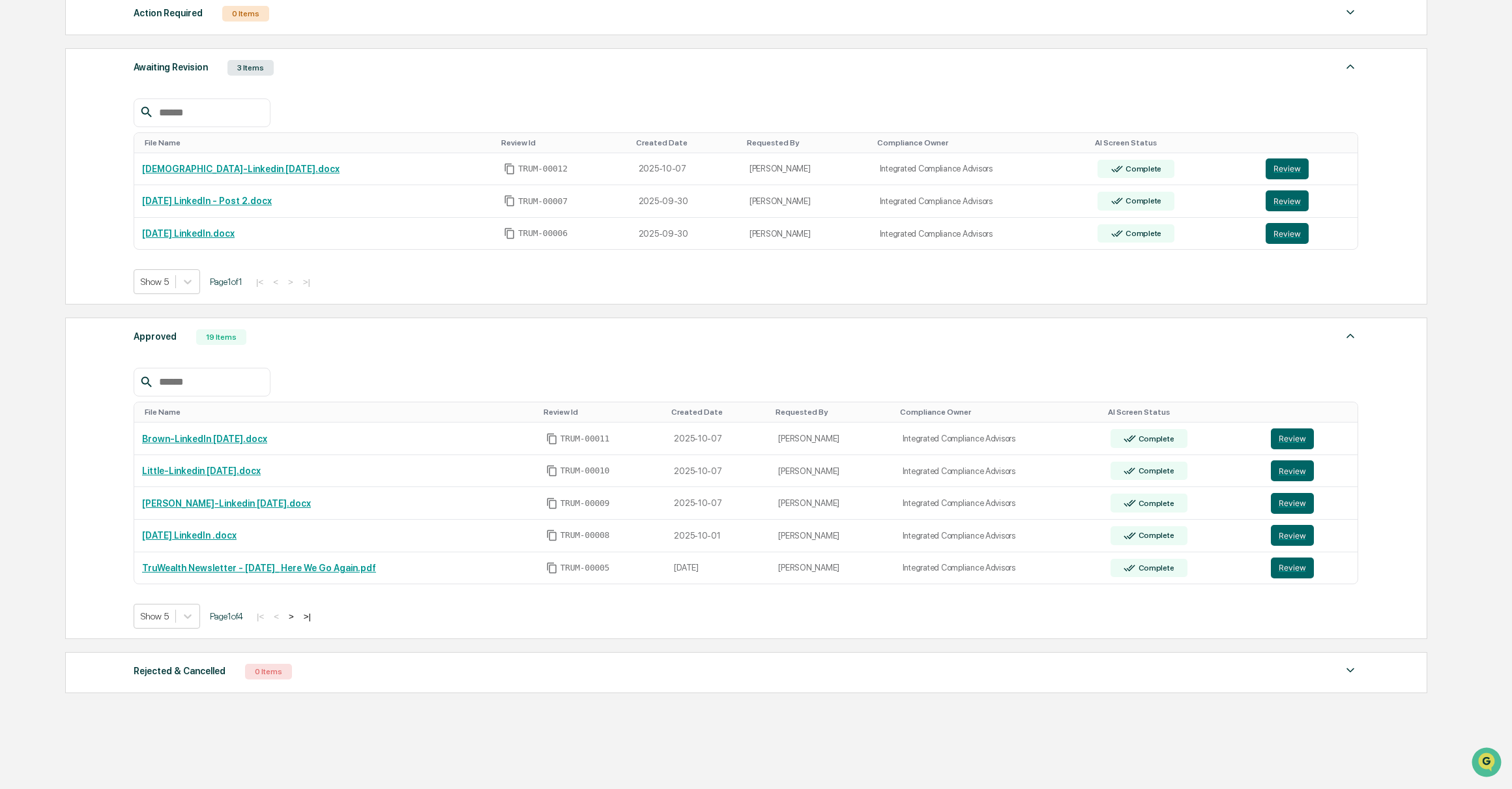
scroll to position [250, 0]
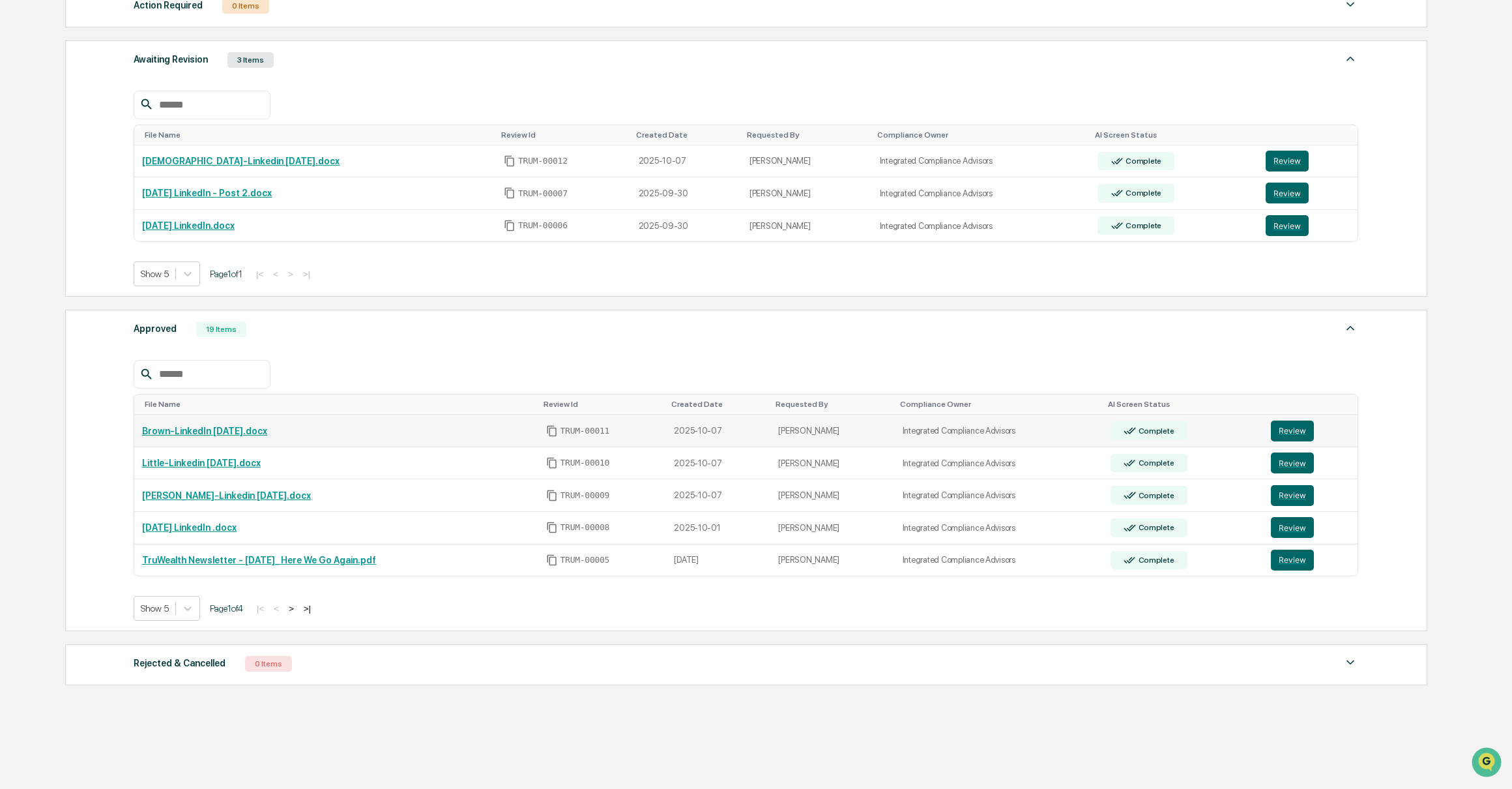
click at [239, 434] on link "Brown-LinkedIn [DATE].docx" at bounding box center [205, 431] width 125 height 11
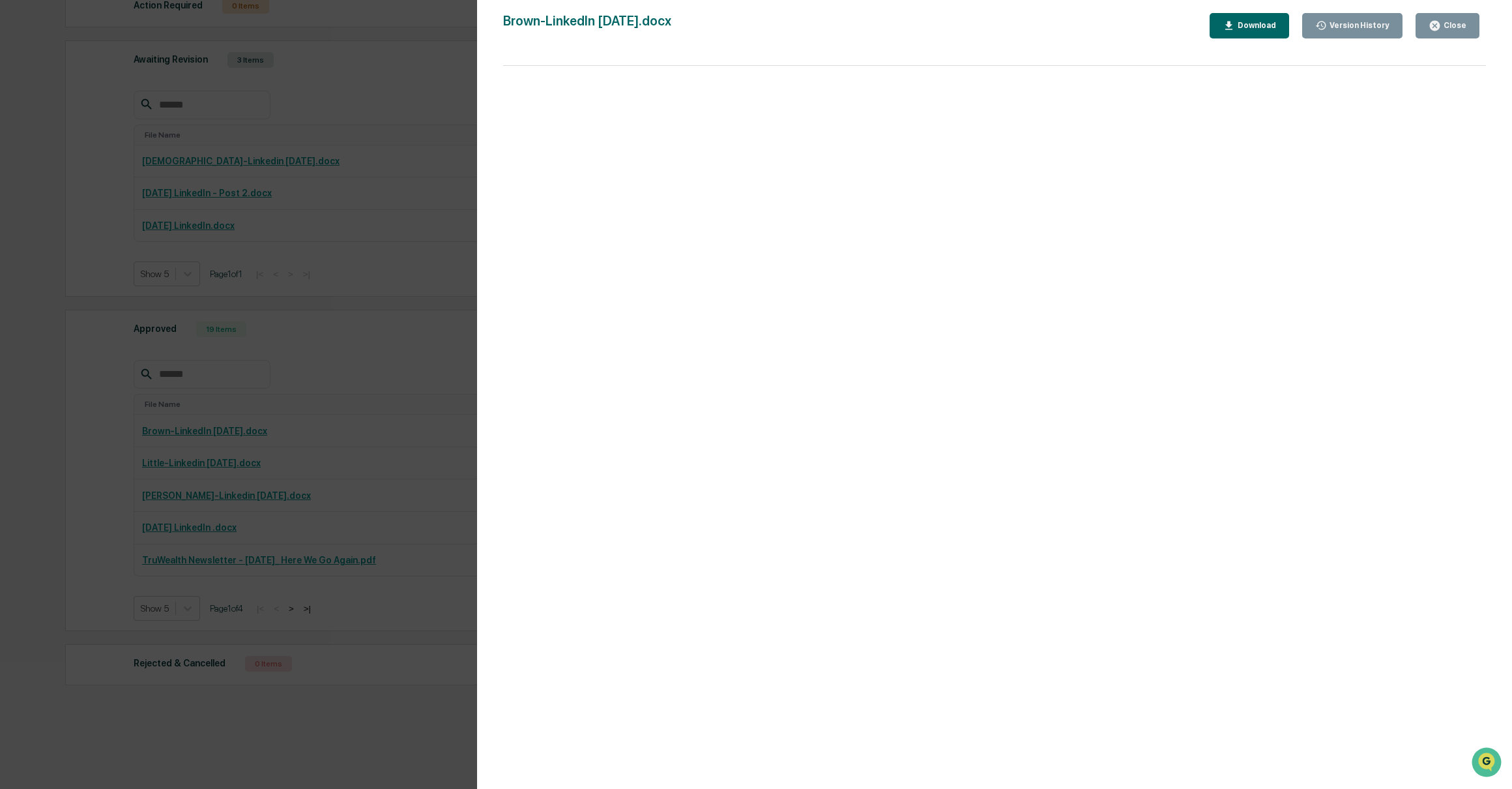
drag, startPoint x: 1448, startPoint y: 23, endPoint x: 1250, endPoint y: 82, distance: 206.6
click at [1448, 23] on div "Close" at bounding box center [1453, 25] width 25 height 9
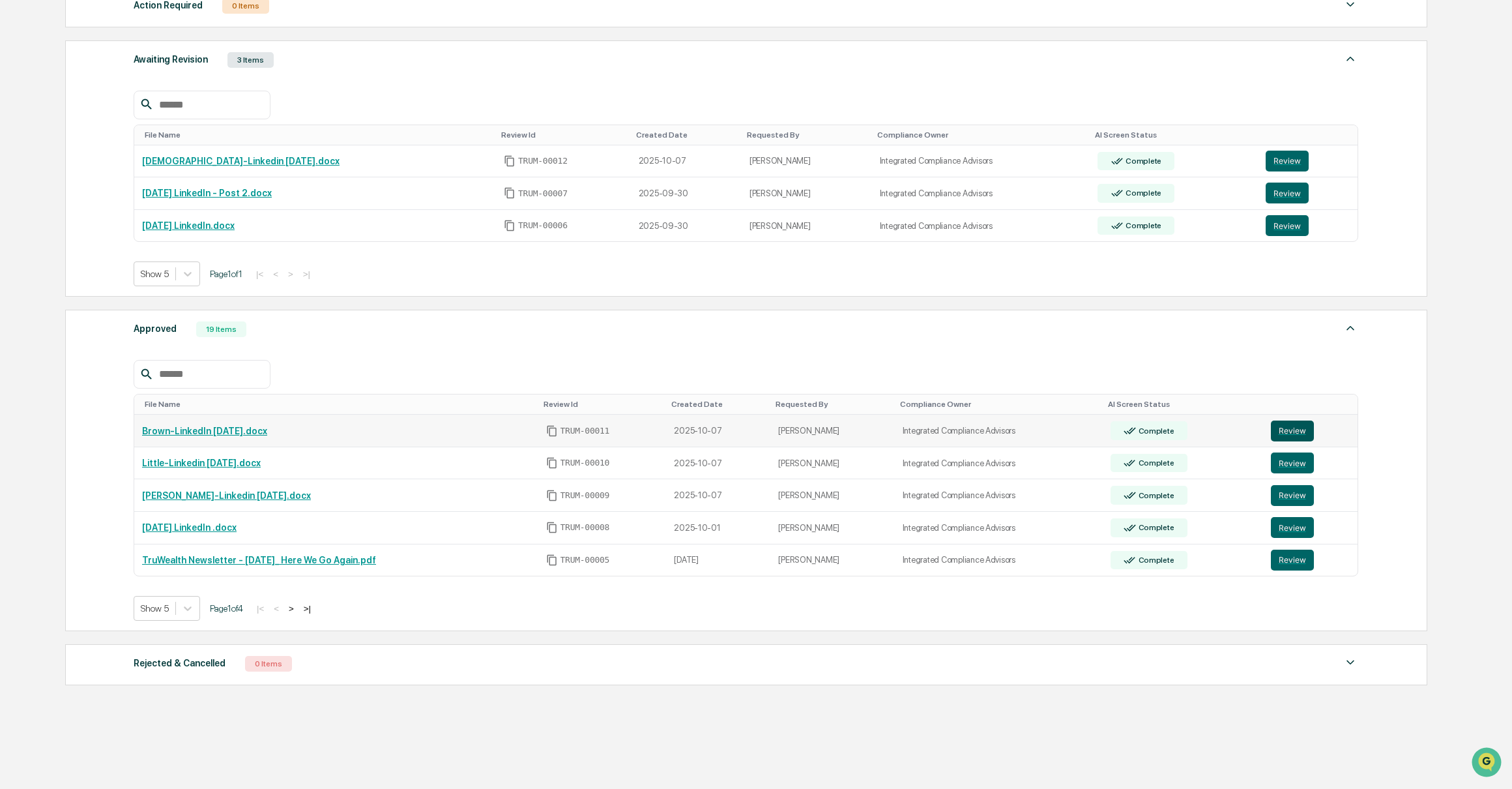
click at [1297, 432] on button "Review" at bounding box center [1292, 431] width 43 height 21
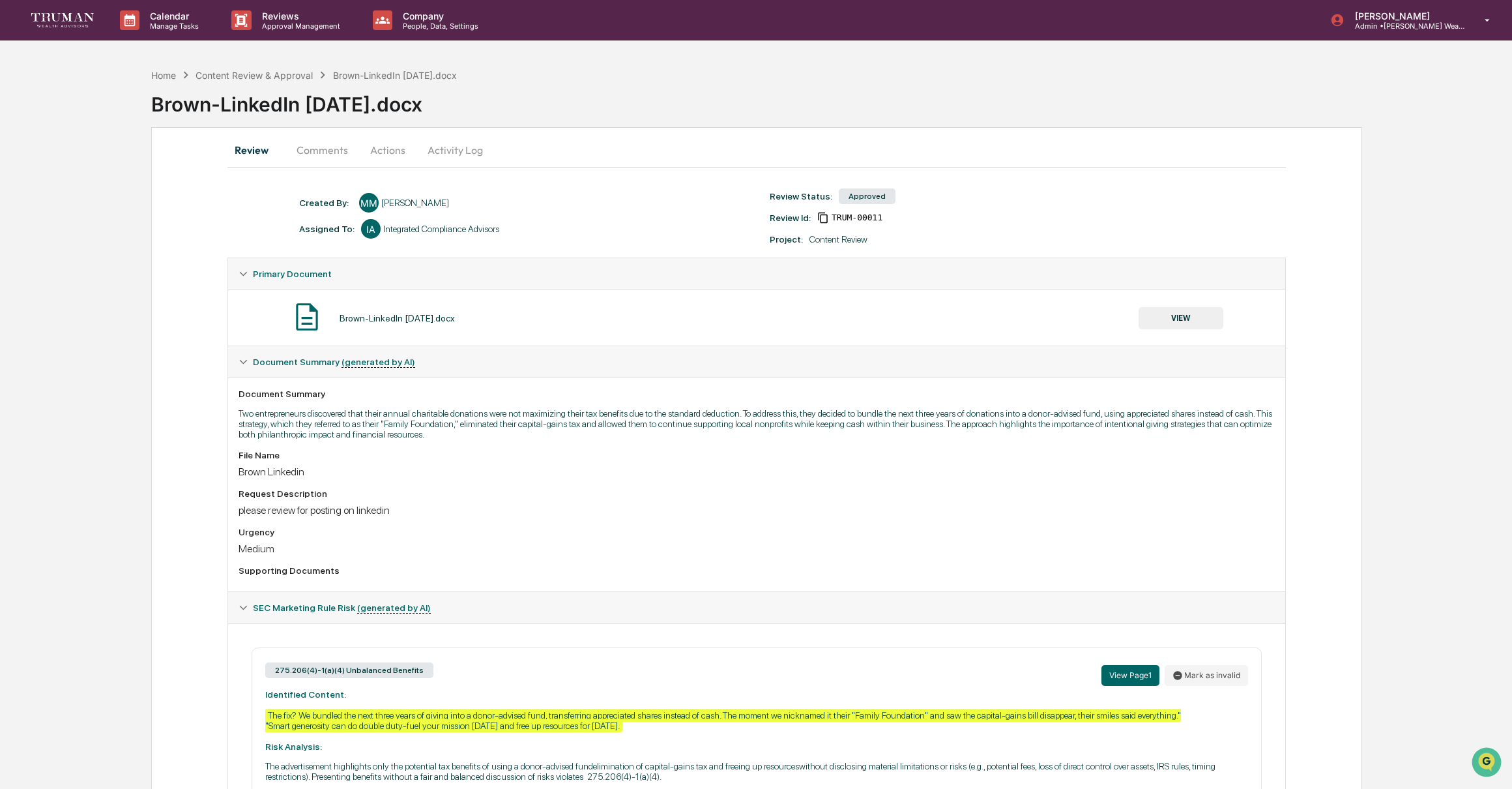
click at [324, 157] on button "Comments" at bounding box center [322, 149] width 73 height 31
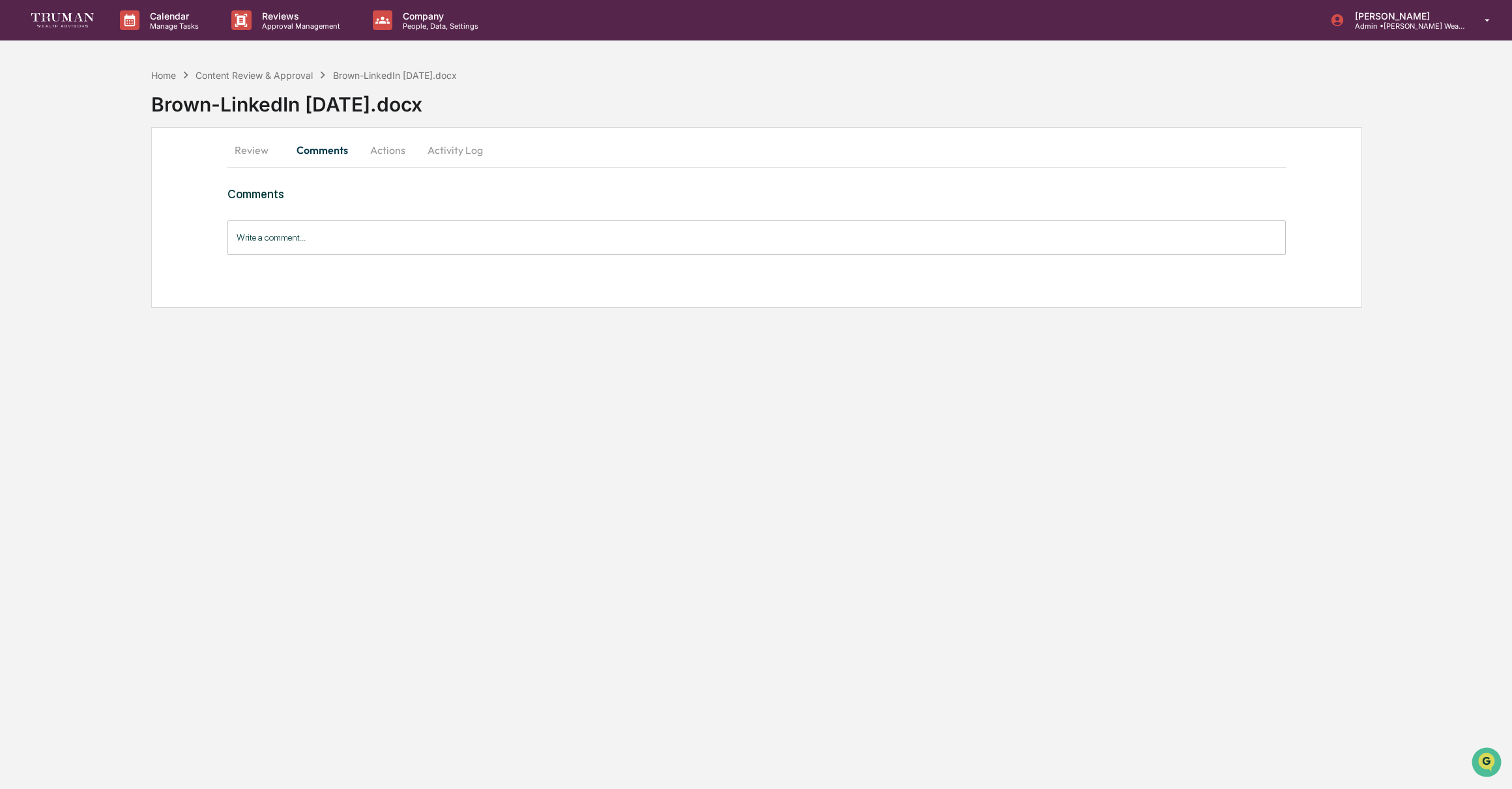
click at [391, 153] on button "Actions" at bounding box center [387, 149] width 59 height 31
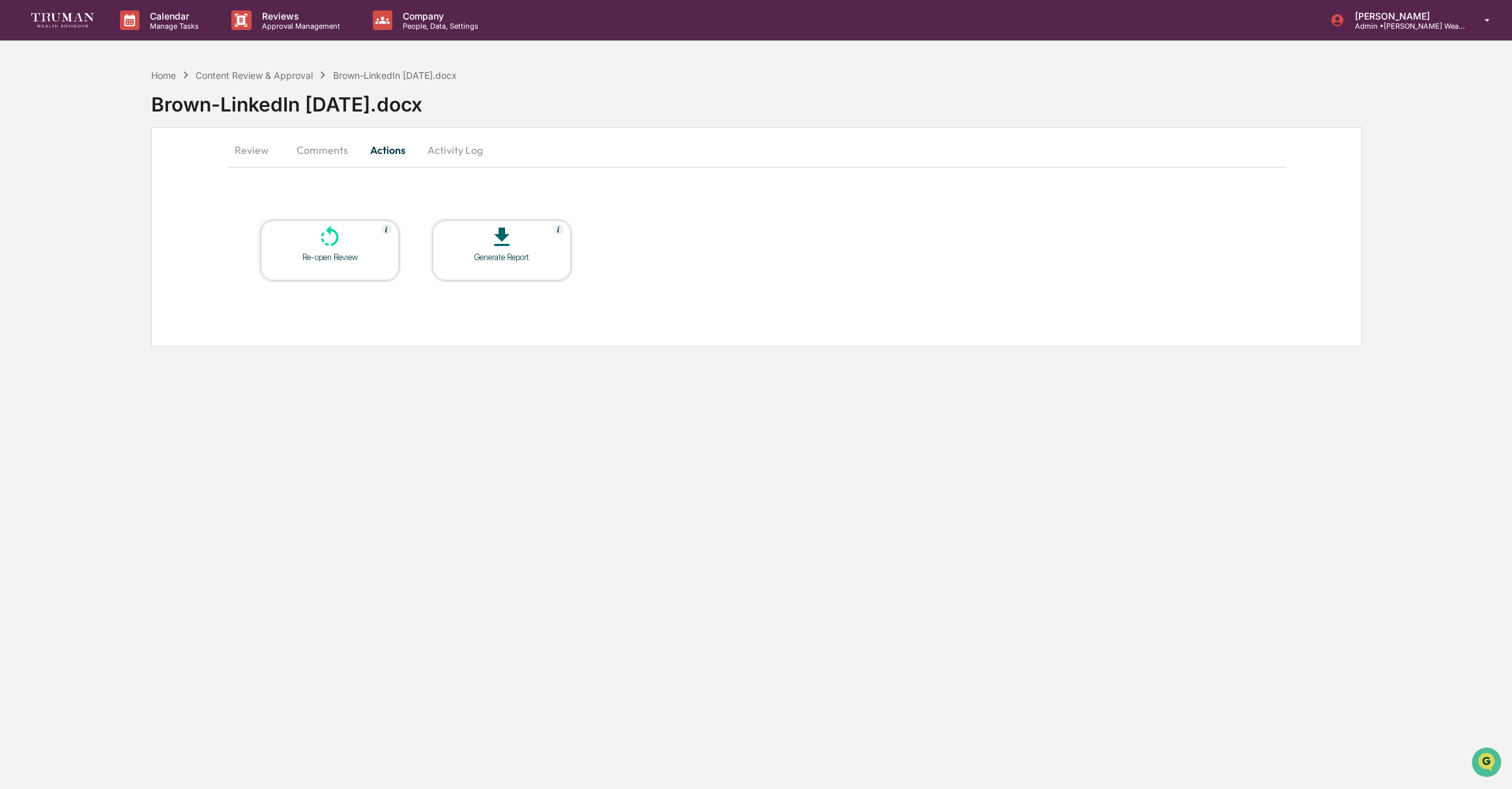
click at [461, 154] on button "Activity Log" at bounding box center [455, 149] width 76 height 31
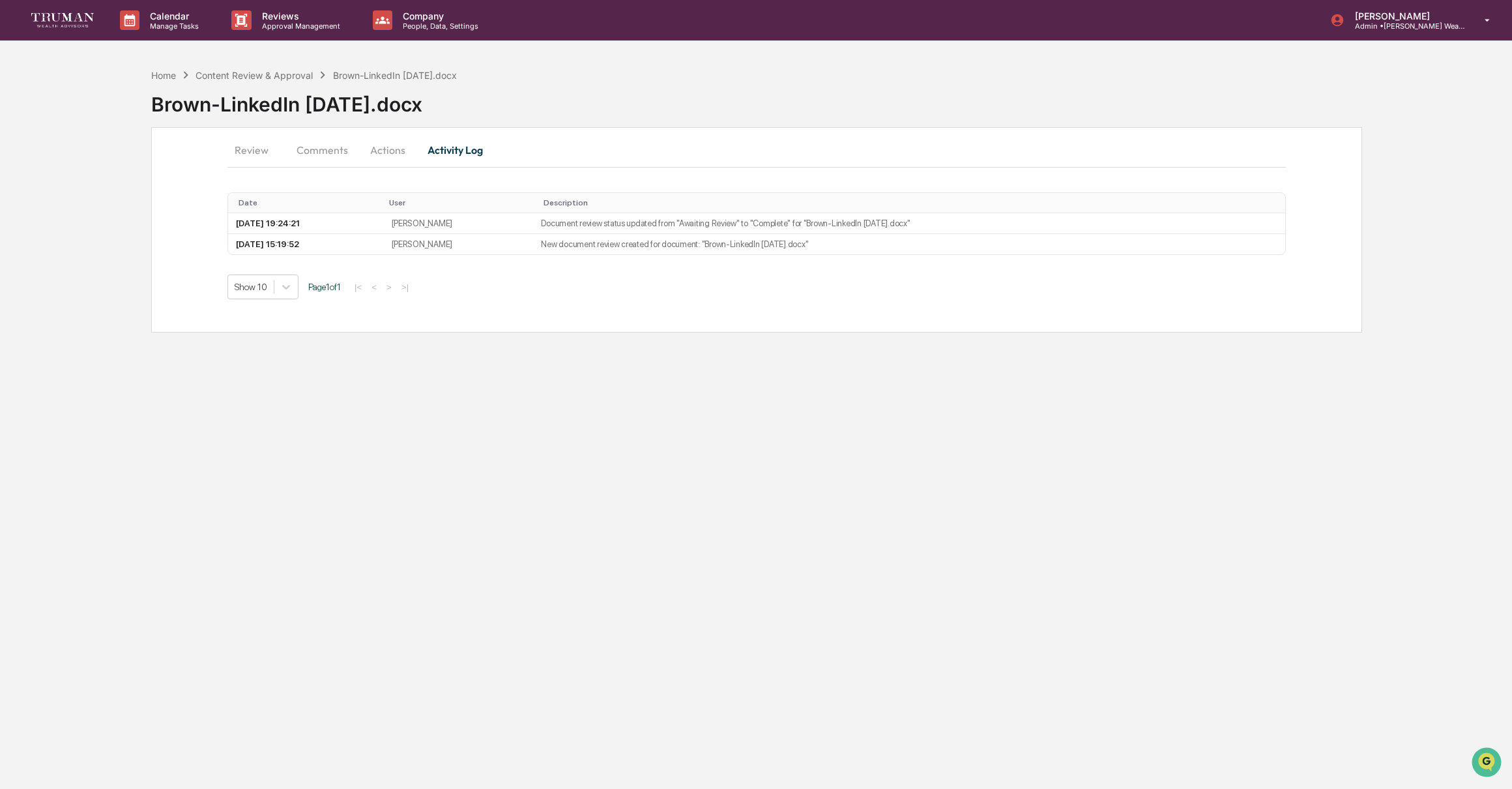
click at [263, 152] on button "Review" at bounding box center [257, 149] width 59 height 31
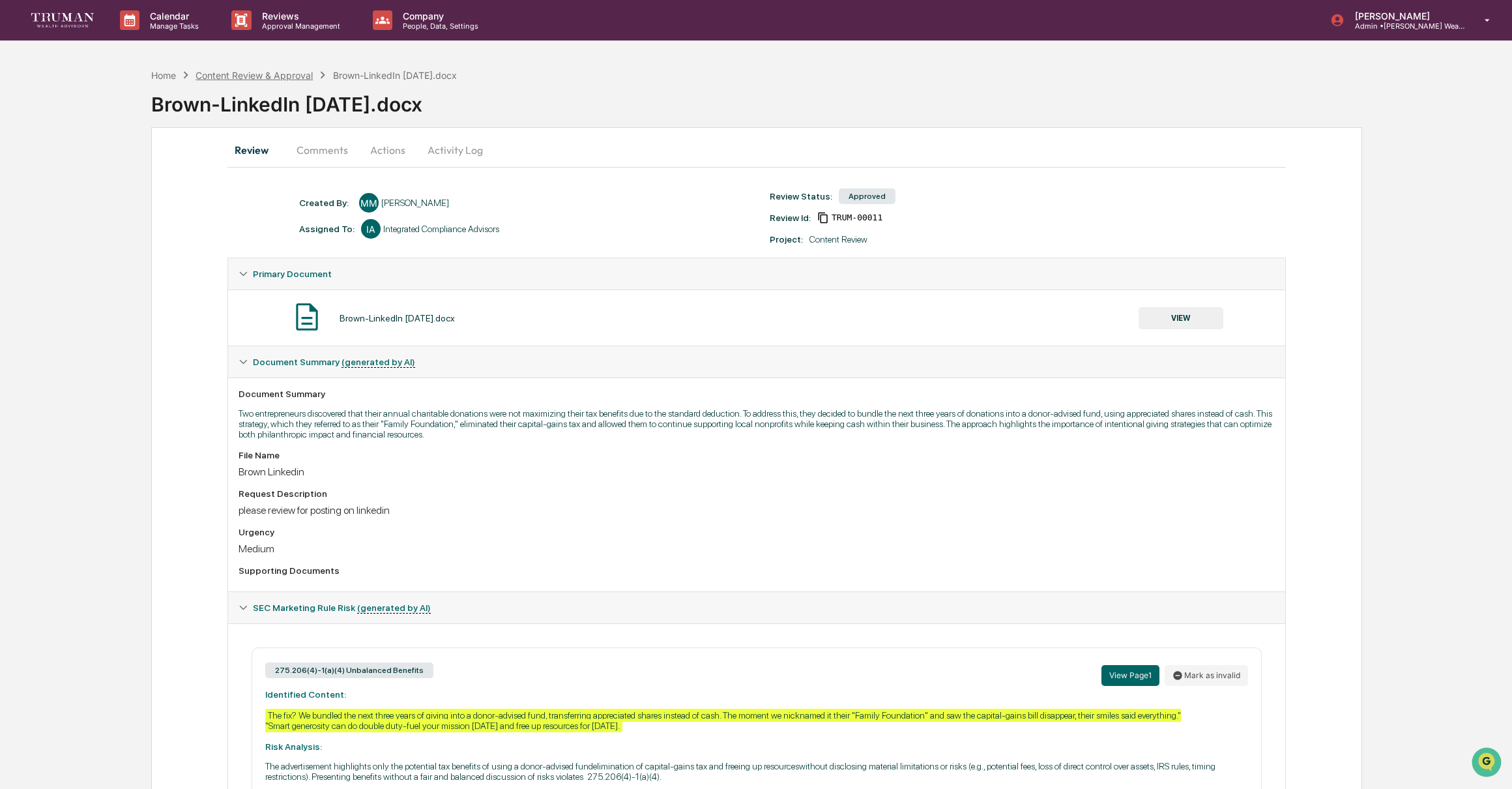
click at [282, 80] on div "Content Review & Approval" at bounding box center [254, 75] width 117 height 11
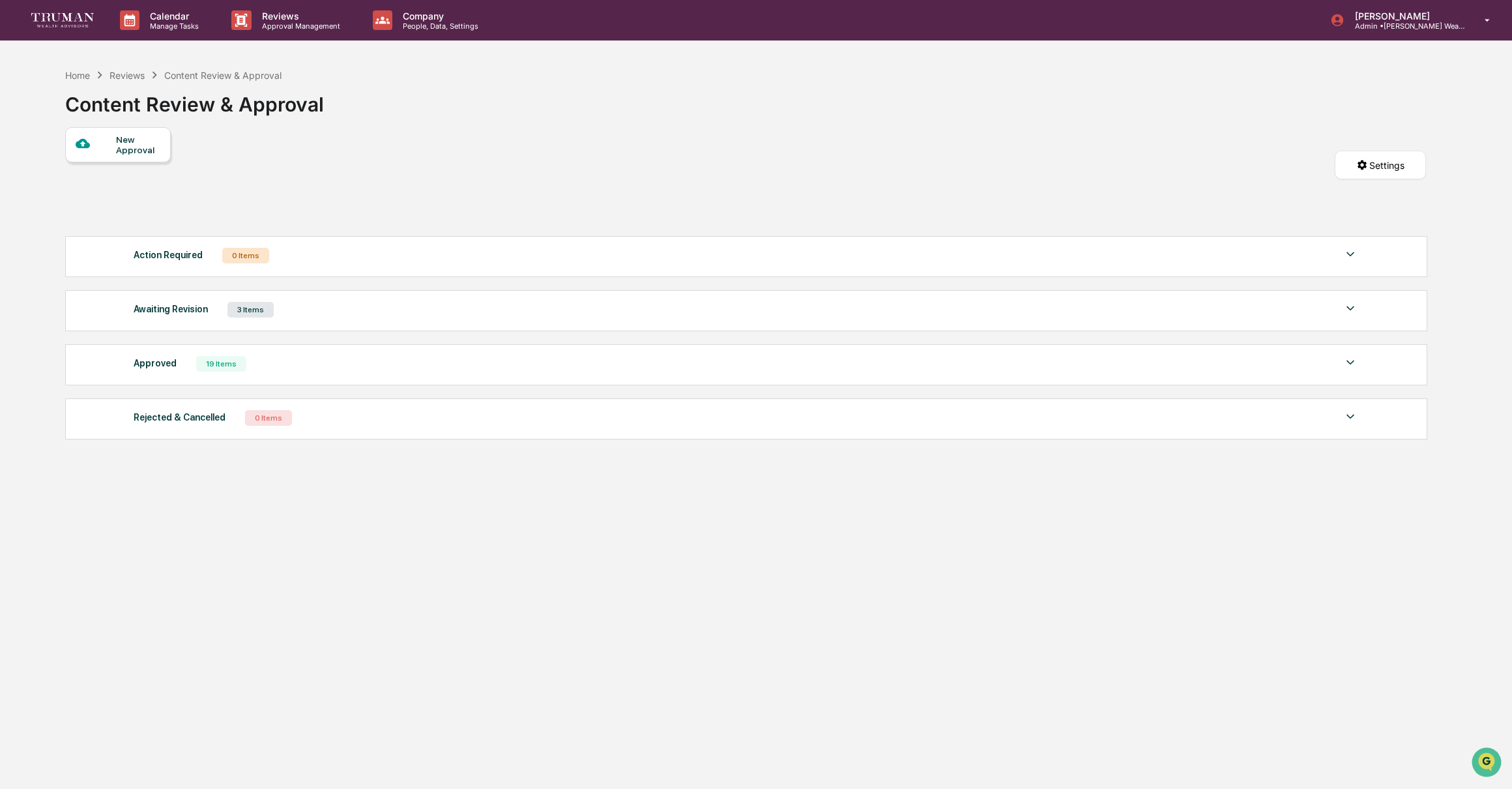
click at [1353, 365] on img at bounding box center [1351, 362] width 16 height 16
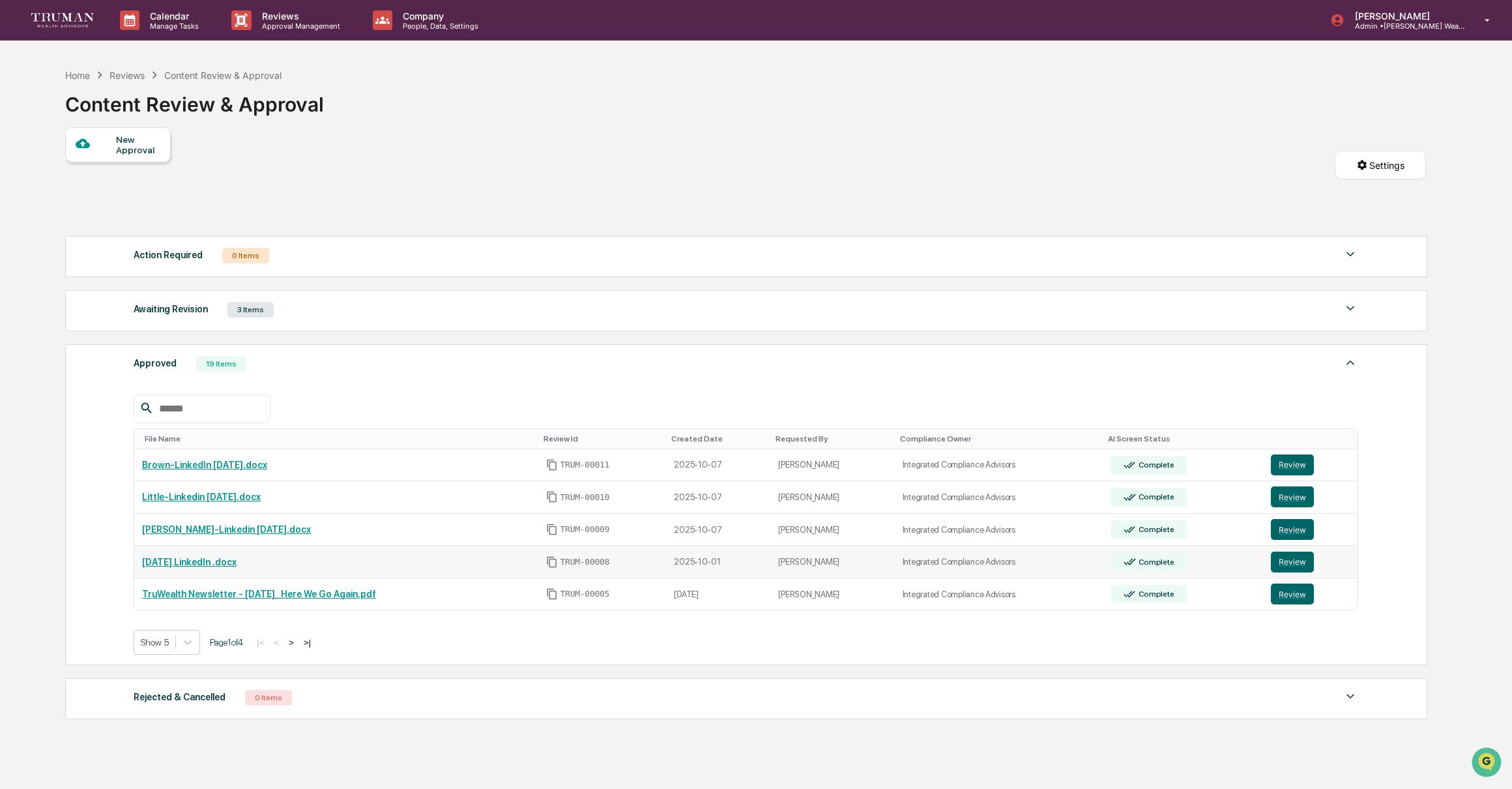
click at [208, 563] on link "[DATE] LinkedIn .docx" at bounding box center [190, 562] width 94 height 11
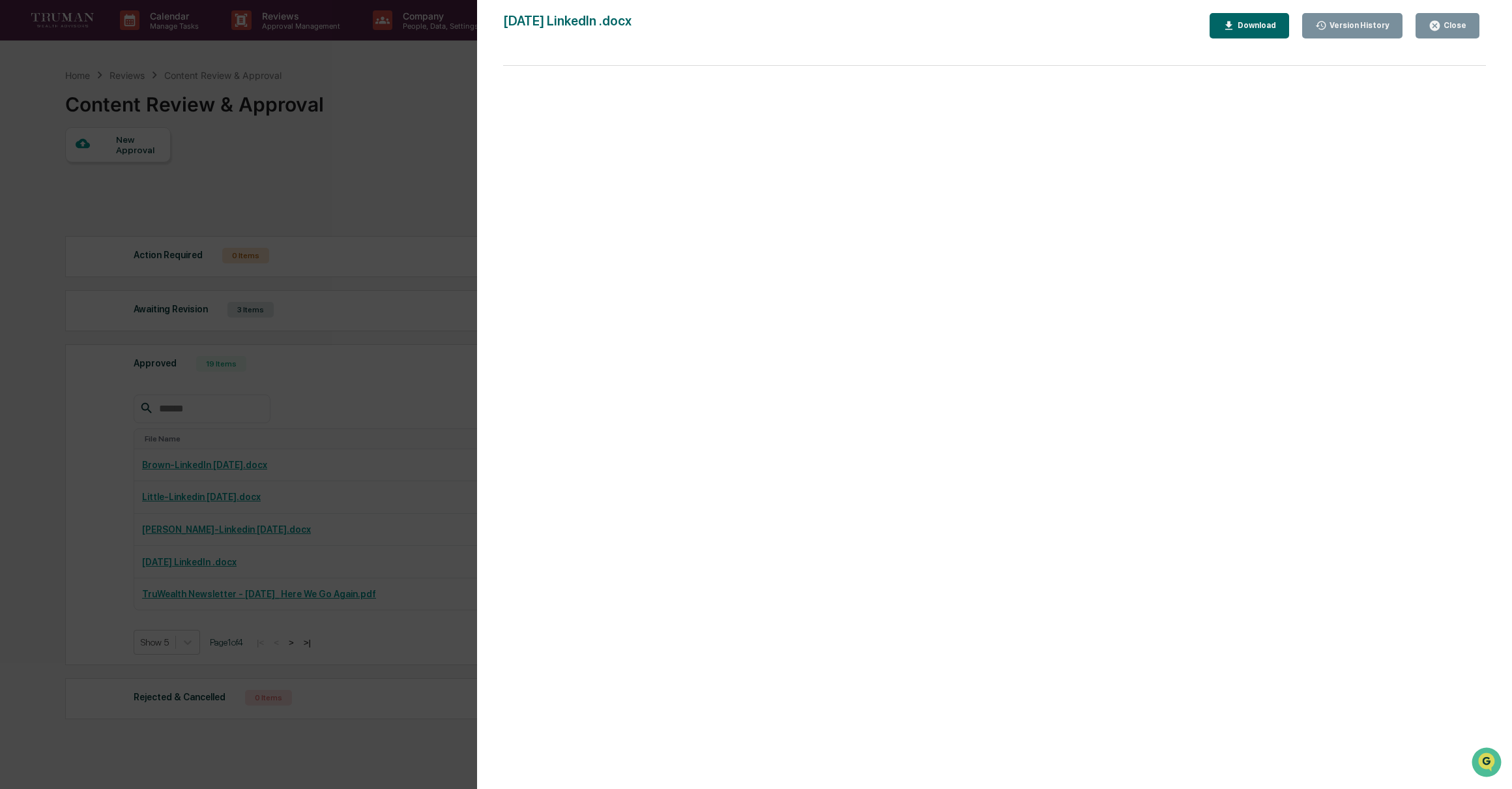
click at [1461, 28] on div "Close" at bounding box center [1453, 25] width 25 height 9
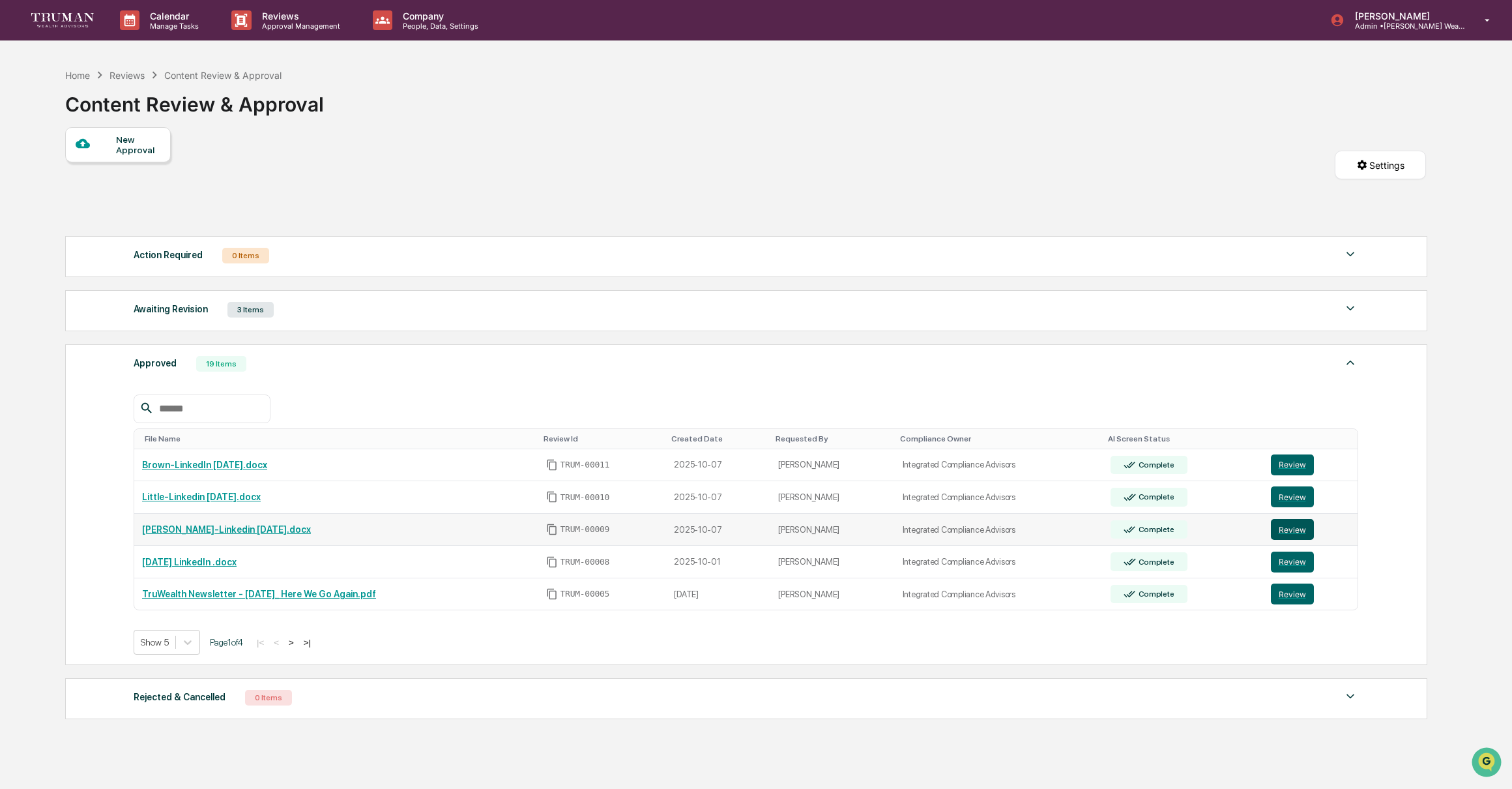
click at [1299, 528] on button "Review" at bounding box center [1292, 530] width 43 height 21
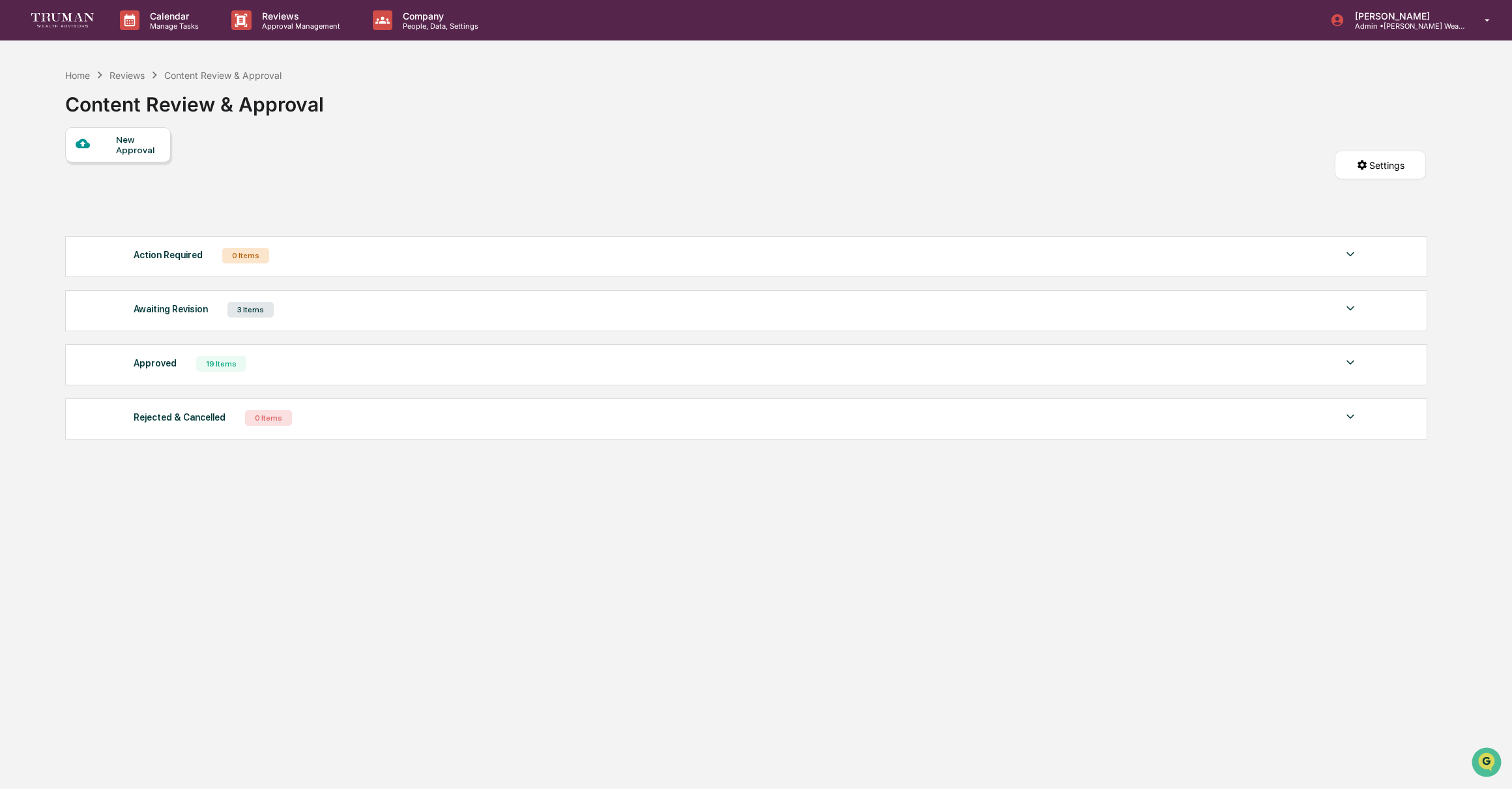
click at [1343, 362] on img at bounding box center [1351, 362] width 16 height 16
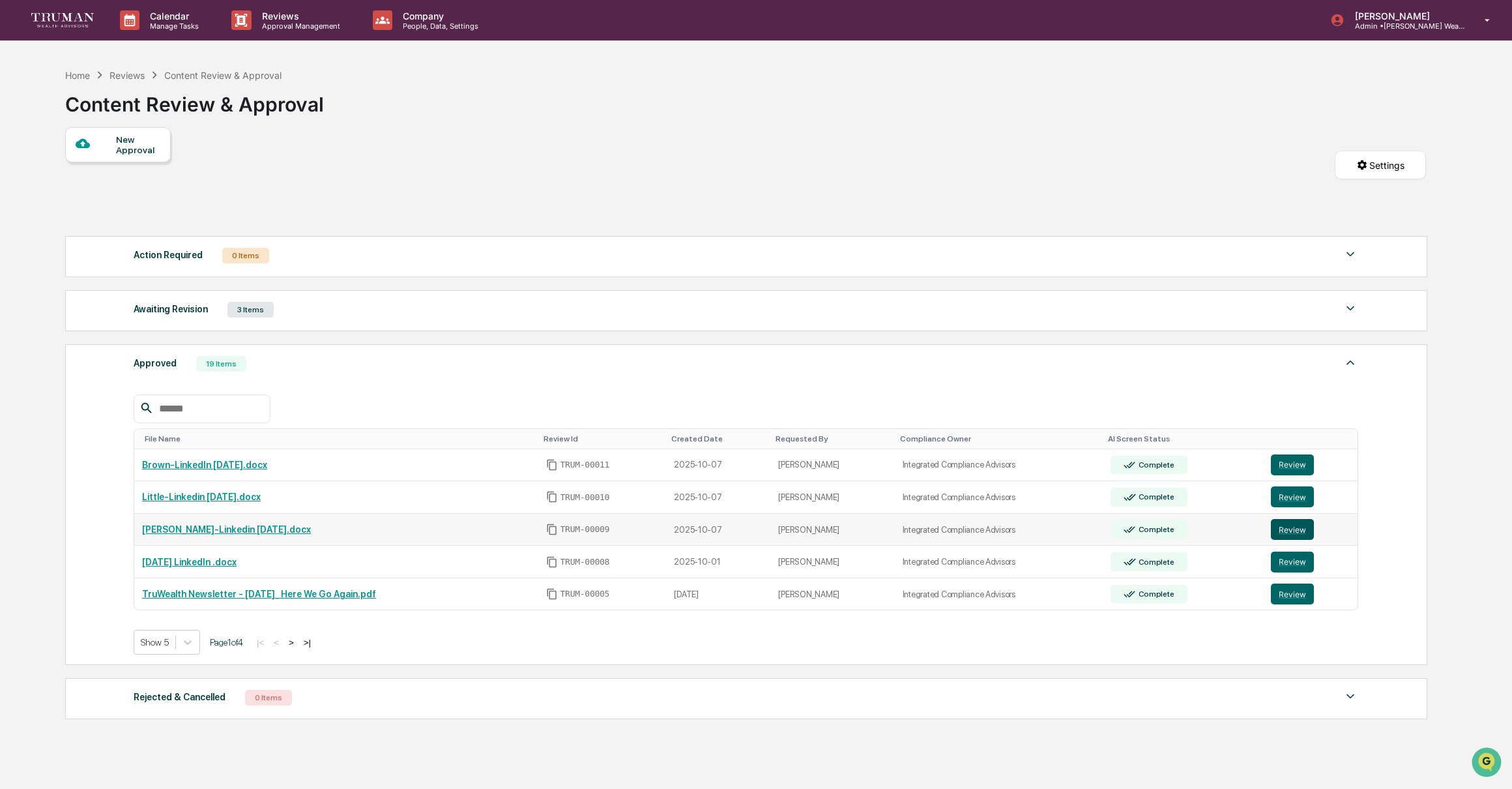
click at [1301, 530] on button "Review" at bounding box center [1292, 530] width 43 height 21
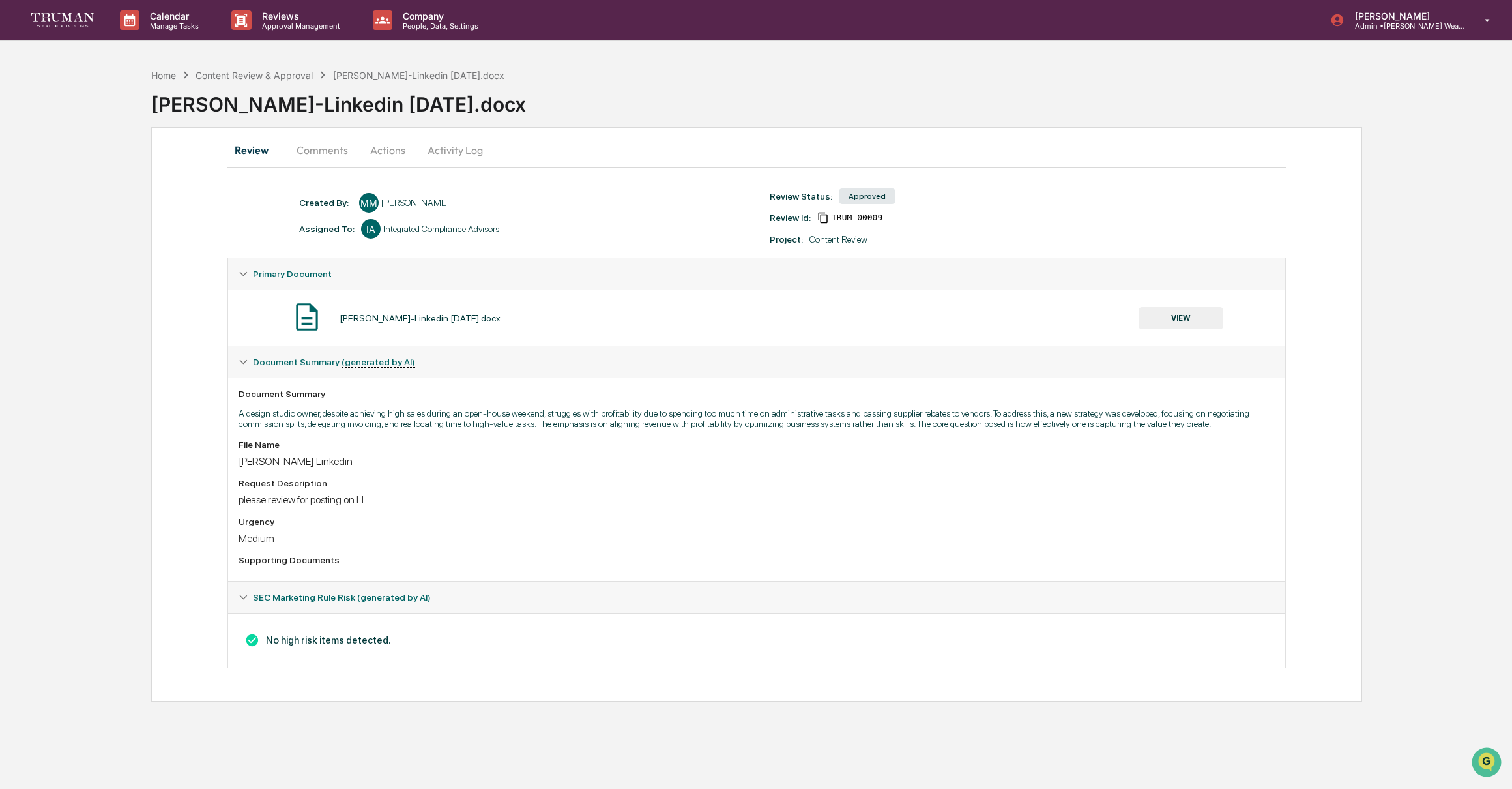
click at [1192, 321] on button "VIEW" at bounding box center [1181, 317] width 85 height 22
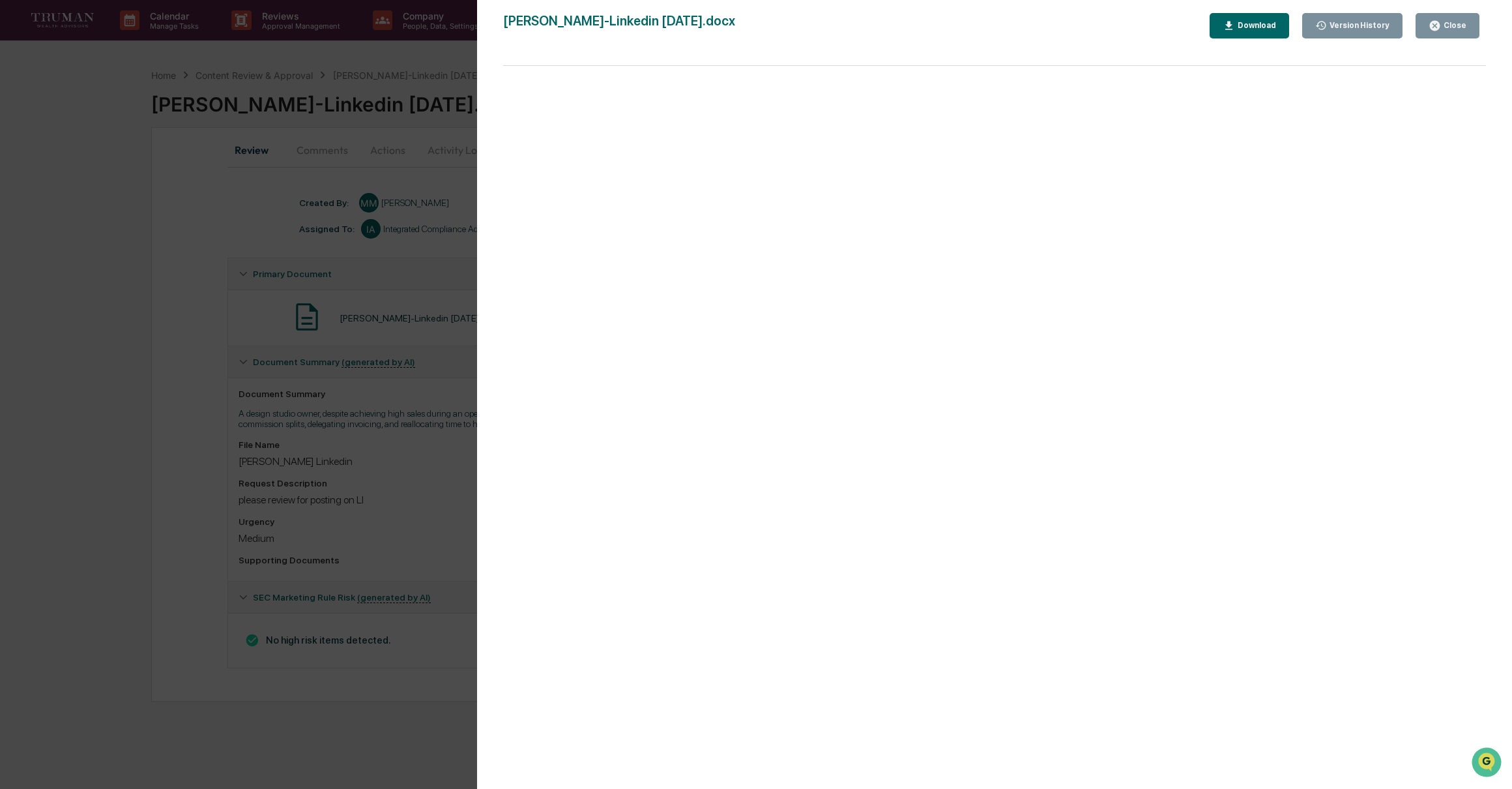
click at [1251, 17] on button "Download" at bounding box center [1249, 25] width 80 height 25
click at [1372, 23] on div "Version History" at bounding box center [1358, 25] width 63 height 9
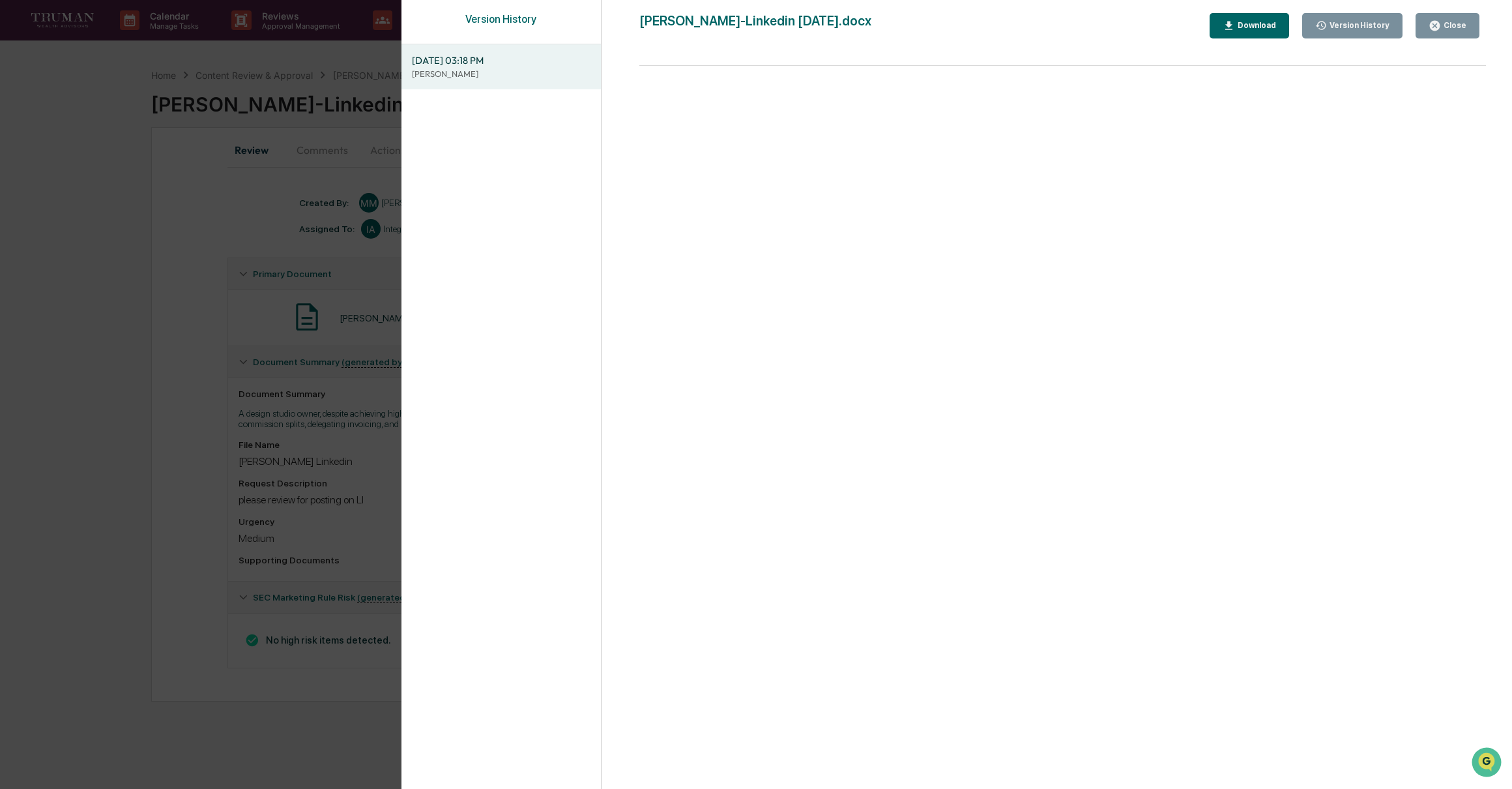
click at [1453, 22] on div "Close" at bounding box center [1453, 25] width 25 height 9
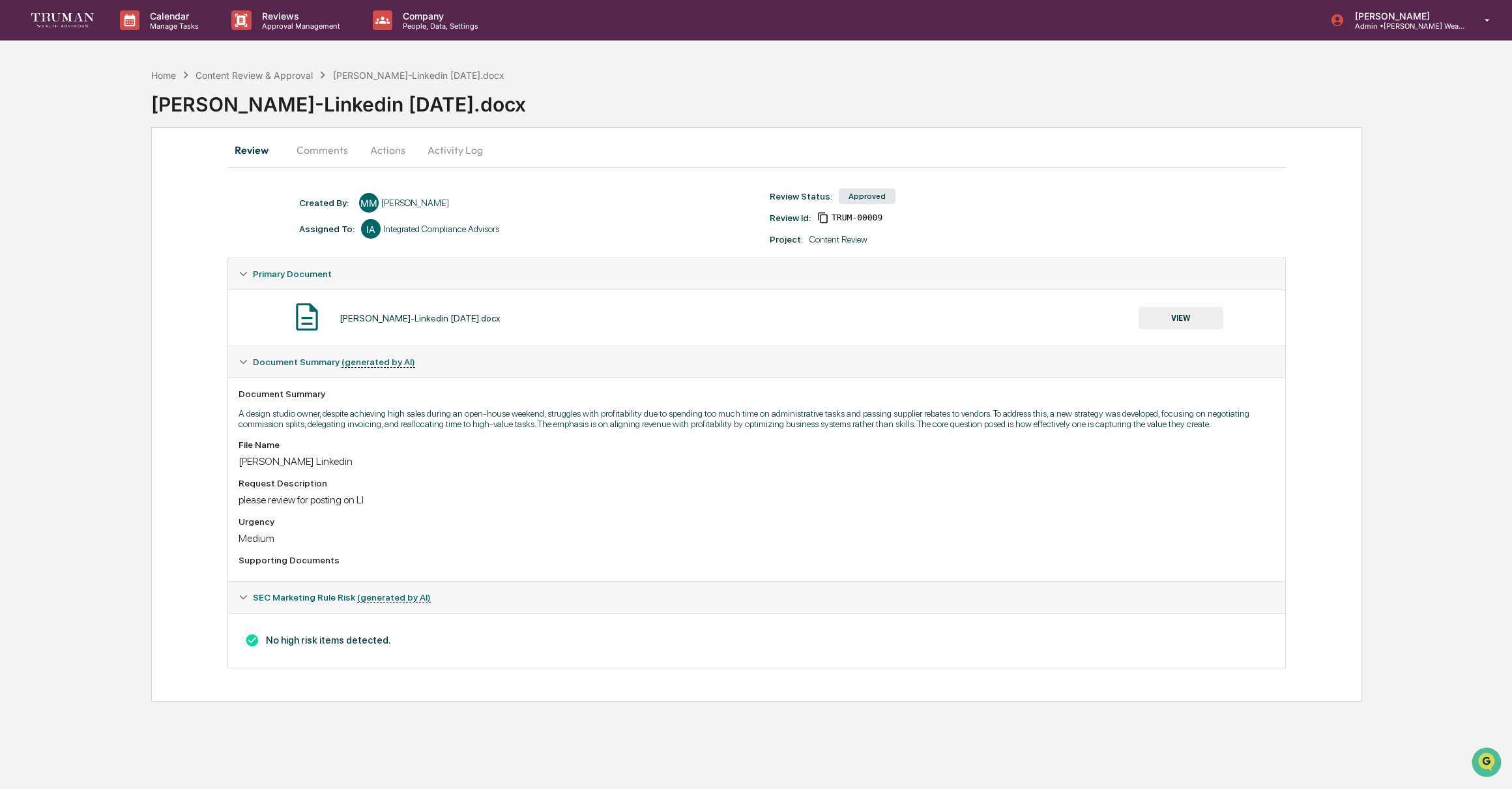
click at [471, 149] on button "Activity Log" at bounding box center [455, 149] width 76 height 31
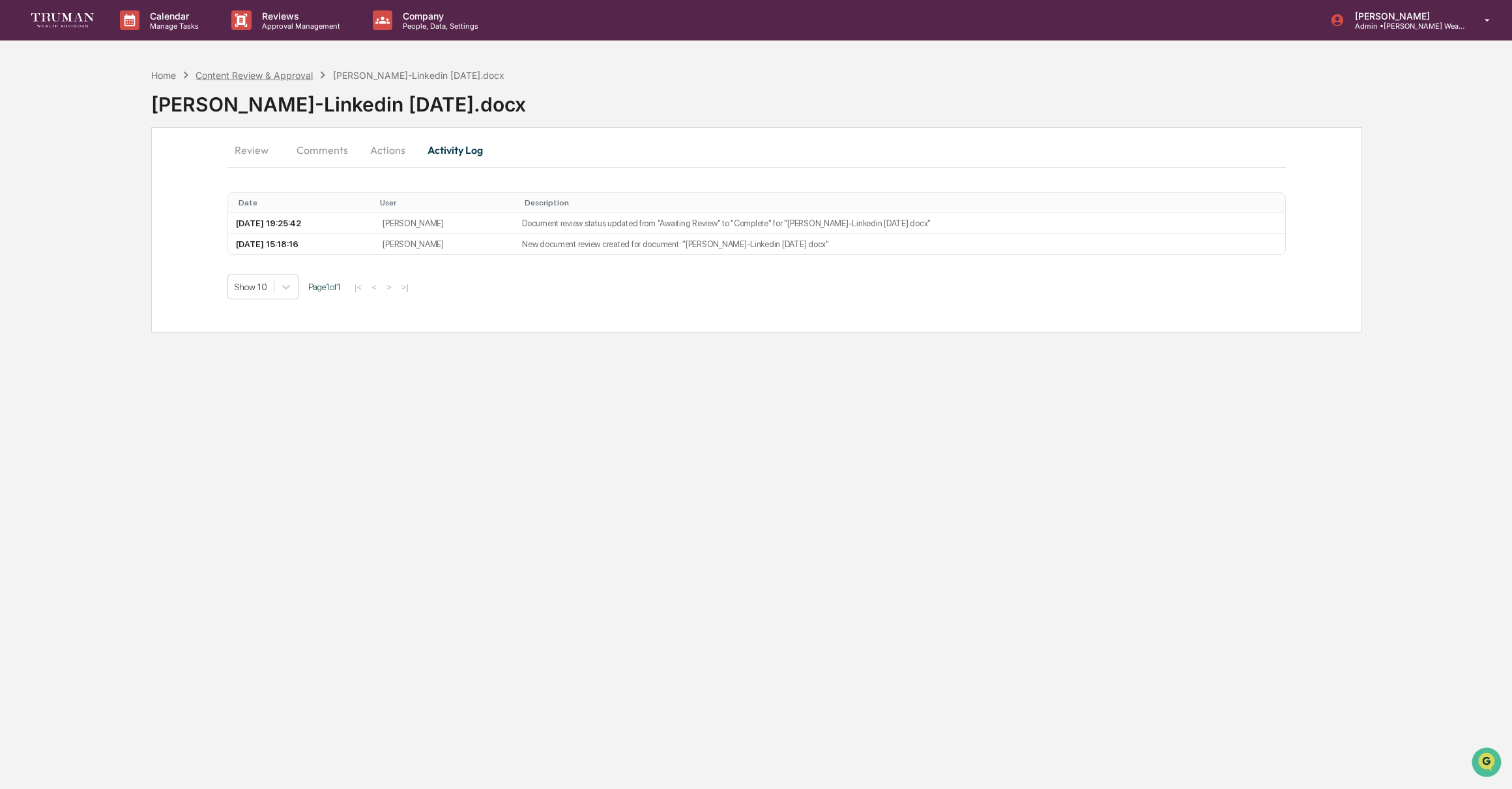
click at [307, 75] on div "Content Review & Approval" at bounding box center [254, 75] width 117 height 11
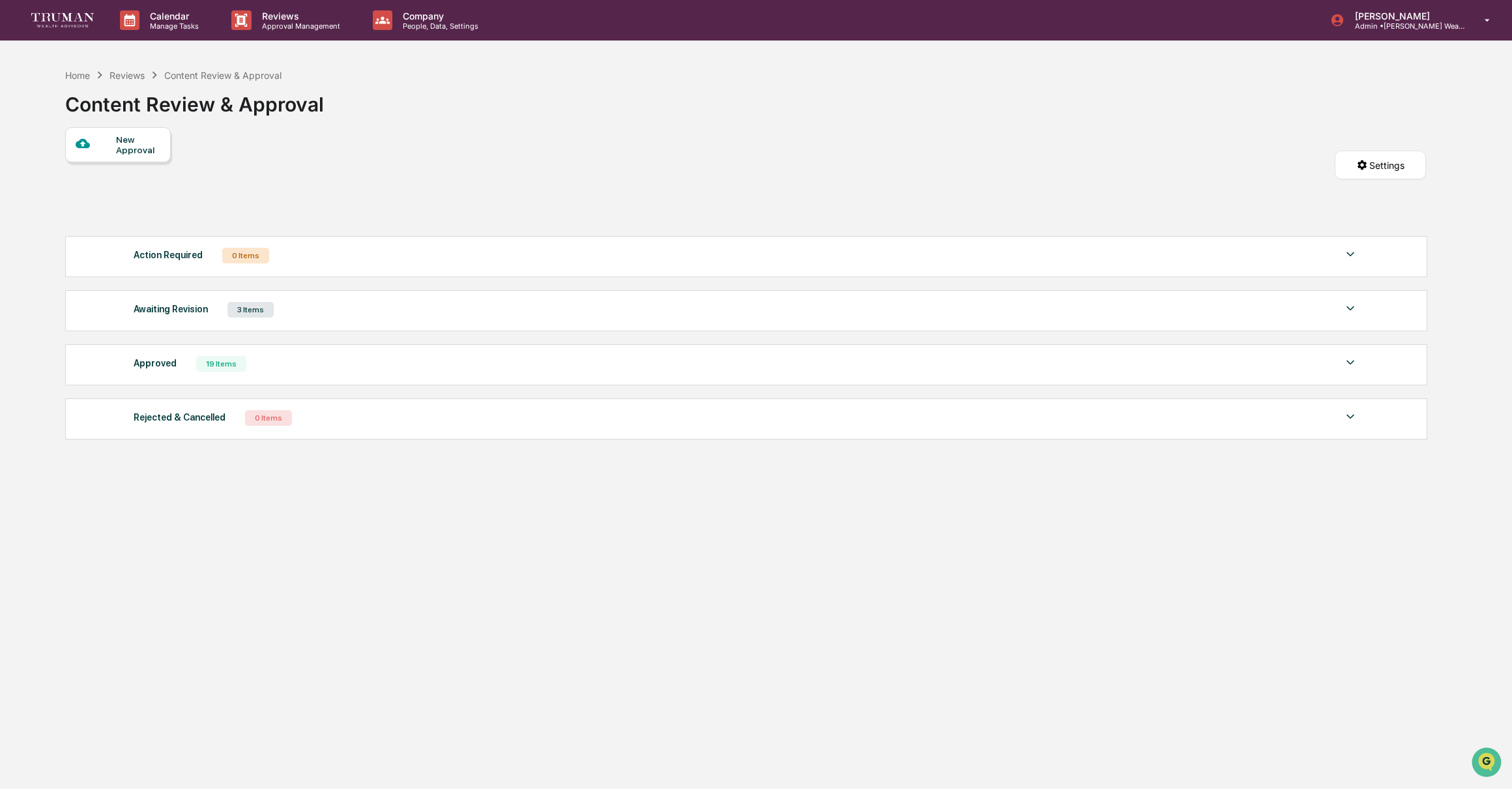
click at [1349, 362] on img at bounding box center [1351, 362] width 16 height 16
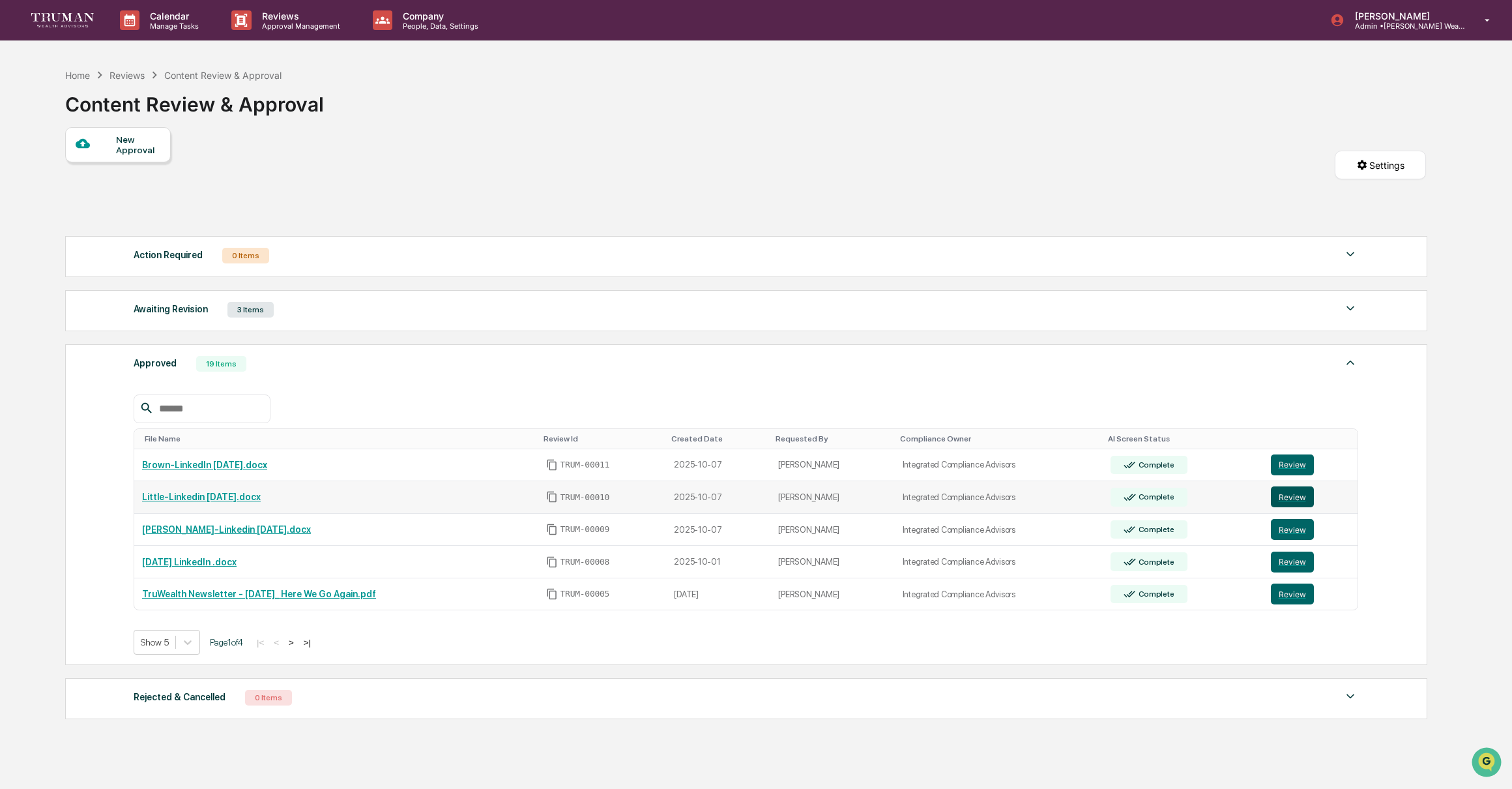
click at [1303, 501] on button "Review" at bounding box center [1292, 497] width 43 height 21
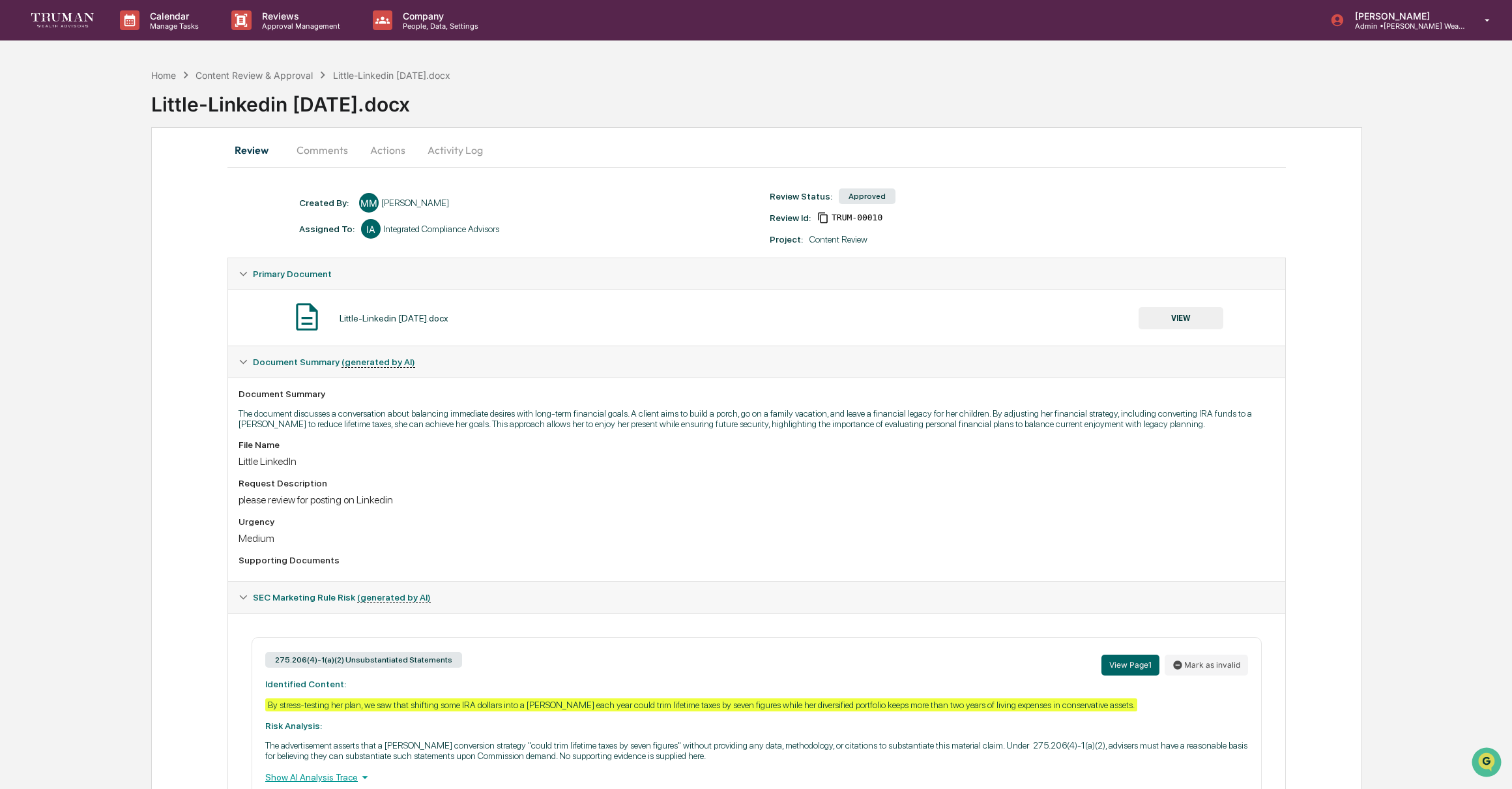
click at [333, 154] on button "Comments" at bounding box center [322, 149] width 73 height 31
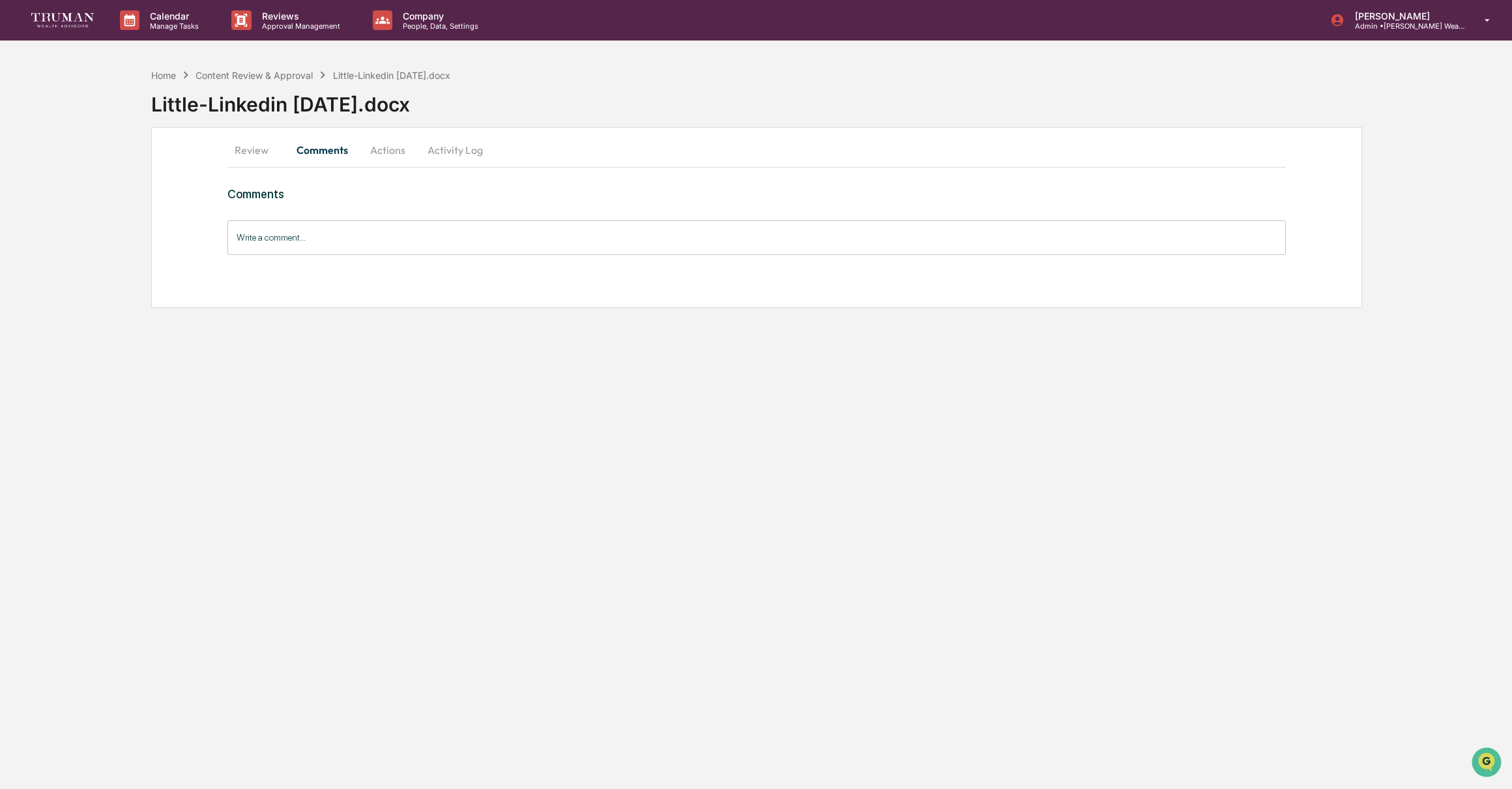
click at [397, 149] on button "Actions" at bounding box center [387, 149] width 59 height 31
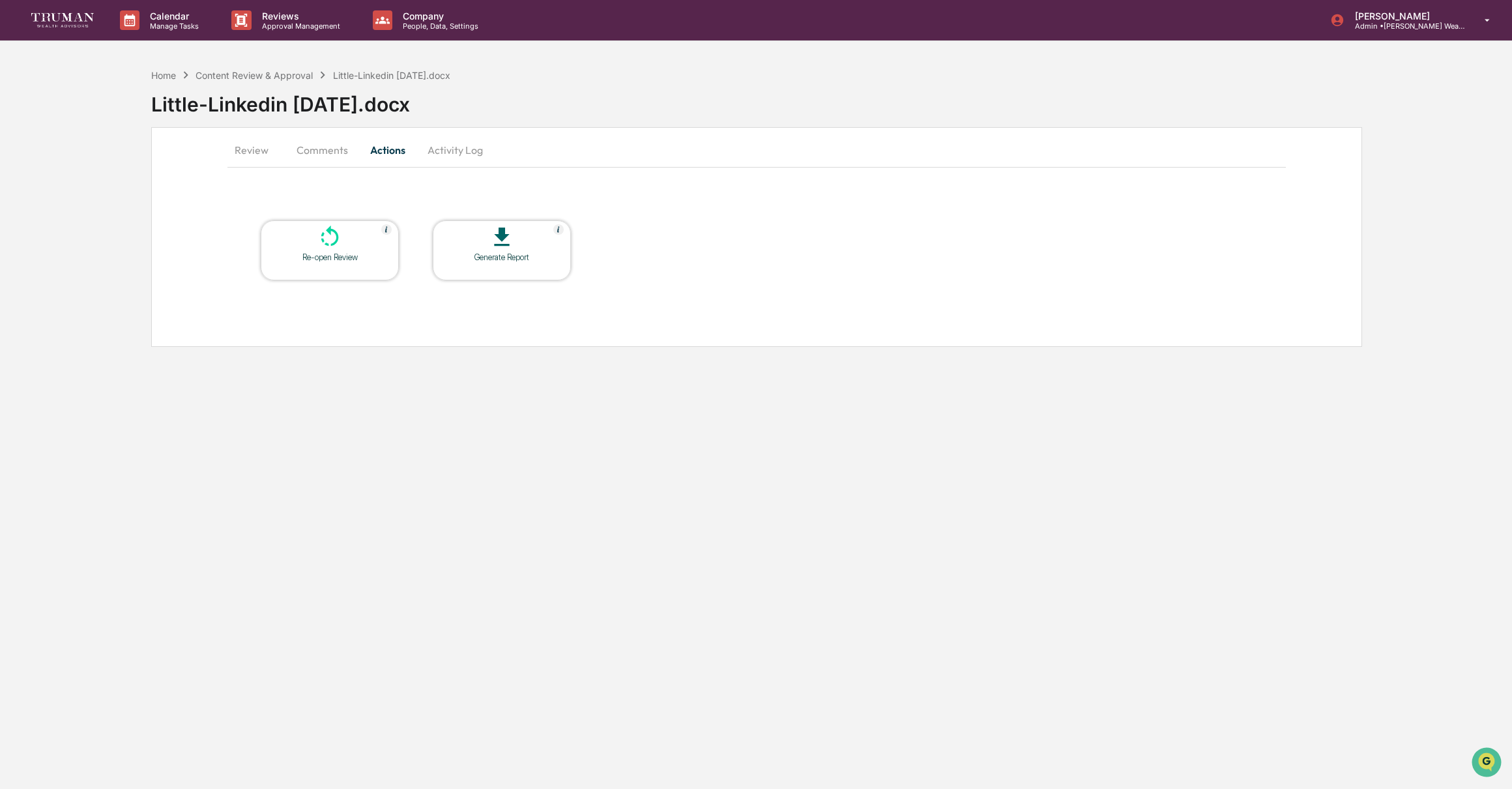
click at [453, 152] on button "Activity Log" at bounding box center [455, 149] width 76 height 31
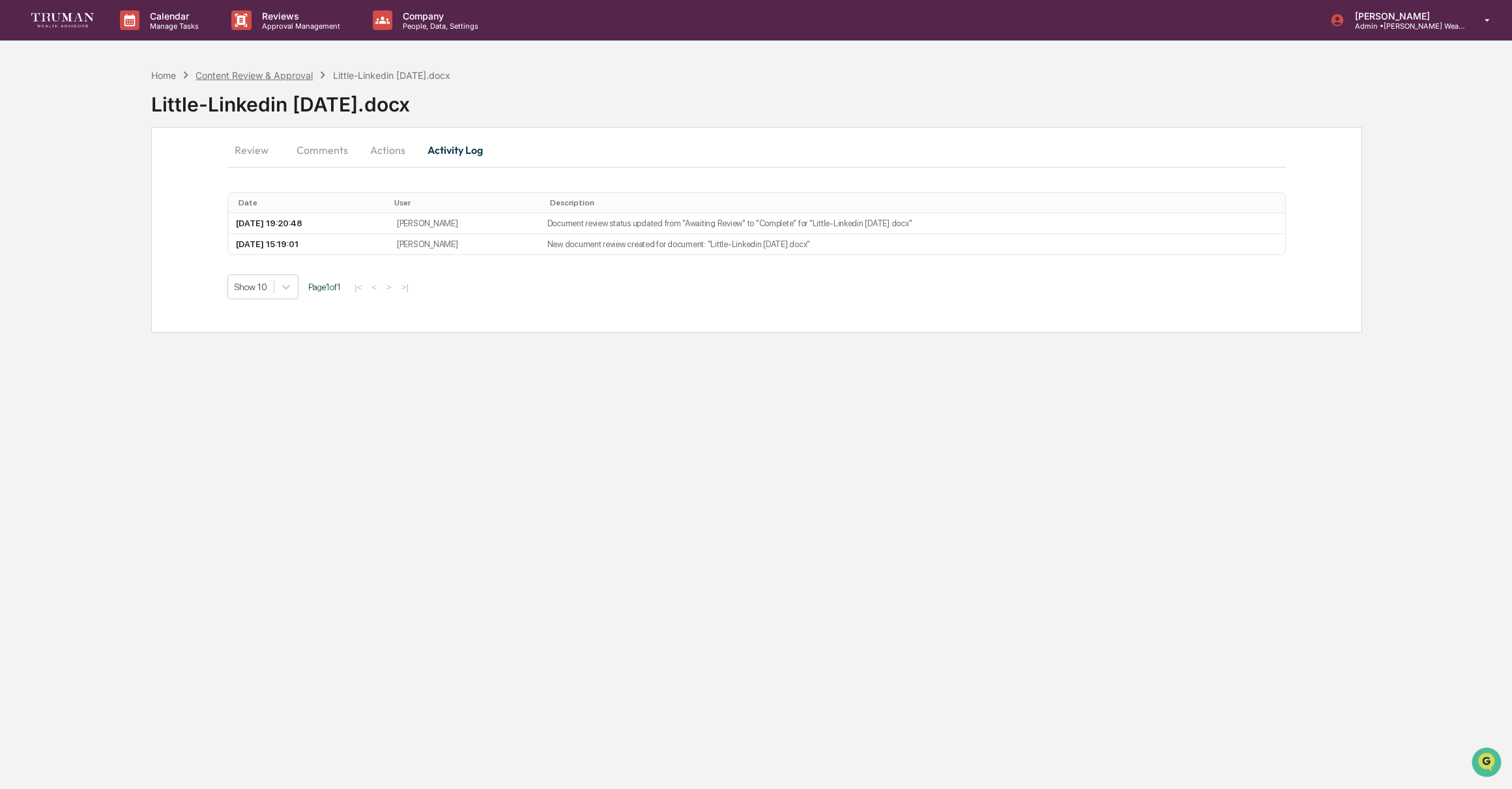
click at [284, 78] on div "Content Review & Approval" at bounding box center [254, 75] width 117 height 11
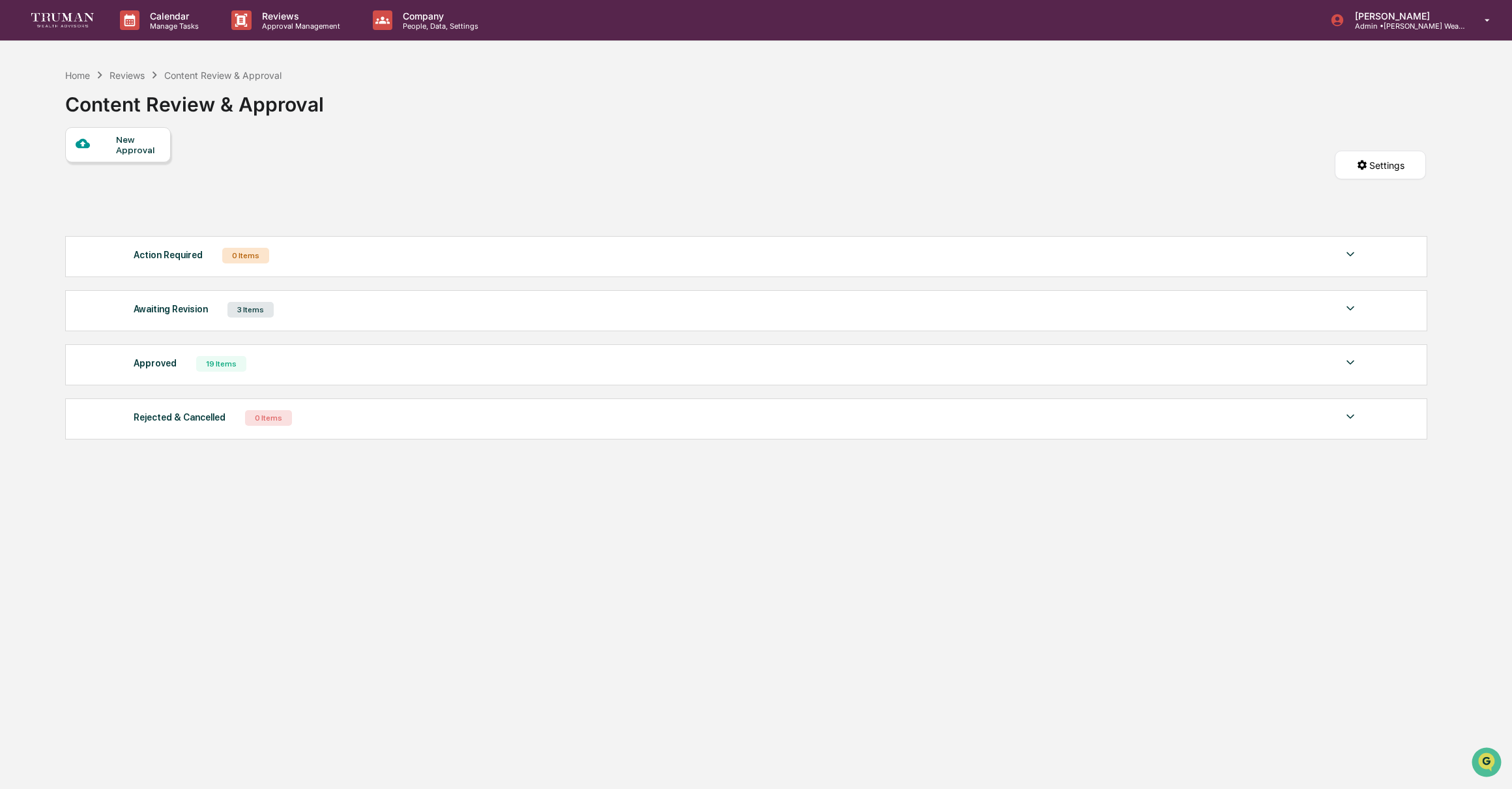
click at [1341, 367] on div "Approved 19 Items" at bounding box center [746, 364] width 1224 height 18
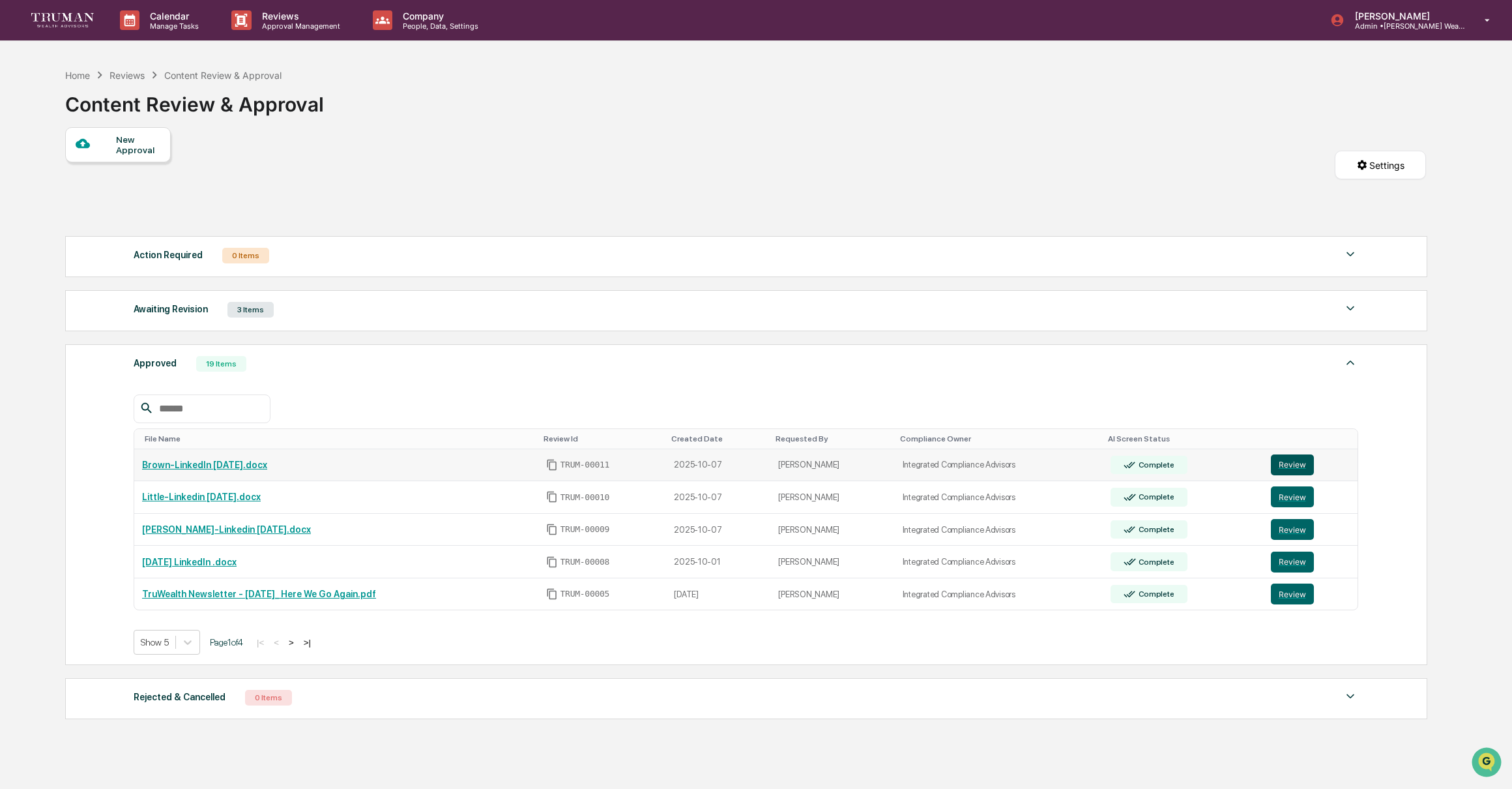
click at [1301, 466] on button "Review" at bounding box center [1292, 465] width 43 height 21
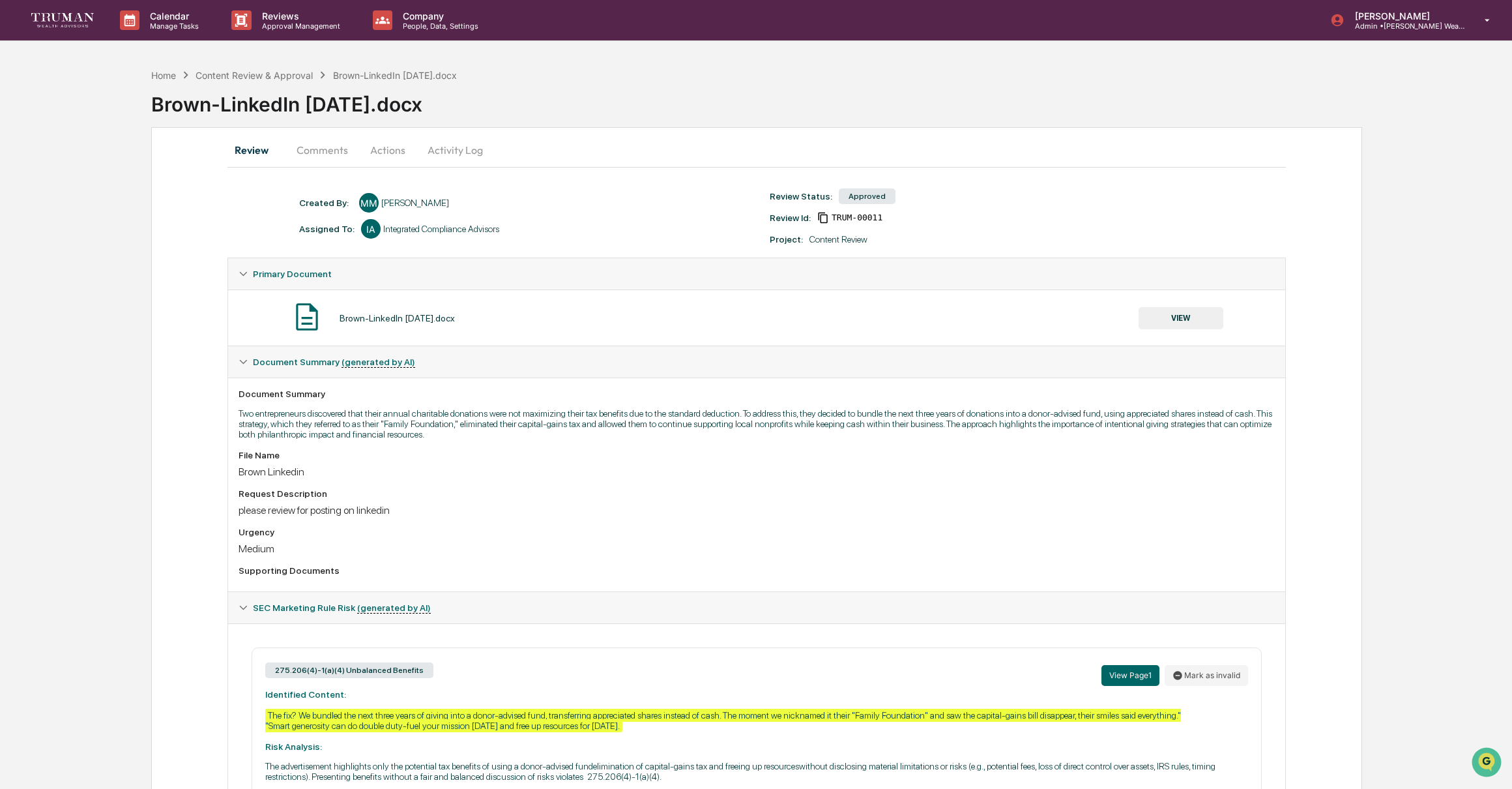
drag, startPoint x: 332, startPoint y: 152, endPoint x: 402, endPoint y: 154, distance: 70.0
click at [332, 152] on button "Comments" at bounding box center [322, 149] width 73 height 31
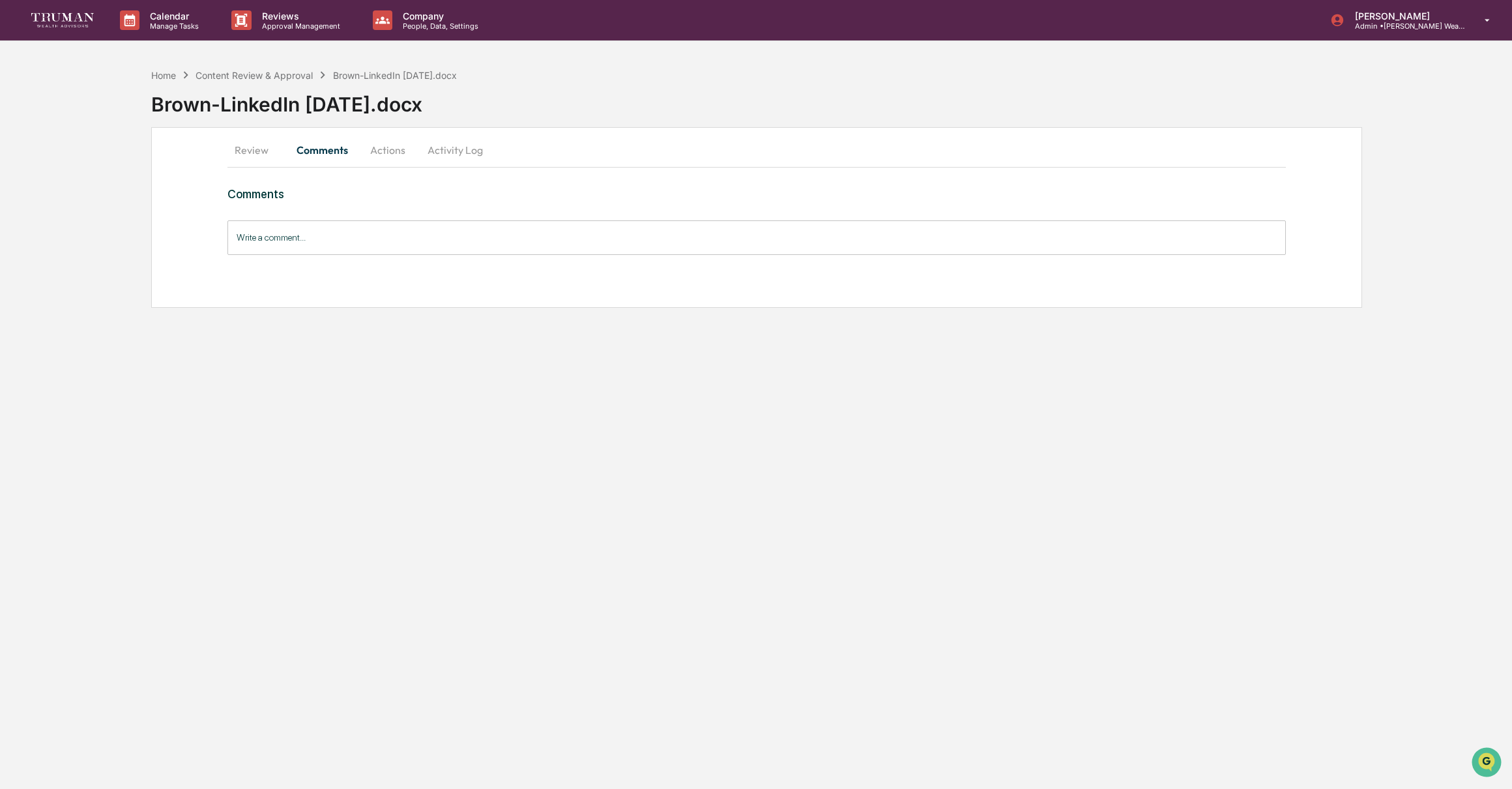
click at [400, 151] on button "Actions" at bounding box center [387, 149] width 59 height 31
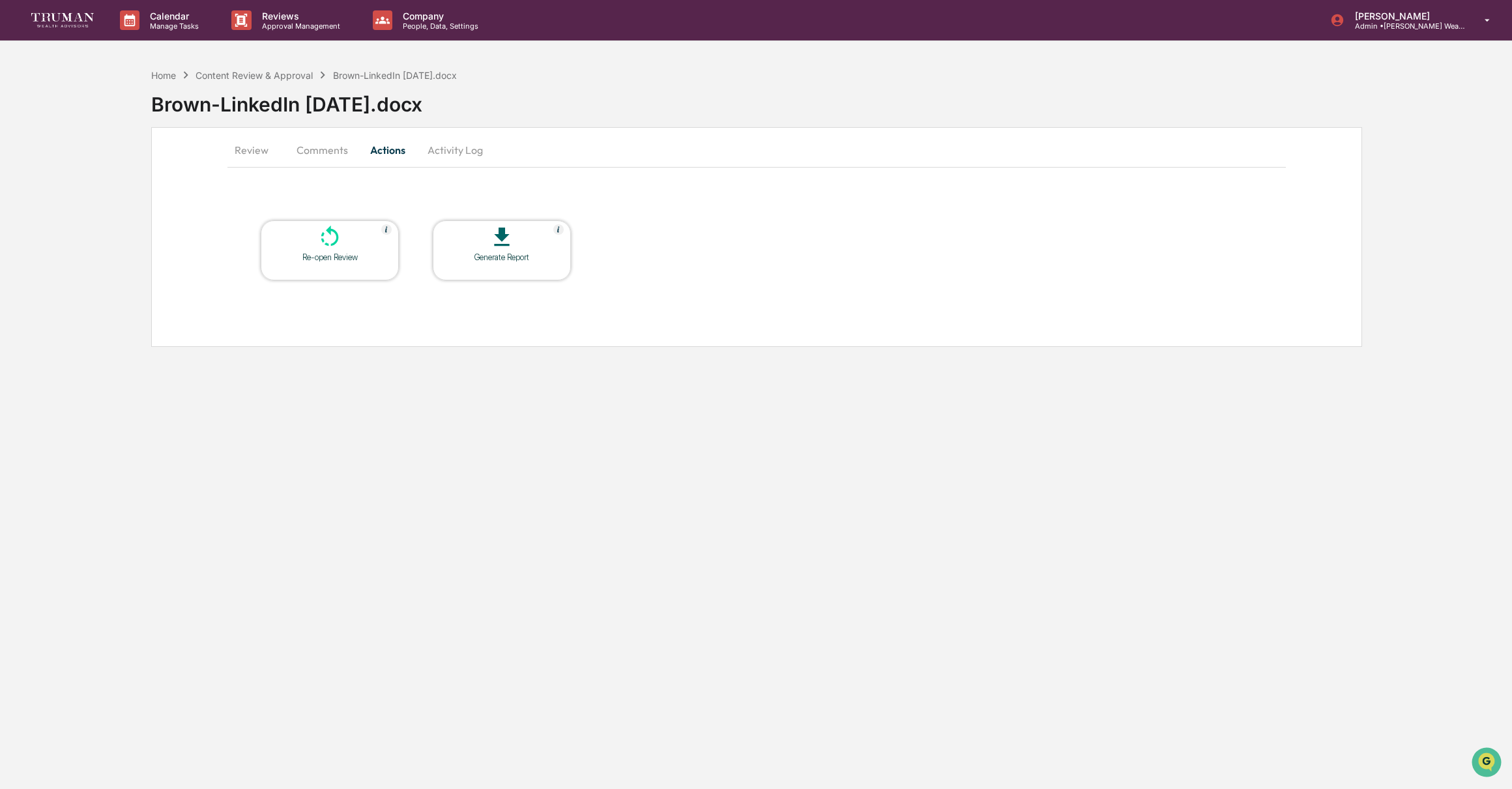
click at [462, 150] on button "Activity Log" at bounding box center [455, 149] width 76 height 31
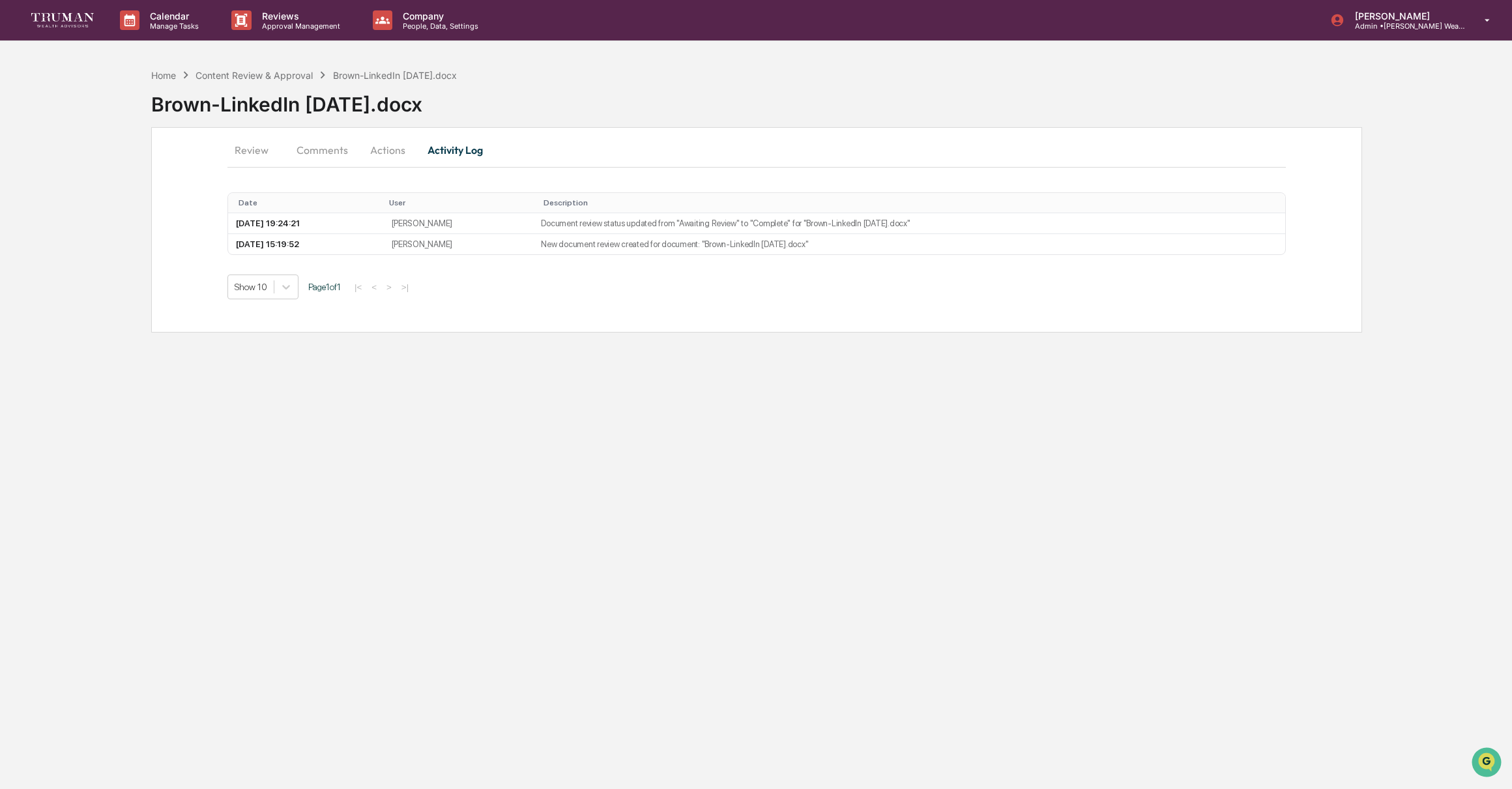
click at [243, 146] on button "Review" at bounding box center [257, 149] width 59 height 31
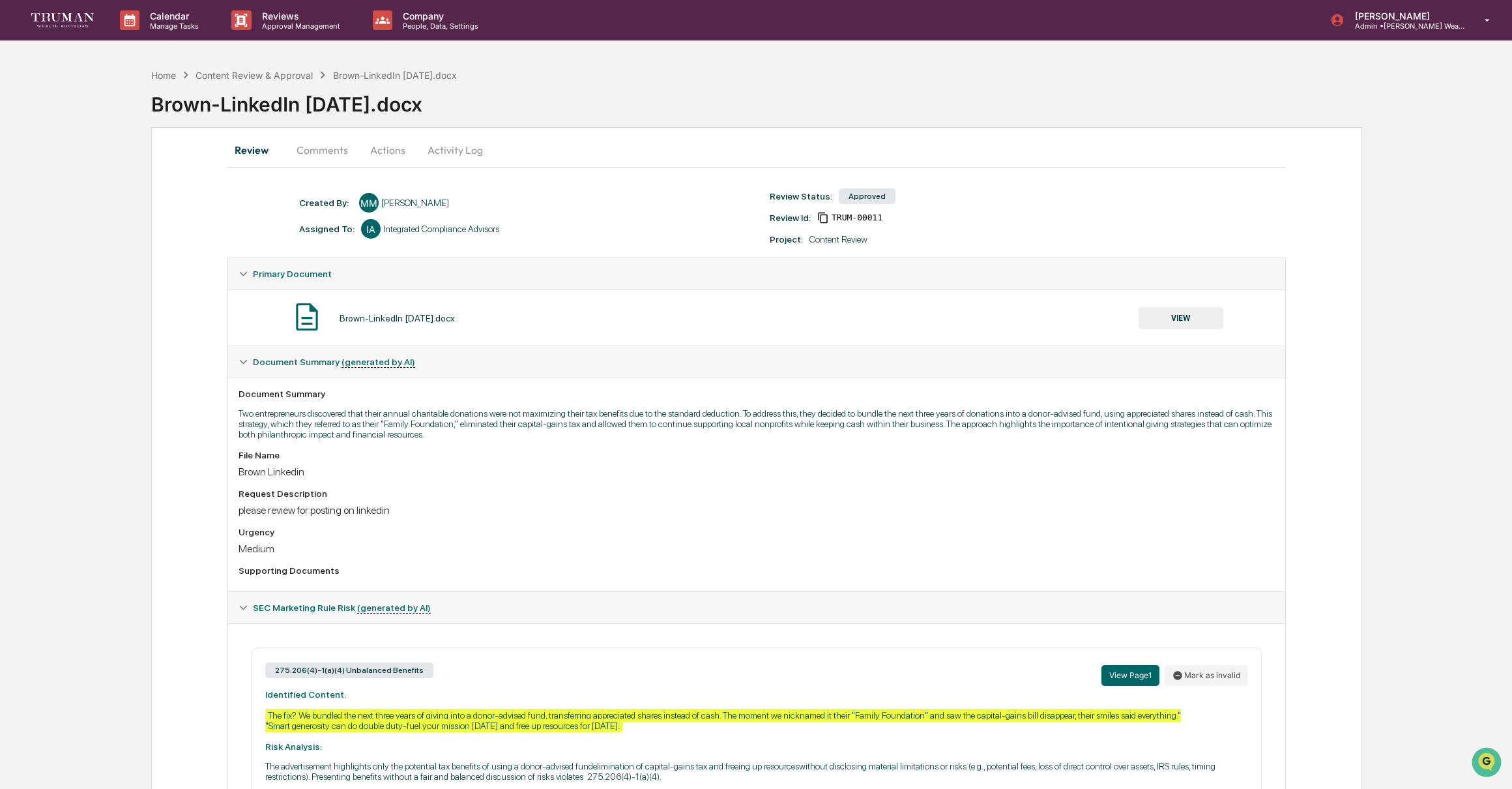
click at [1181, 315] on button "VIEW" at bounding box center [1181, 317] width 85 height 22
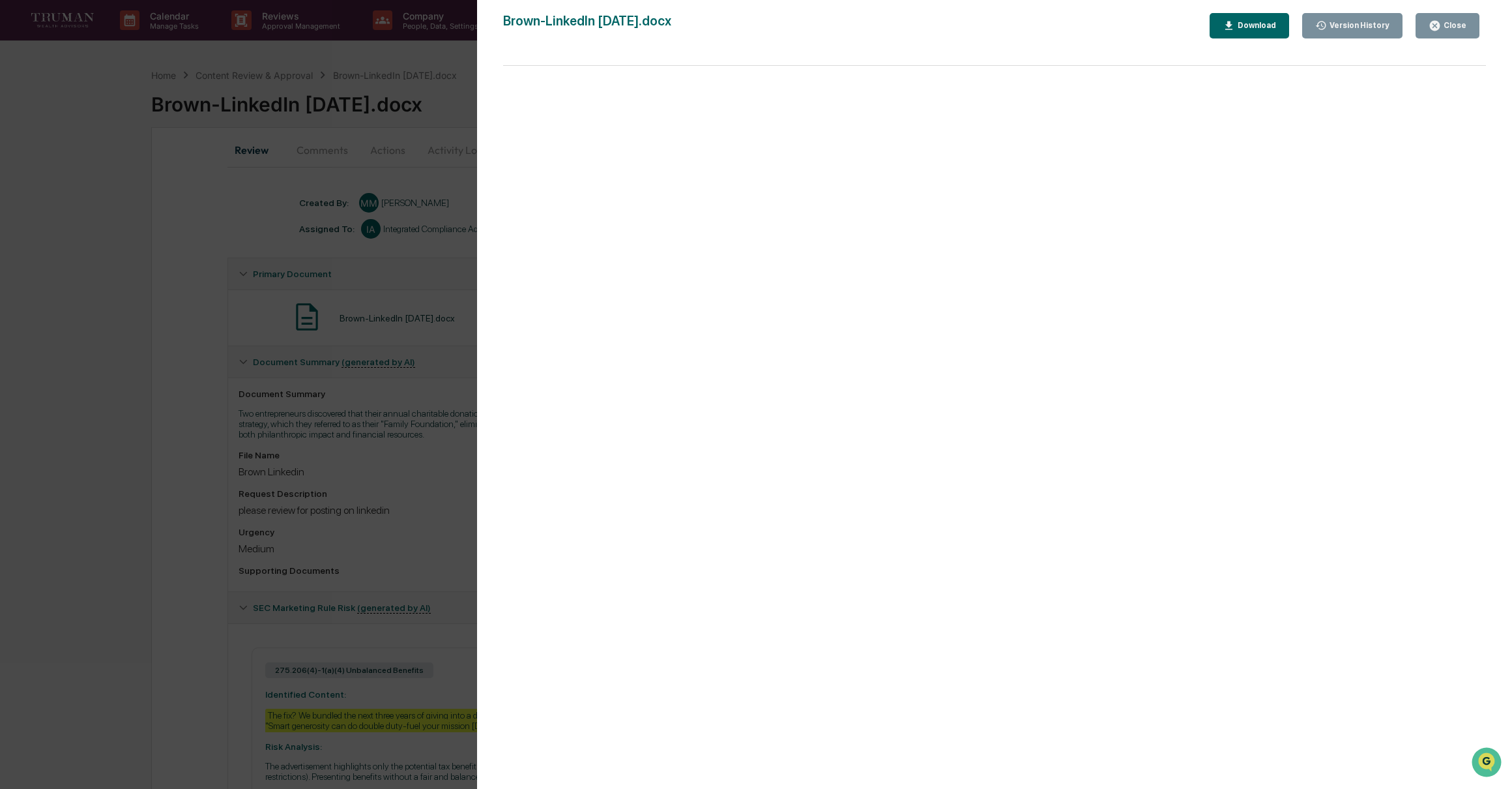
click at [1351, 23] on div "Version History" at bounding box center [1358, 25] width 63 height 9
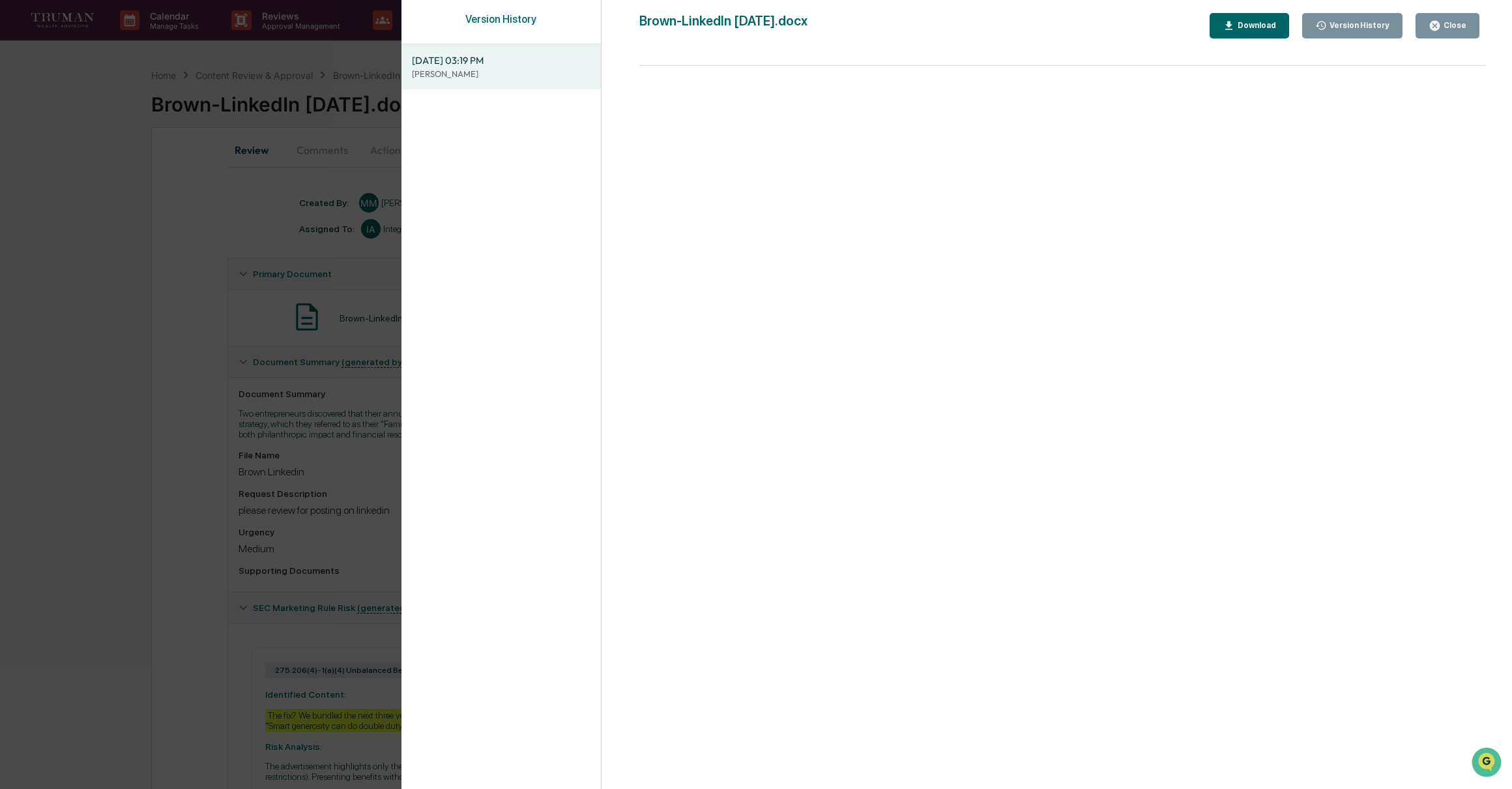
click at [1454, 22] on div "Close" at bounding box center [1453, 25] width 25 height 9
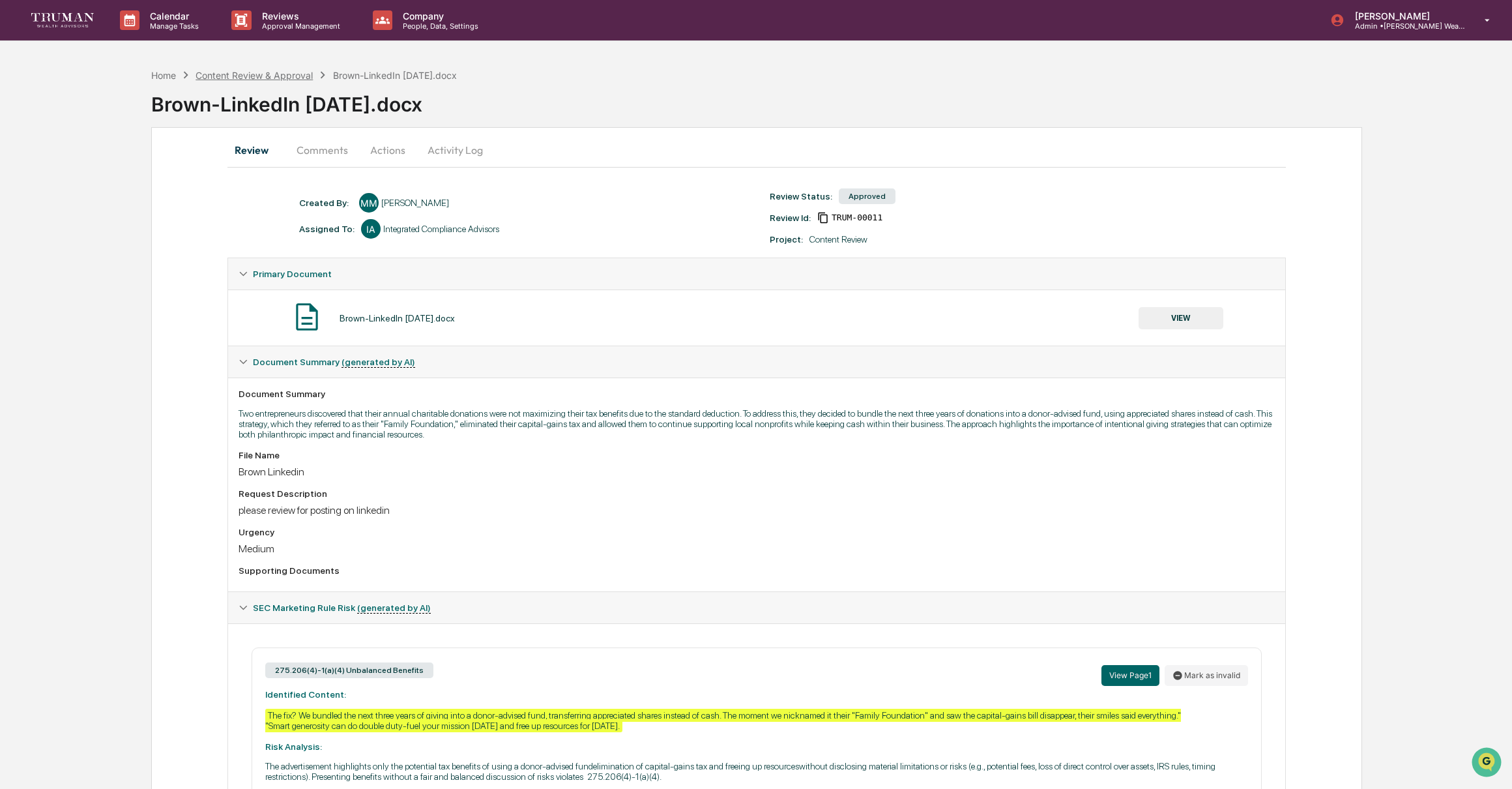
click at [288, 75] on div "Content Review & Approval" at bounding box center [254, 75] width 117 height 11
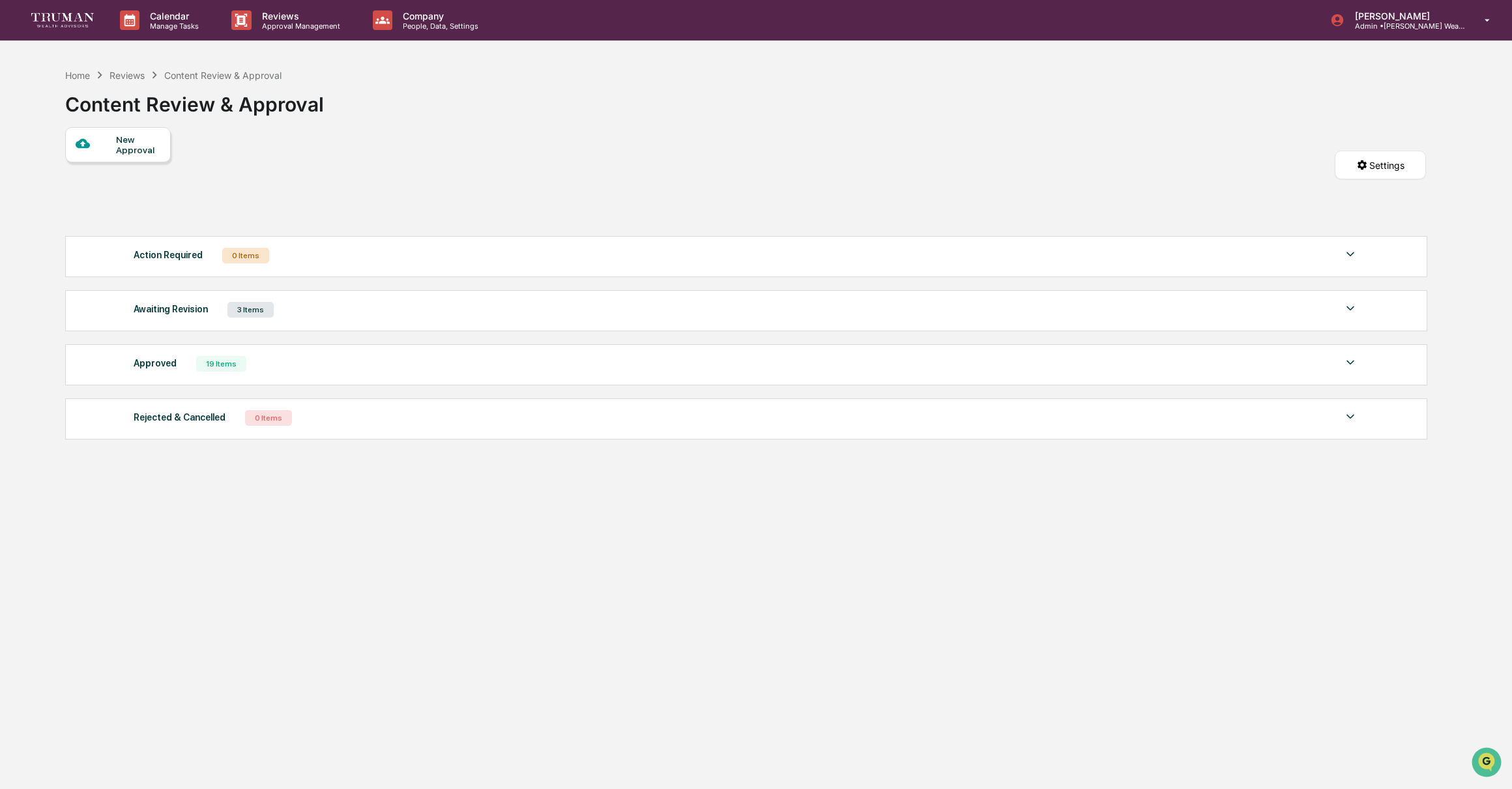
click at [1351, 363] on img at bounding box center [1351, 362] width 16 height 16
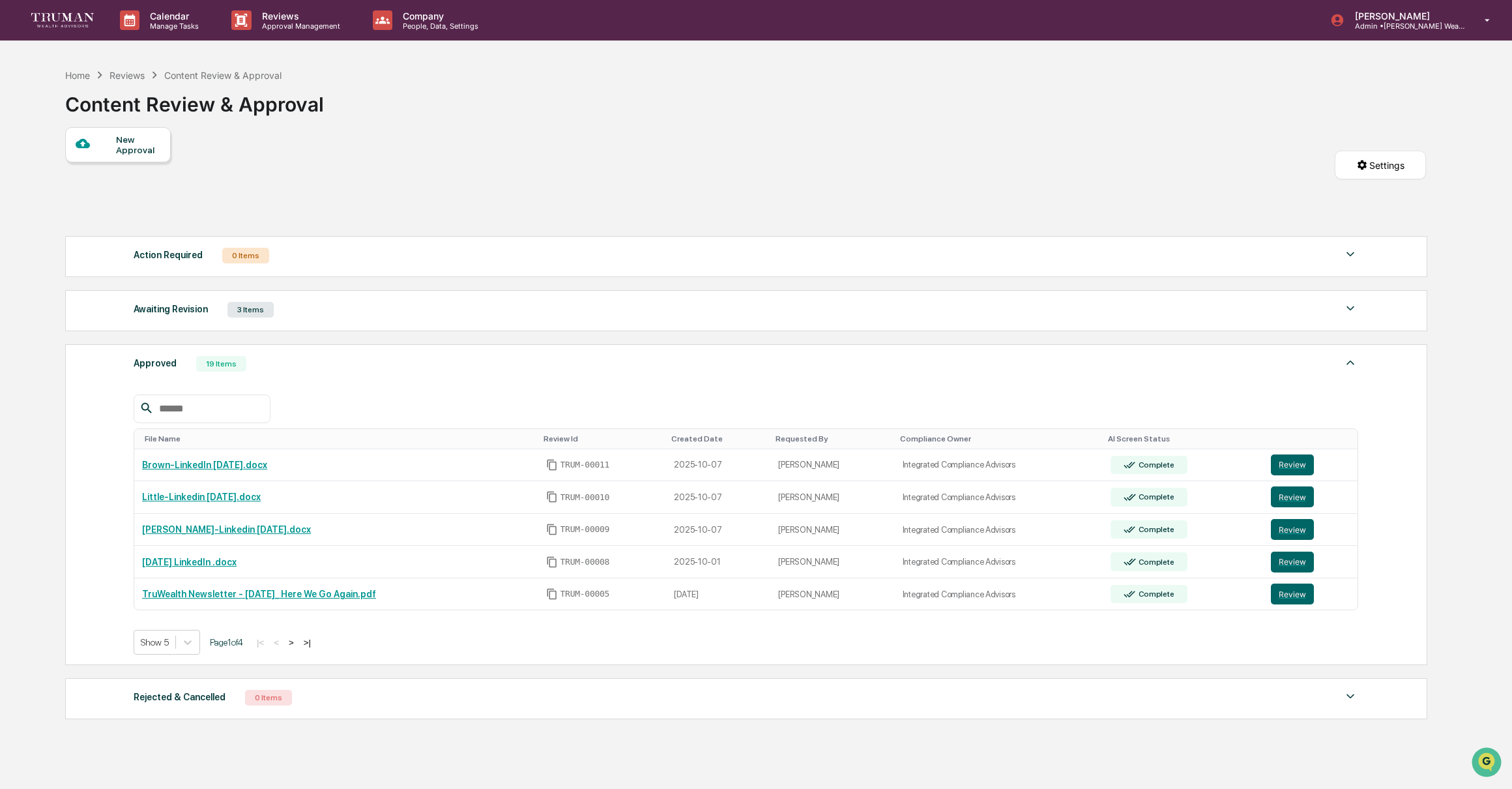
click at [255, 311] on div "3 Items" at bounding box center [251, 310] width 47 height 16
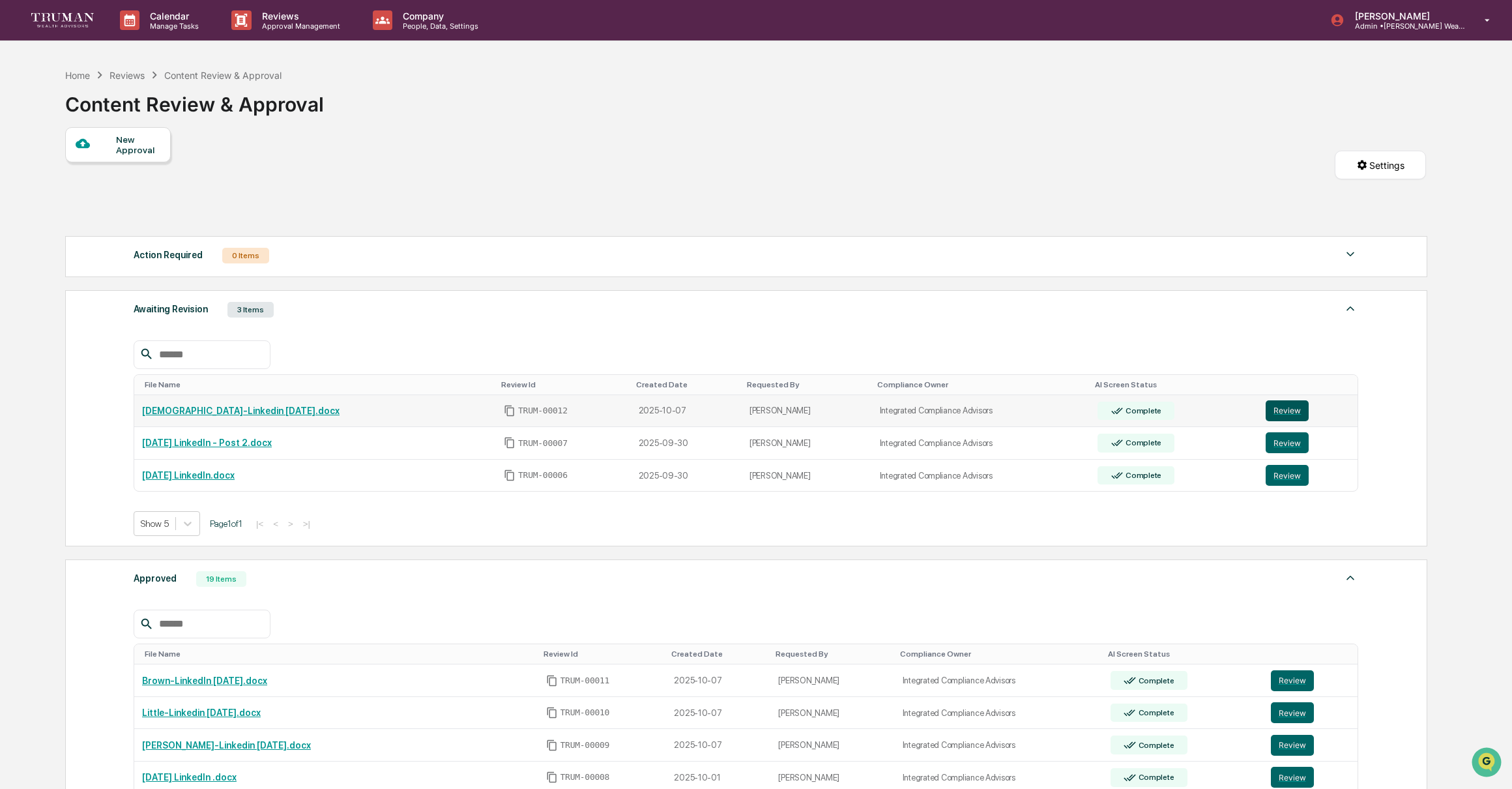
click at [1293, 408] on button "Review" at bounding box center [1286, 411] width 43 height 21
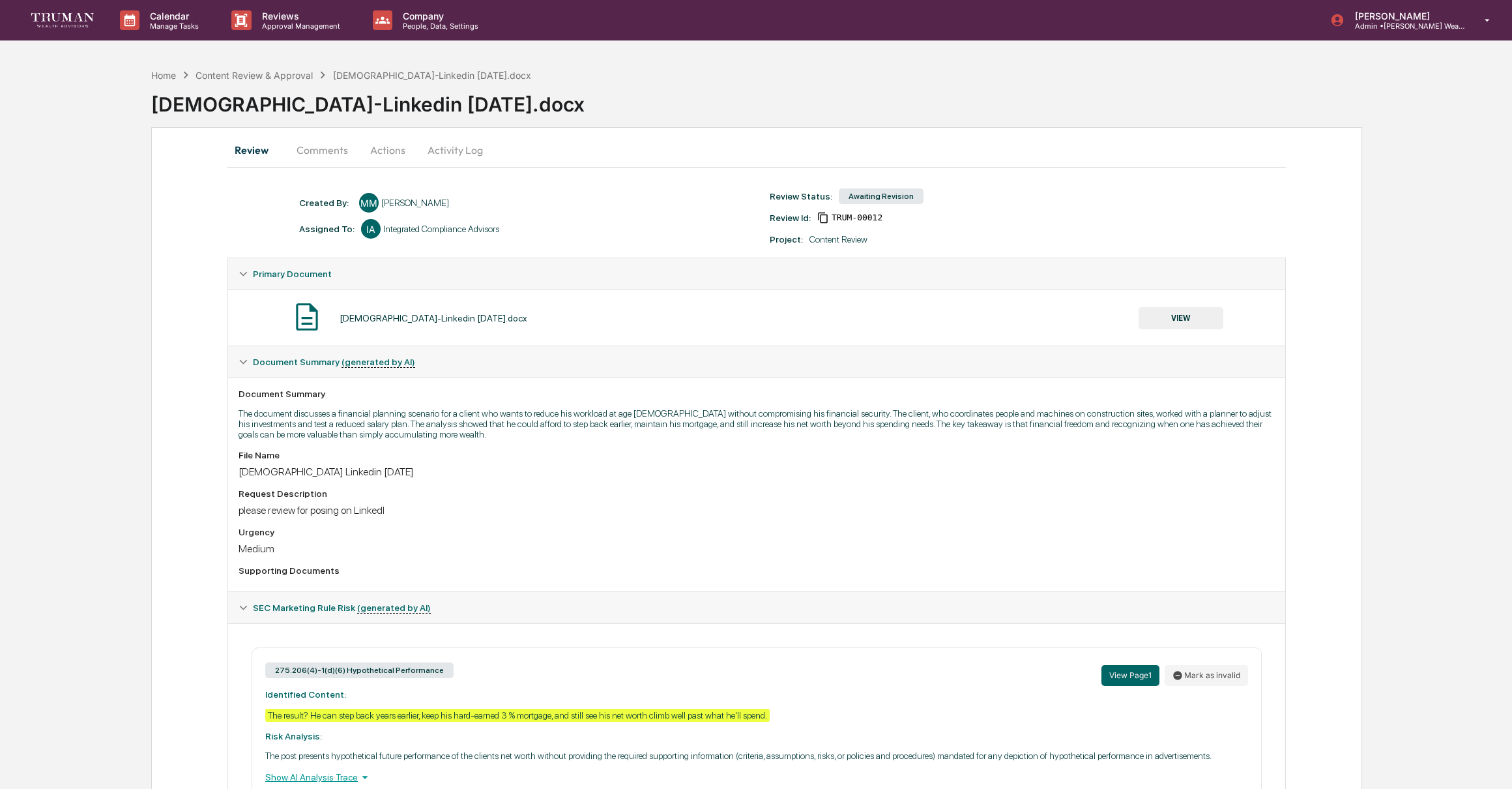
click at [494, 151] on div "Review Comments Actions Activity Log" at bounding box center [756, 149] width 1058 height 31
click at [467, 147] on button "Activity Log" at bounding box center [455, 149] width 76 height 31
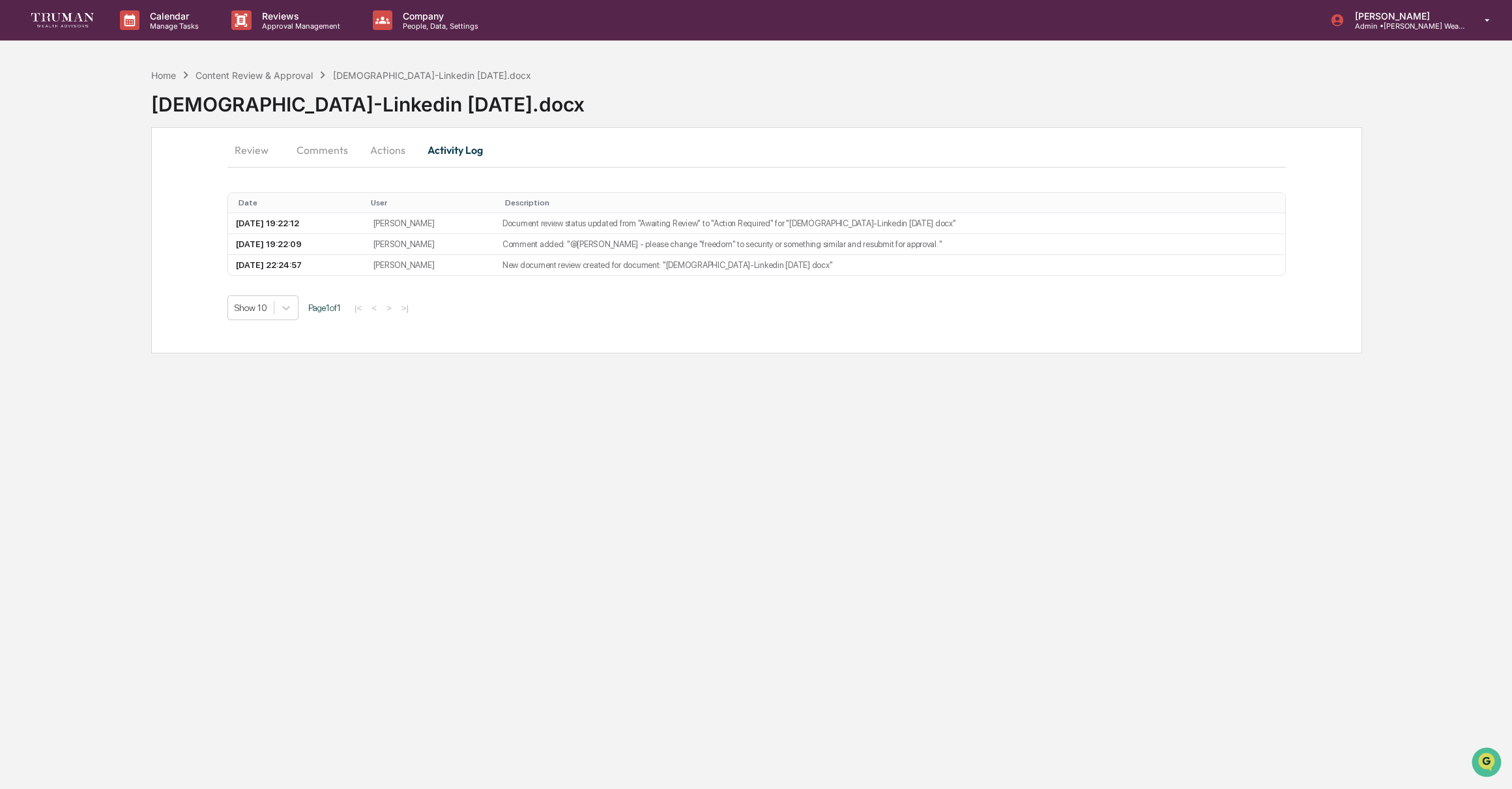
click at [247, 144] on button "Review" at bounding box center [257, 149] width 59 height 31
